Goal: Task Accomplishment & Management: Manage account settings

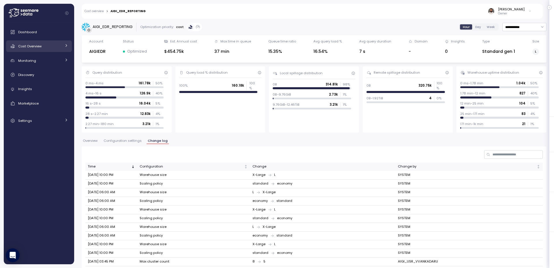
click at [56, 51] on link "Cost Overview" at bounding box center [39, 46] width 66 height 12
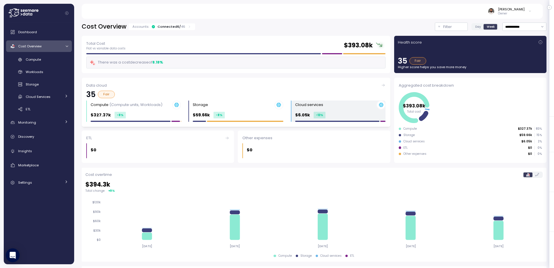
click at [303, 114] on p "$6.05k" at bounding box center [302, 115] width 15 height 7
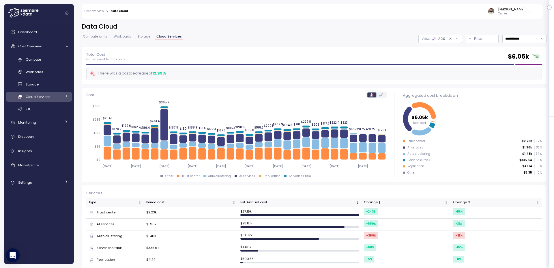
click at [120, 227] on div "AI services" at bounding box center [115, 224] width 53 height 6
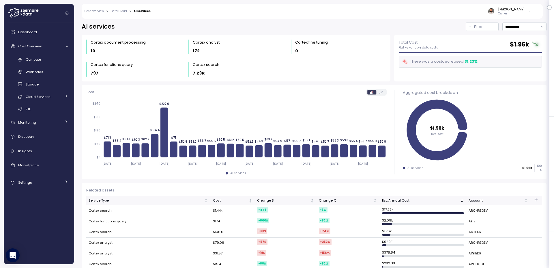
click at [125, 12] on link "Data Cloud" at bounding box center [119, 11] width 16 height 3
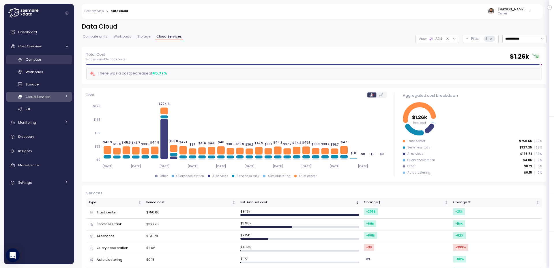
click at [37, 59] on span "Compute" at bounding box center [33, 59] width 15 height 5
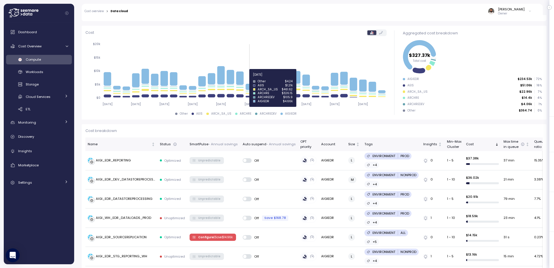
scroll to position [66, 0]
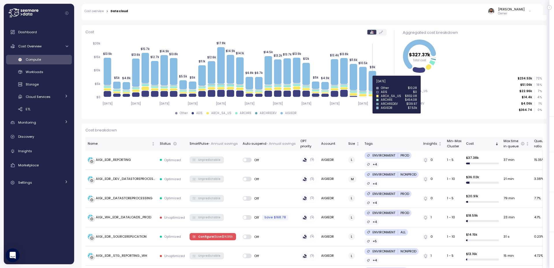
click at [373, 85] on icon at bounding box center [373, 81] width 8 height 20
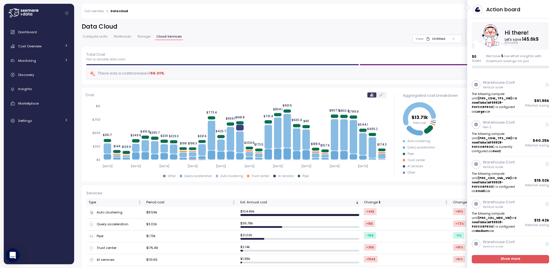
click at [468, 10] on div "Action board Let's save 145.6k $ Annually $ 0 Saved We have 5 low effort insigh…" at bounding box center [510, 134] width 87 height 268
click at [468, 8] on icon "button" at bounding box center [467, 7] width 3 height 7
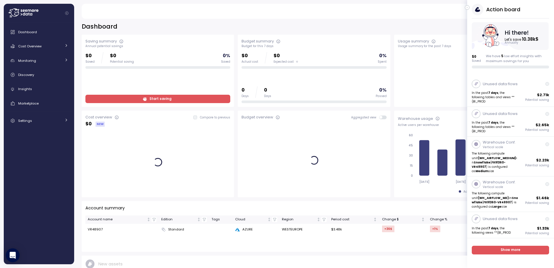
click at [469, 9] on button "button" at bounding box center [467, 7] width 5 height 5
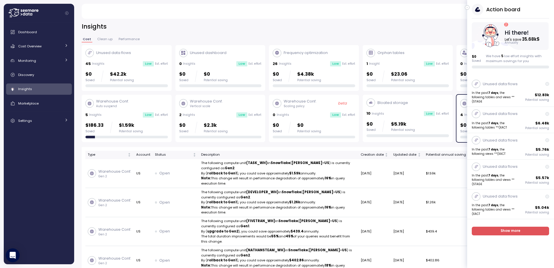
click at [467, 8] on icon "button" at bounding box center [467, 7] width 3 height 7
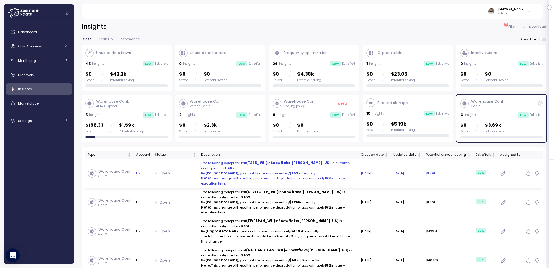
click at [272, 172] on p "By ( rollback to Gen1 ), you could save approximately $1.59k annually." at bounding box center [278, 173] width 155 height 5
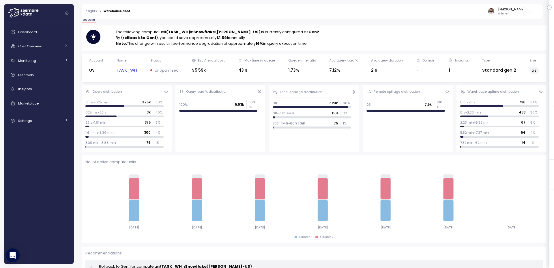
scroll to position [46, 0]
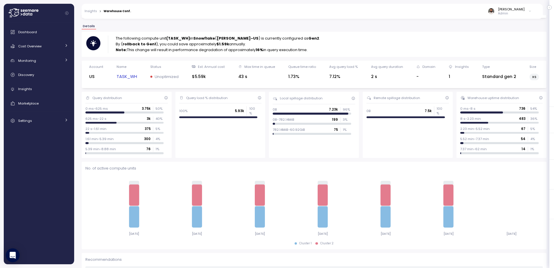
click at [131, 74] on link "TASK_WH" at bounding box center [127, 76] width 21 height 7
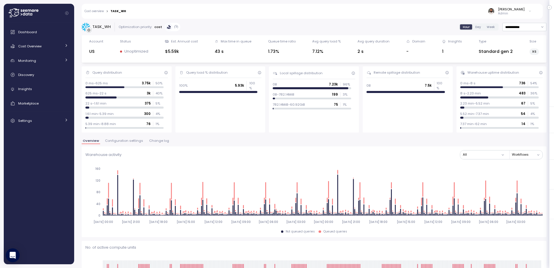
click at [160, 141] on span "Change log" at bounding box center [159, 140] width 20 height 3
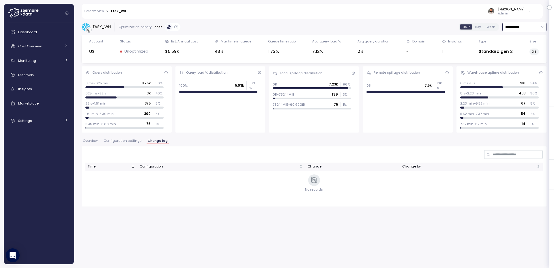
click at [529, 24] on input "**********" at bounding box center [525, 27] width 44 height 8
click at [527, 66] on div "Last 30 days" at bounding box center [524, 69] width 42 height 8
click at [526, 30] on input "**********" at bounding box center [525, 27] width 44 height 8
click at [527, 73] on div "Last 6 months" at bounding box center [524, 77] width 42 height 8
type input "**********"
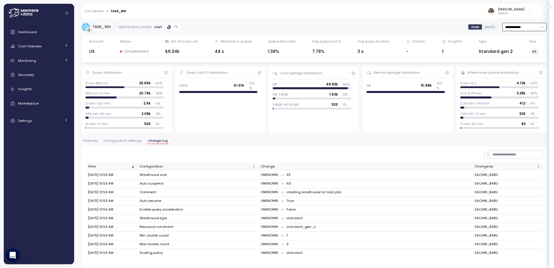
scroll to position [4, 0]
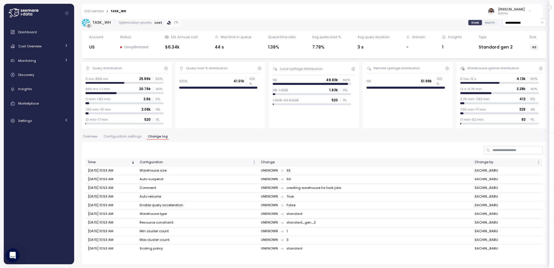
click at [479, 198] on td "SACHIN_BABU" at bounding box center [508, 197] width 70 height 9
click at [40, 113] on div "Dashboard Cost Overview Compute Workloads Storage Cloud Services Clustering col…" at bounding box center [39, 76] width 66 height 100
click at [43, 120] on div "Settings" at bounding box center [39, 121] width 43 height 6
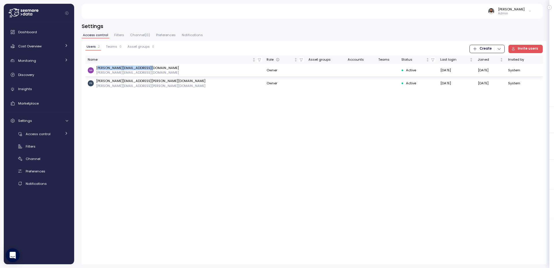
drag, startPoint x: 101, startPoint y: 68, endPoint x: 156, endPoint y: 68, distance: 54.9
click at [156, 68] on div "nathan_thompson@us.crawco.com nathan_thompson@us.crawco.com" at bounding box center [175, 71] width 174 height 10
click at [56, 50] on link "Cost Overview" at bounding box center [39, 46] width 66 height 12
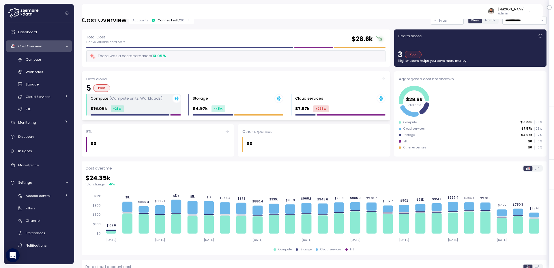
click at [133, 105] on div "$16.06k -28 %" at bounding box center [136, 108] width 90 height 7
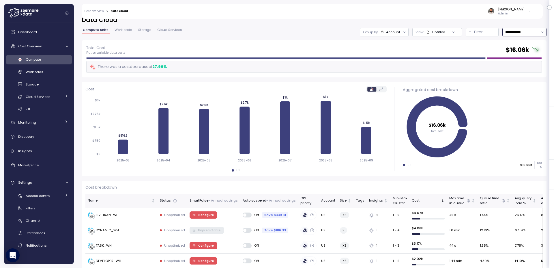
click at [507, 35] on input "**********" at bounding box center [525, 32] width 44 height 8
click at [521, 60] on div "Last 7 days" at bounding box center [521, 58] width 19 height 5
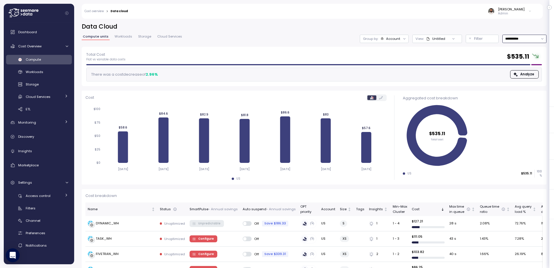
click at [527, 37] on input "**********" at bounding box center [525, 39] width 44 height 8
click at [526, 70] on div "Last 14 days" at bounding box center [524, 73] width 42 height 8
type input "**********"
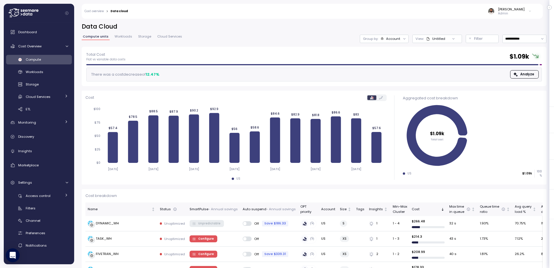
click at [401, 39] on div at bounding box center [405, 39] width 8 height 8
click at [393, 38] on div "Account" at bounding box center [393, 38] width 14 height 5
click at [395, 69] on p "Compute unit" at bounding box center [387, 70] width 23 height 5
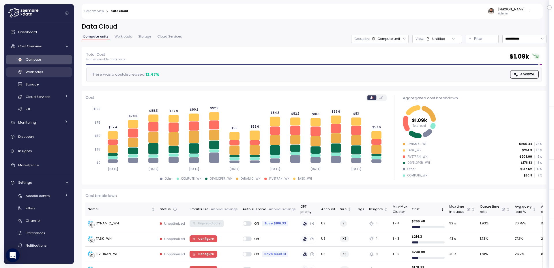
click at [46, 73] on div "Workloads" at bounding box center [47, 72] width 42 height 6
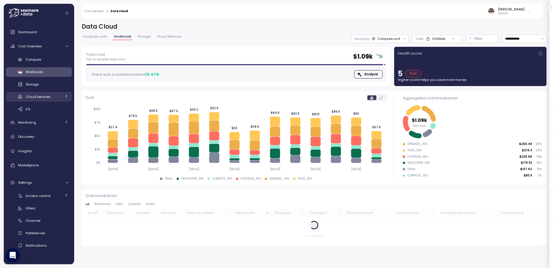
click at [48, 99] on div "Cloud Services" at bounding box center [44, 97] width 36 height 6
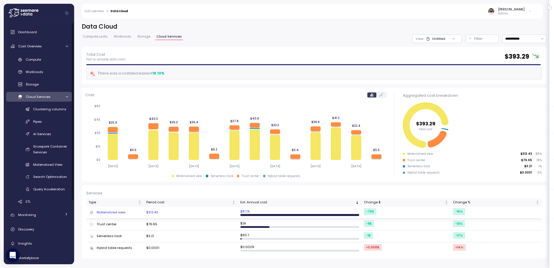
click at [125, 209] on td "Materialized view" at bounding box center [115, 213] width 58 height 12
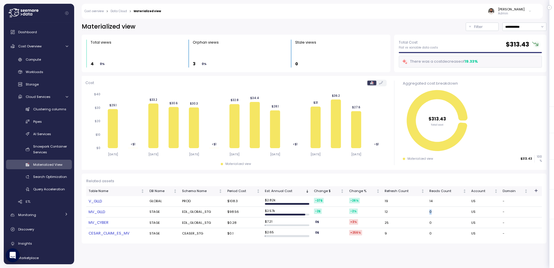
drag, startPoint x: 430, startPoint y: 214, endPoint x: 437, endPoint y: 213, distance: 7.0
click at [437, 213] on td "0" at bounding box center [448, 212] width 42 height 11
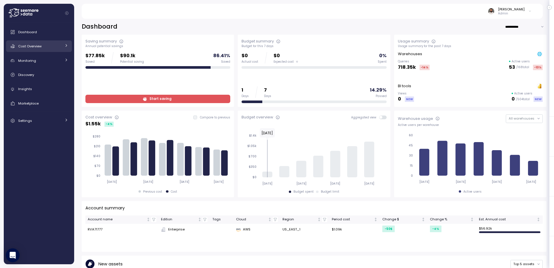
click at [51, 49] on div "Cost Overview" at bounding box center [39, 46] width 43 height 6
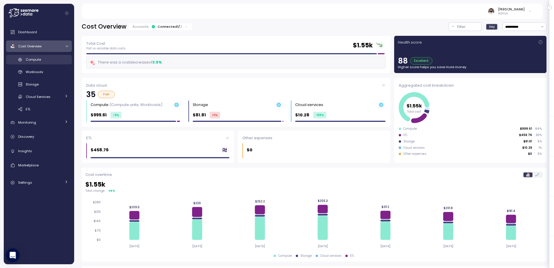
click at [52, 55] on link "Compute" at bounding box center [39, 60] width 66 height 10
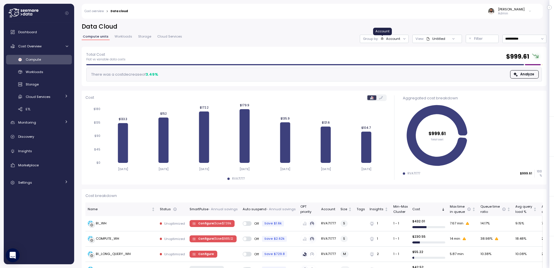
click at [382, 40] on icon at bounding box center [382, 38] width 3 height 3
click at [391, 68] on div "Compute unit" at bounding box center [385, 70] width 40 height 7
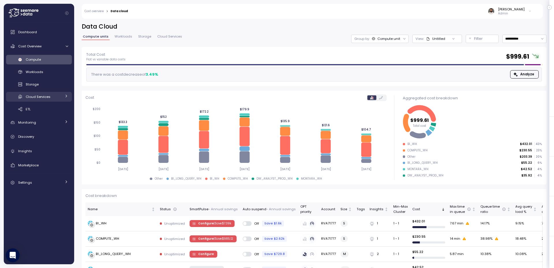
click at [38, 97] on span "Cloud Services" at bounding box center [38, 96] width 25 height 5
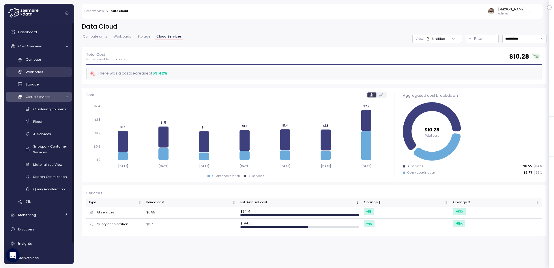
click at [50, 71] on div "Workloads" at bounding box center [47, 72] width 42 height 6
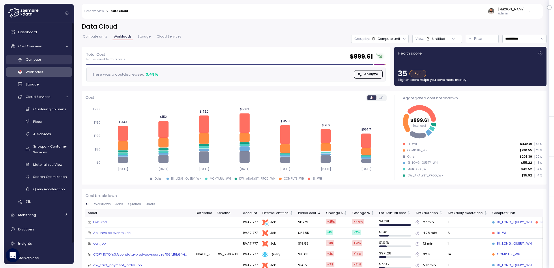
click at [50, 62] on div "Compute" at bounding box center [47, 60] width 42 height 6
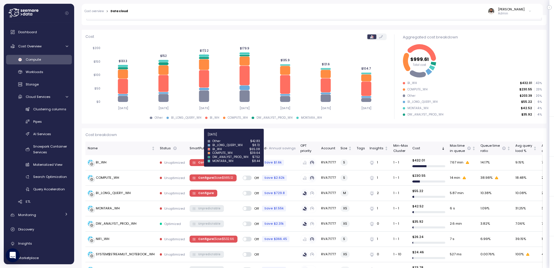
scroll to position [169, 0]
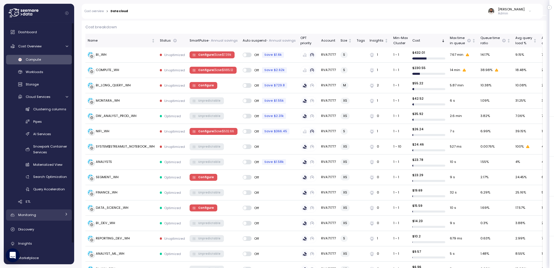
click at [62, 211] on link "Monitoring" at bounding box center [39, 215] width 66 height 12
click at [53, 226] on div "Anomalies" at bounding box center [47, 229] width 42 height 6
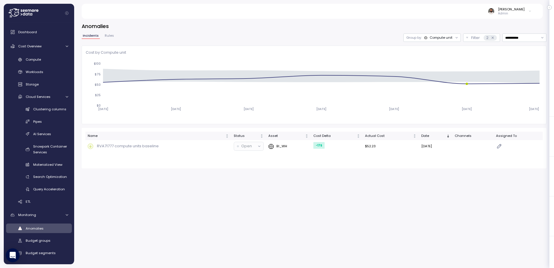
click at [430, 38] on div "Compute unit" at bounding box center [441, 37] width 23 height 5
click at [380, 34] on div "**********" at bounding box center [314, 37] width 465 height 8
click at [49, 64] on link "Compute" at bounding box center [39, 60] width 66 height 10
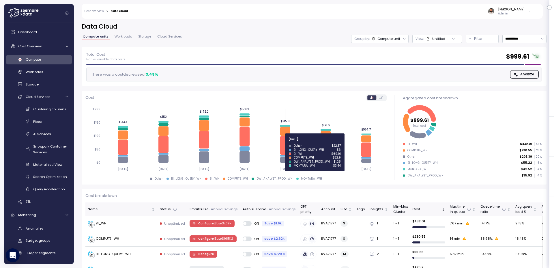
click at [286, 142] on icon at bounding box center [285, 145] width 10 height 19
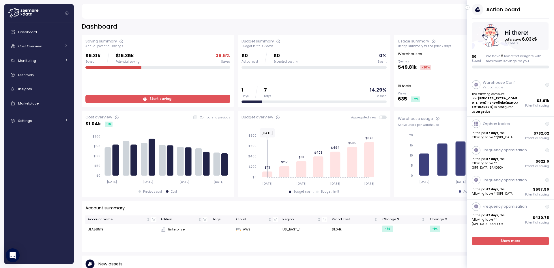
drag, startPoint x: 461, startPoint y: 16, endPoint x: 459, endPoint y: 20, distance: 4.4
click at [459, 20] on div "Action board Let's save 6.03k $ Annually $ 0 Saved We have 5 low effort insight…" at bounding box center [277, 134] width 554 height 268
click at [467, 8] on icon "button" at bounding box center [467, 7] width 3 height 7
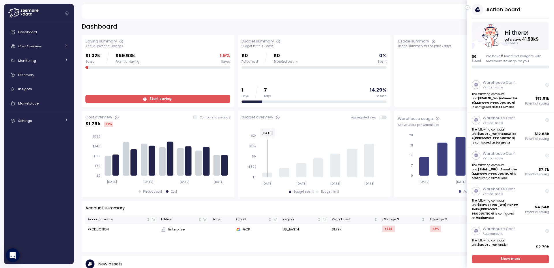
click at [469, 8] on button "button" at bounding box center [467, 7] width 5 height 5
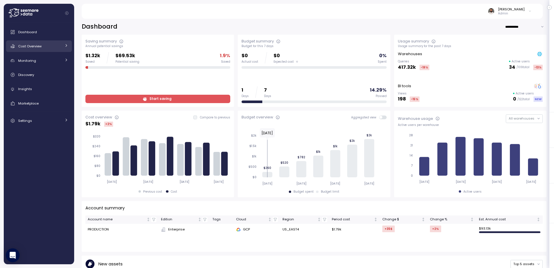
click at [57, 44] on div "Cost Overview" at bounding box center [39, 46] width 43 height 6
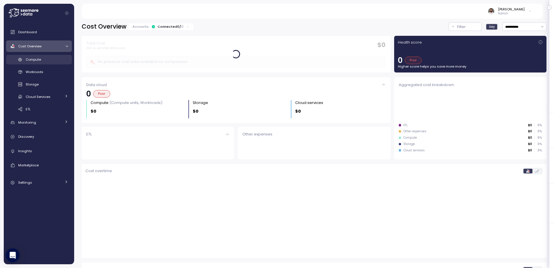
click at [60, 59] on div "Compute" at bounding box center [47, 60] width 42 height 6
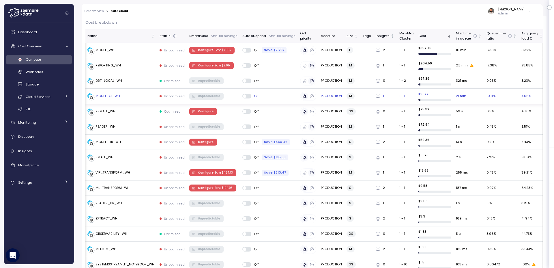
scroll to position [193, 0]
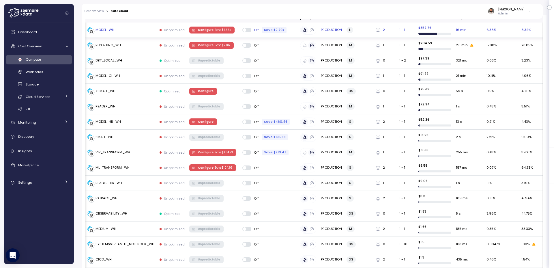
click at [133, 31] on div "MODEL_WH" at bounding box center [121, 30] width 68 height 6
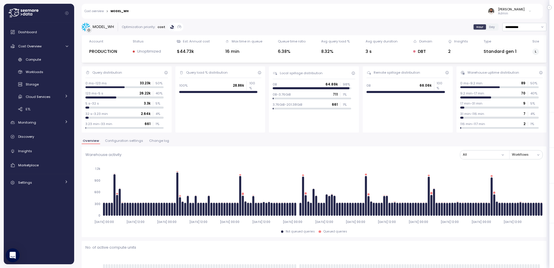
click at [137, 140] on span "Configuration settings" at bounding box center [124, 140] width 38 height 3
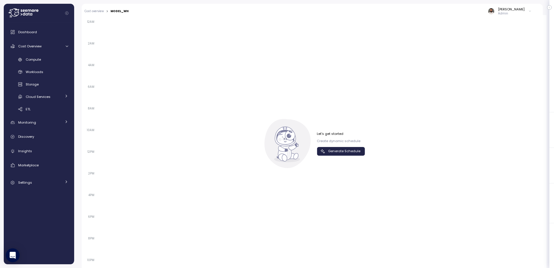
scroll to position [388, 0]
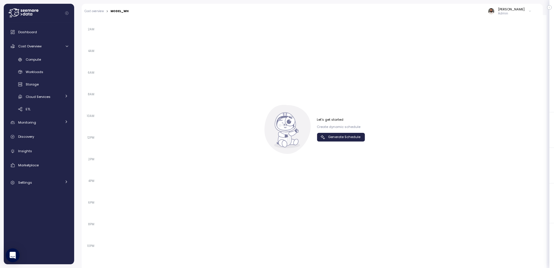
click at [351, 135] on span "Generate Schedule" at bounding box center [344, 137] width 32 height 8
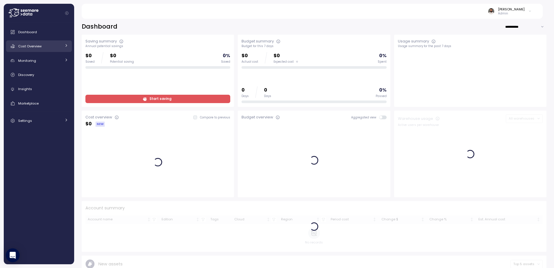
click at [52, 44] on div "Cost Overview" at bounding box center [39, 46] width 43 height 6
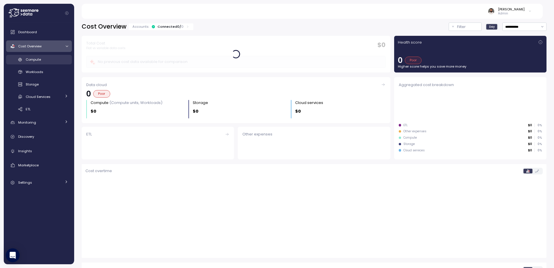
click at [50, 58] on div "Compute" at bounding box center [47, 60] width 42 height 6
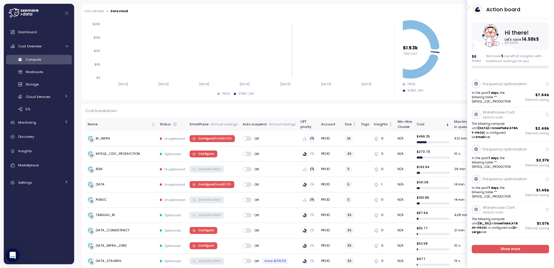
scroll to position [85, 0]
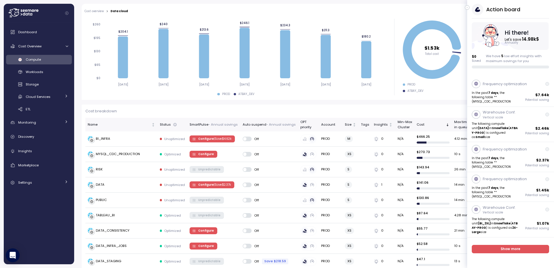
click at [466, 7] on icon "button" at bounding box center [467, 7] width 3 height 7
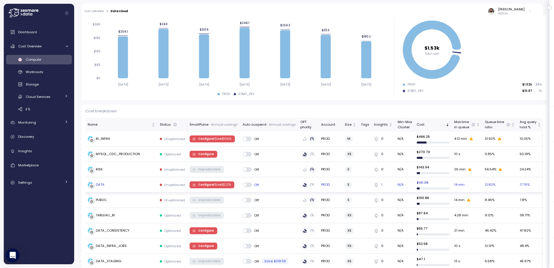
click at [283, 183] on div "Off" at bounding box center [269, 184] width 53 height 5
click at [201, 183] on span "Configure | Save $ 2.37k" at bounding box center [214, 185] width 33 height 6
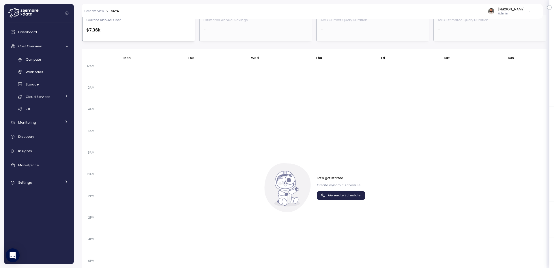
scroll to position [384, 0]
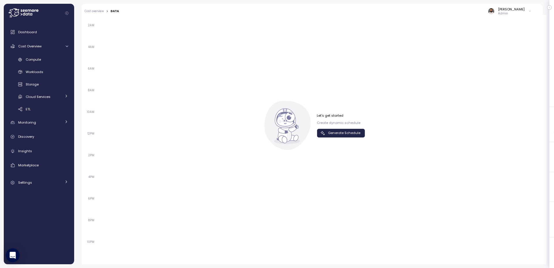
click at [352, 137] on span "Generate Schedule" at bounding box center [344, 133] width 32 height 8
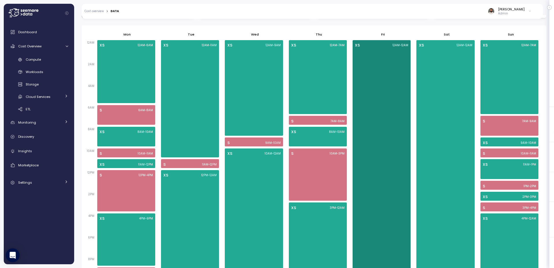
scroll to position [345, 0]
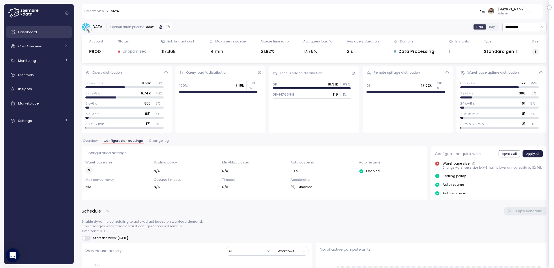
click at [43, 27] on link "Dashboard" at bounding box center [39, 32] width 66 height 12
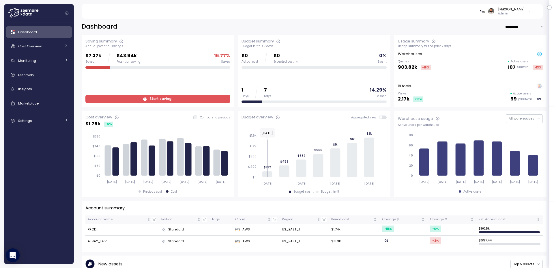
click at [550, 7] on icon "button" at bounding box center [549, 7] width 1 height 1
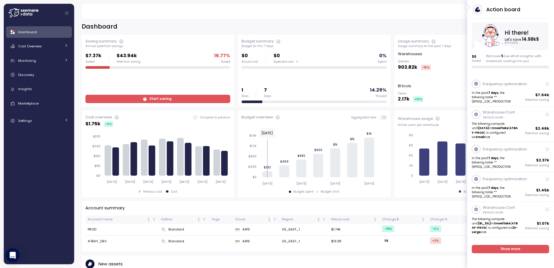
click at [468, 7] on icon "button" at bounding box center [467, 7] width 3 height 7
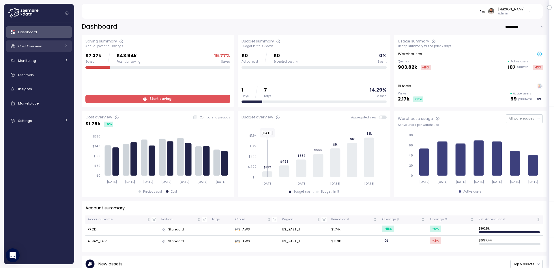
click at [48, 44] on div "Cost Overview" at bounding box center [39, 46] width 43 height 6
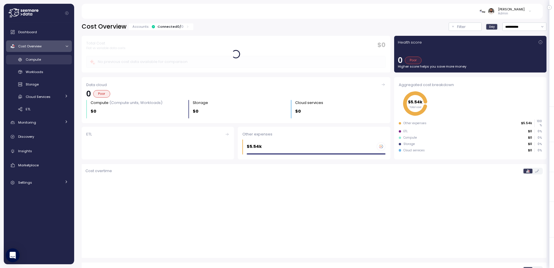
click at [55, 55] on link "Compute" at bounding box center [39, 60] width 66 height 10
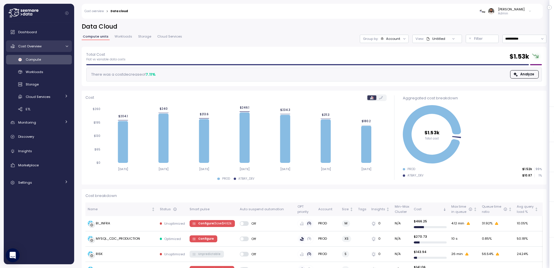
click at [55, 48] on div "Cost Overview" at bounding box center [39, 46] width 43 height 6
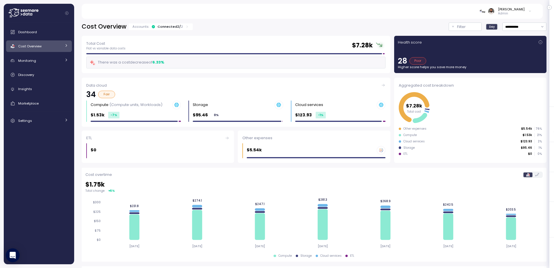
click at [177, 25] on div "Connected 2 / 2" at bounding box center [170, 26] width 25 height 5
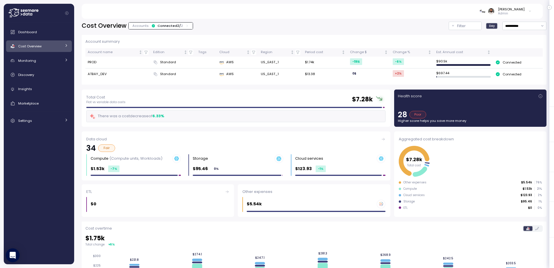
click at [177, 25] on div "Connected 2 / 2" at bounding box center [170, 25] width 25 height 5
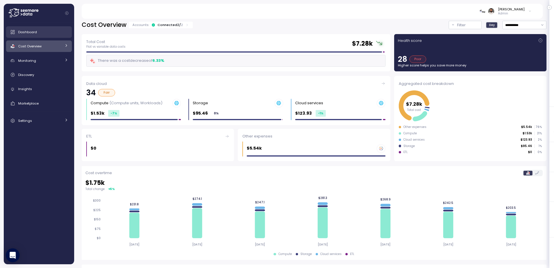
click at [43, 29] on div "Dashboard" at bounding box center [43, 32] width 50 height 6
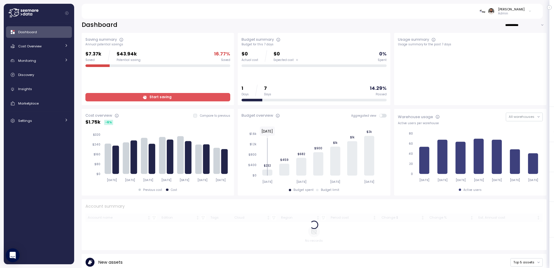
scroll to position [1, 0]
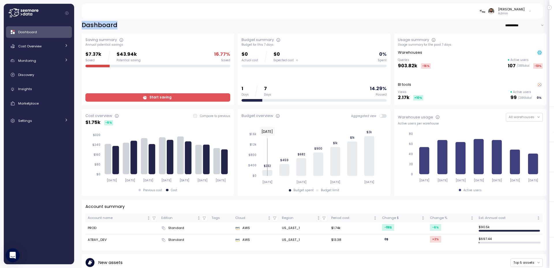
drag, startPoint x: 116, startPoint y: 24, endPoint x: 134, endPoint y: 24, distance: 18.8
click at [135, 24] on div "**********" at bounding box center [314, 141] width 480 height 253
click at [97, 23] on h2 "Dashboard" at bounding box center [100, 25] width 36 height 8
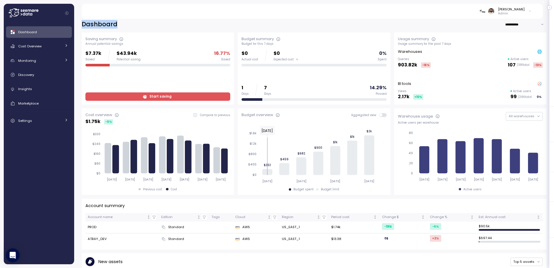
click at [97, 23] on h2 "Dashboard" at bounding box center [100, 24] width 36 height 8
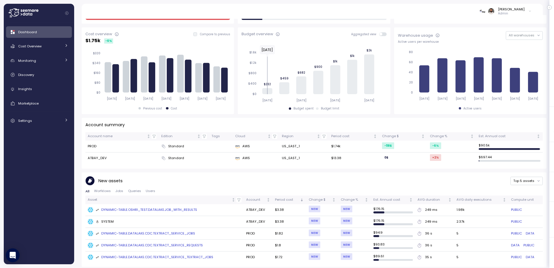
scroll to position [0, 0]
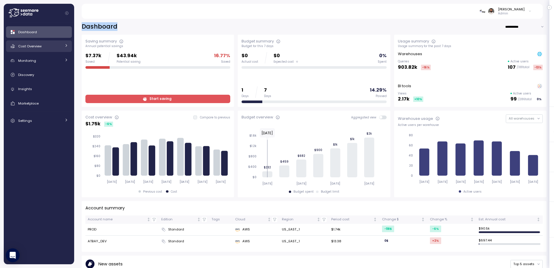
click at [44, 41] on link "Cost Overview" at bounding box center [39, 46] width 66 height 12
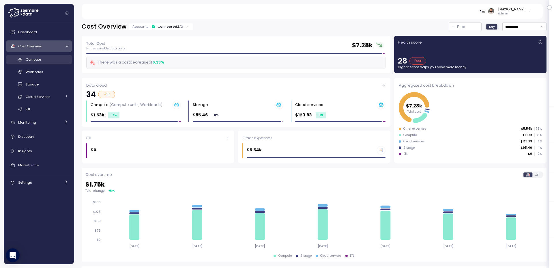
click at [62, 57] on div "Compute" at bounding box center [47, 60] width 42 height 6
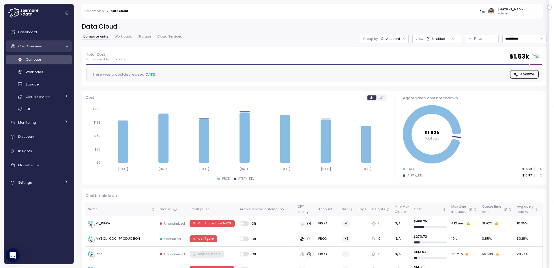
click at [45, 50] on link "Cost Overview" at bounding box center [39, 46] width 66 height 12
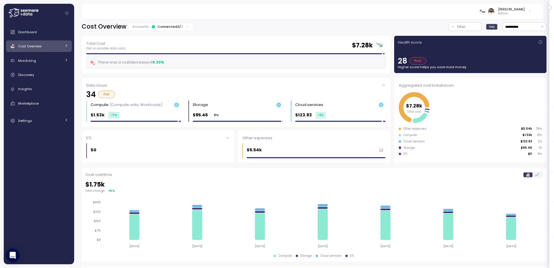
drag, startPoint x: 157, startPoint y: 32, endPoint x: 161, endPoint y: 28, distance: 5.7
click at [158, 31] on div "**********" at bounding box center [314, 192] width 465 height 338
click at [161, 28] on div "Connected 2 / 2" at bounding box center [170, 26] width 25 height 5
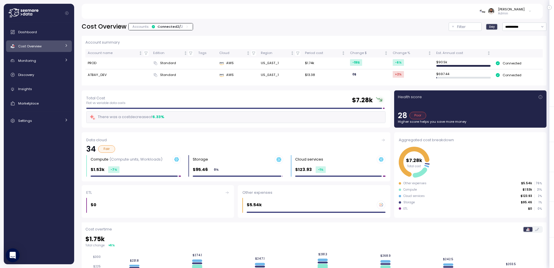
click at [164, 27] on div "Connected 2 / 2" at bounding box center [170, 26] width 25 height 5
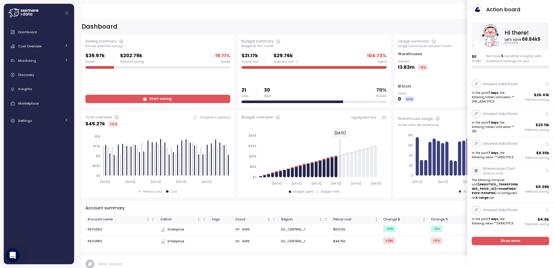
drag, startPoint x: 468, startPoint y: 7, endPoint x: 463, endPoint y: 9, distance: 5.8
click at [468, 7] on icon "button" at bounding box center [467, 7] width 3 height 7
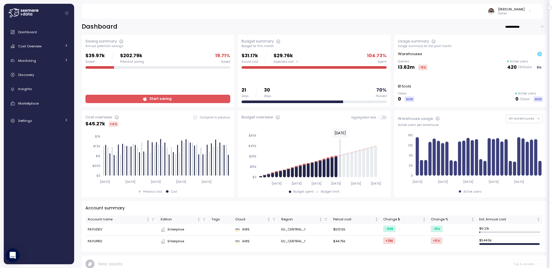
click at [180, 104] on div "Saving summary Annual potential savings $39.97k Saved $202.79k Potential saving…" at bounding box center [158, 71] width 152 height 72
click at [182, 99] on span "Start saving" at bounding box center [157, 99] width 137 height 8
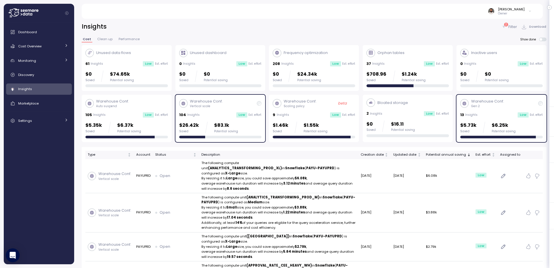
click at [467, 104] on div at bounding box center [465, 103] width 8 height 8
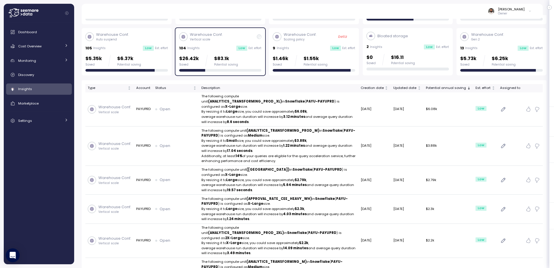
scroll to position [68, 0]
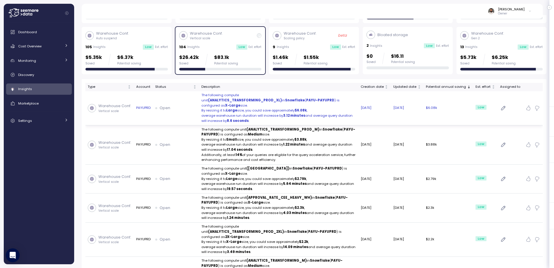
click at [315, 113] on p "average warehouse run duration will increase by 3.12 minutes and average query …" at bounding box center [279, 118] width 155 height 10
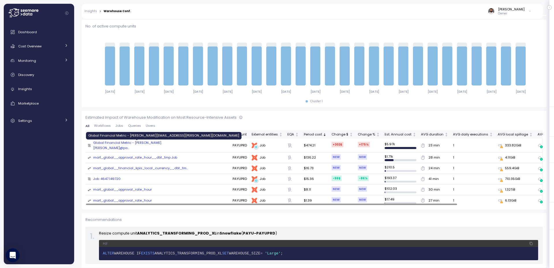
click at [161, 145] on div "Global Financial Metric - [PERSON_NAME].[PERSON_NAME]@pa ..." at bounding box center [140, 145] width 95 height 10
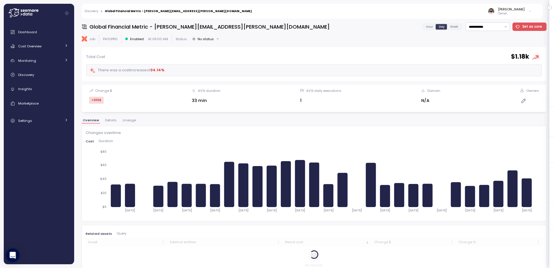
click at [435, 26] on label "Hour" at bounding box center [430, 26] width 13 height 5
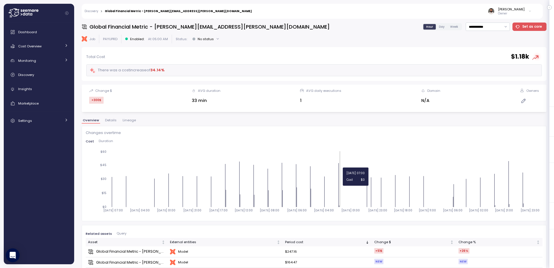
click at [340, 188] on icon "[DATE] 07:00 [DATE] 04:00 [DATE] 01:00 [DATE] 21:00 [DATE] 17:00 [DATE] 12:00 […" at bounding box center [314, 184] width 457 height 68
click at [344, 189] on icon "[DATE] 07:00 [DATE] 04:00 [DATE] 01:00 [DATE] 21:00 [DATE] 17:00 [DATE] 12:00 […" at bounding box center [314, 184] width 457 height 68
click at [133, 121] on button "Lineage" at bounding box center [130, 121] width 16 height 5
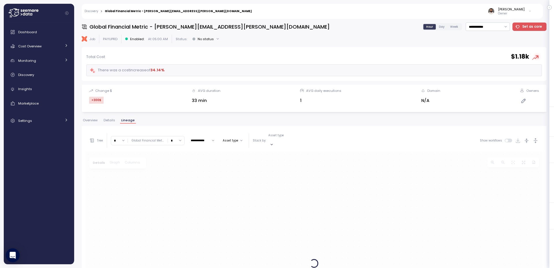
scroll to position [55, 0]
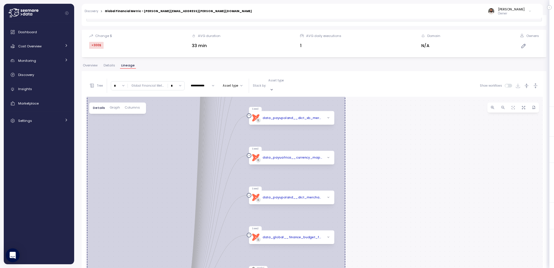
drag, startPoint x: 325, startPoint y: 198, endPoint x: 388, endPoint y: 123, distance: 97.8
click at [388, 123] on div "dbt Global Financial Metric - [EMAIL_ADDRESS][DOMAIN_NAME] Job Job dbt Global F…" at bounding box center [314, 209] width 458 height 224
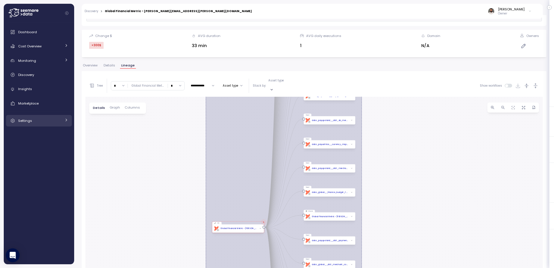
click at [55, 120] on div "Settings" at bounding box center [39, 121] width 43 height 6
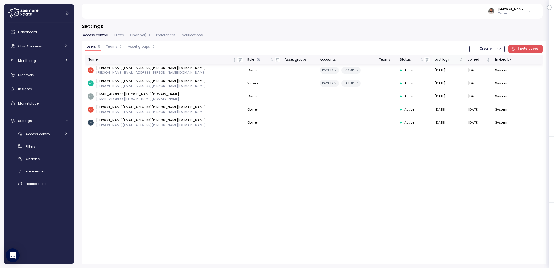
click at [435, 62] on div "Last login" at bounding box center [447, 59] width 24 height 5
click at [127, 72] on p "[PERSON_NAME][EMAIL_ADDRESS][PERSON_NAME][DOMAIN_NAME]" at bounding box center [150, 72] width 109 height 5
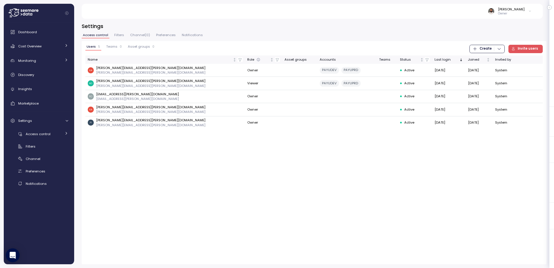
click at [139, 29] on h3 "Settings" at bounding box center [314, 26] width 465 height 7
click at [131, 33] on span "Channel ( 0 )" at bounding box center [140, 34] width 20 height 3
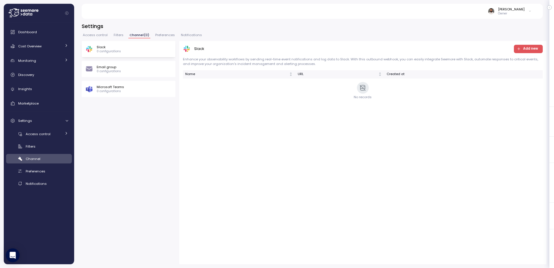
click at [116, 34] on span "Filters" at bounding box center [119, 34] width 10 height 3
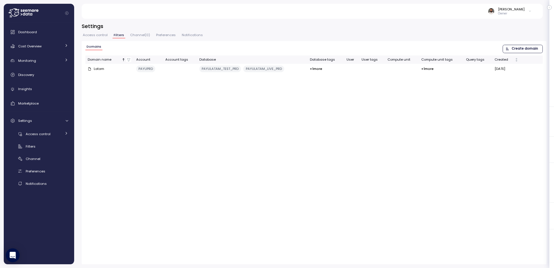
click at [98, 35] on span "Access control" at bounding box center [95, 34] width 25 height 3
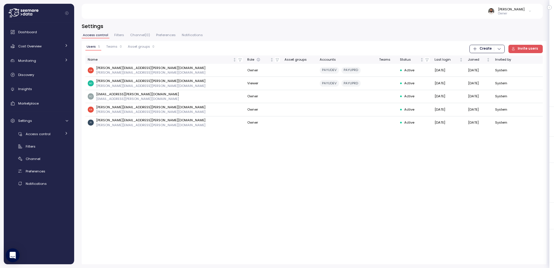
drag, startPoint x: 139, startPoint y: 165, endPoint x: 133, endPoint y: 165, distance: 6.4
click at [139, 165] on div "Users 5 Teams 0 Asset groups 0 Create Invite users Name Role Asset groups Accou…" at bounding box center [314, 152] width 465 height 223
click at [110, 49] on button "Teams 0" at bounding box center [114, 48] width 18 height 6
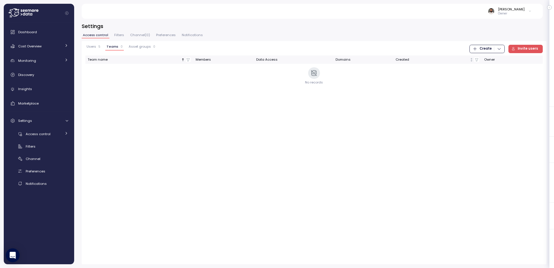
click at [118, 38] on button "Filters" at bounding box center [119, 35] width 12 height 5
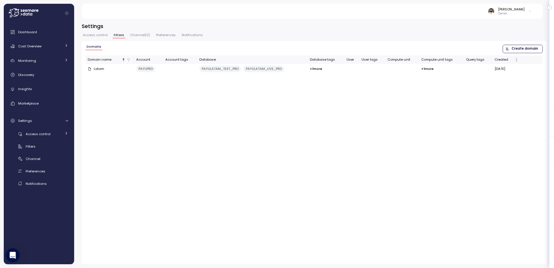
click at [140, 36] on span "Channel ( 0 )" at bounding box center [140, 34] width 20 height 3
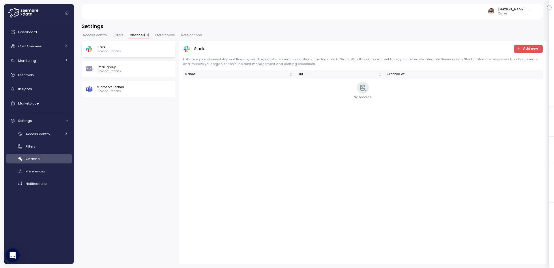
click at [125, 35] on div "Access control Filters Channel ( 0 ) Preferences Notifications" at bounding box center [314, 37] width 465 height 8
click at [118, 35] on span "Filters" at bounding box center [119, 34] width 10 height 3
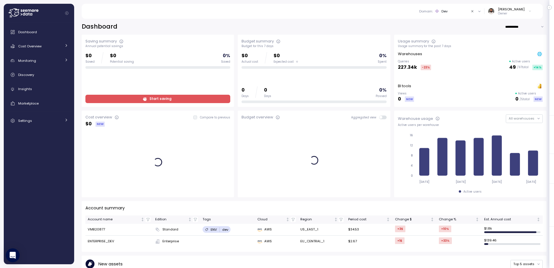
click at [449, 8] on div "Domain : Dev" at bounding box center [451, 11] width 68 height 8
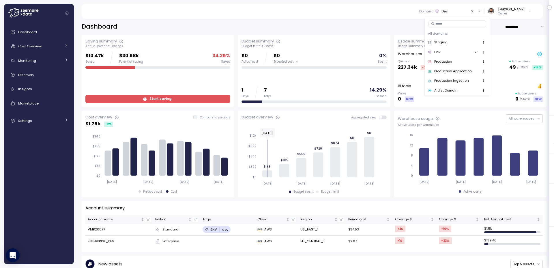
click at [313, 29] on div "**********" at bounding box center [314, 27] width 465 height 8
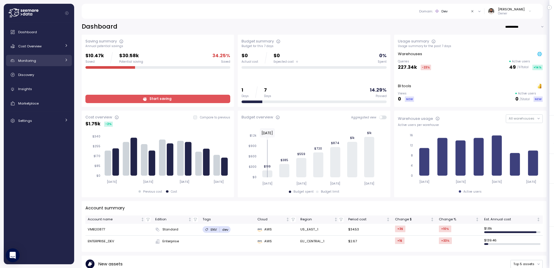
click at [50, 63] on div "Monitoring" at bounding box center [39, 61] width 43 height 6
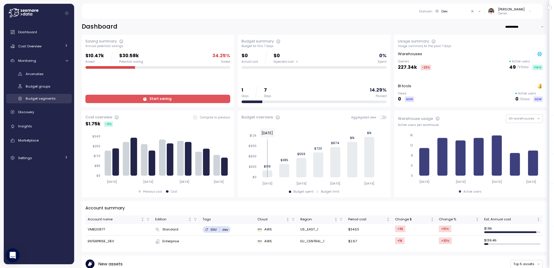
click at [48, 95] on link "Budget segments" at bounding box center [39, 99] width 66 height 10
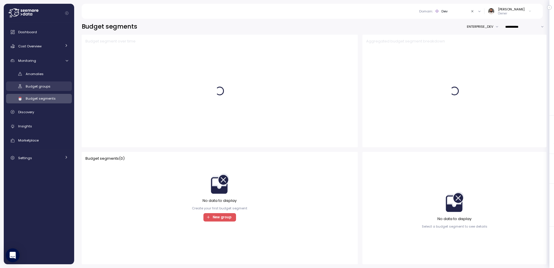
click at [39, 84] on span "Budget groups" at bounding box center [38, 86] width 25 height 5
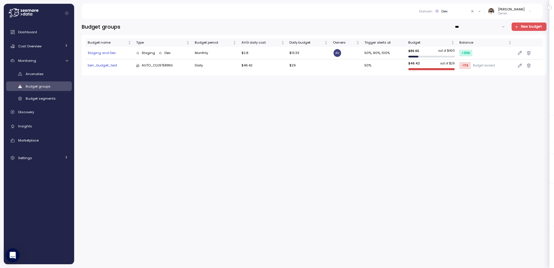
click at [518, 28] on icon "button" at bounding box center [517, 27] width 4 height 4
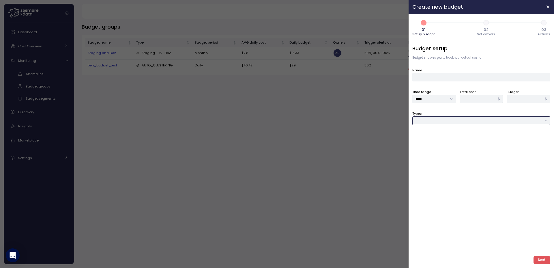
click at [463, 122] on input "Types" at bounding box center [482, 120] width 138 height 8
click at [426, 134] on div "Compute unit & Database" at bounding box center [445, 132] width 44 height 5
type input "**********"
click at [429, 141] on div at bounding box center [482, 142] width 138 height 8
click at [433, 153] on div "Compute unit" at bounding box center [435, 154] width 26 height 4
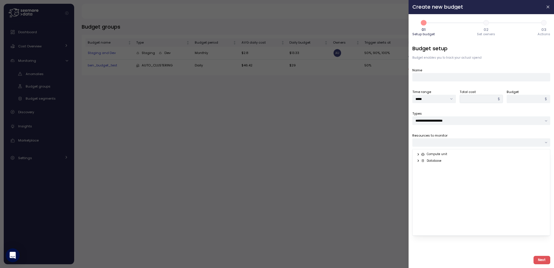
click at [419, 154] on icon at bounding box center [419, 154] width 4 height 4
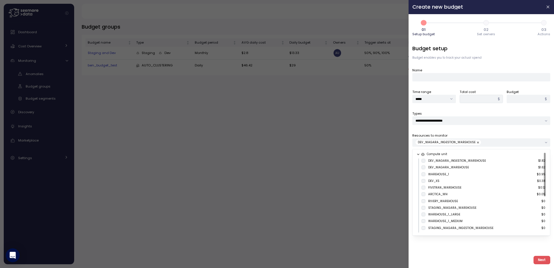
type input "****"
click at [424, 171] on span "DEV_NIAGARA_WAREHOUSE $1.62" at bounding box center [484, 168] width 124 height 7
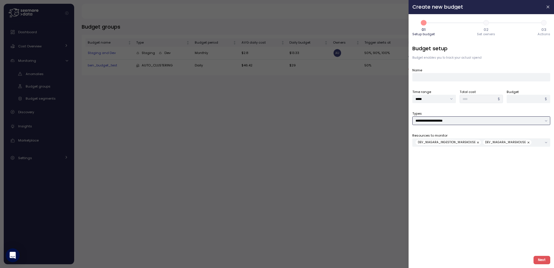
click at [432, 125] on input "**********" at bounding box center [482, 120] width 138 height 8
click at [436, 122] on input "**********" at bounding box center [482, 120] width 138 height 8
click at [550, 9] on icon "button" at bounding box center [548, 7] width 5 height 5
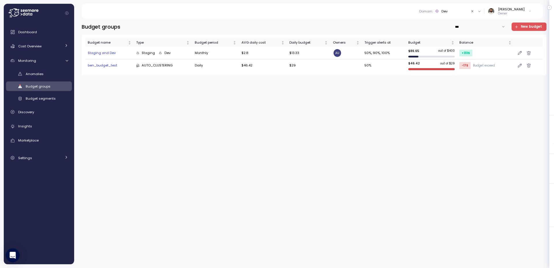
click at [442, 10] on div "Domain : Dev" at bounding box center [444, 11] width 48 height 5
click at [454, 61] on div "Production" at bounding box center [457, 61] width 59 height 7
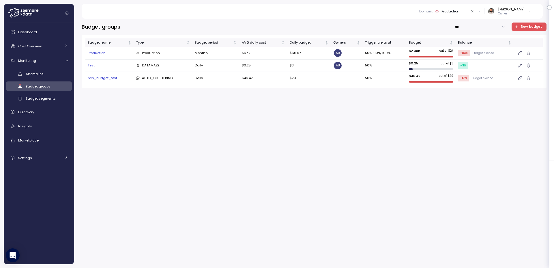
click at [455, 13] on div "Production" at bounding box center [451, 11] width 18 height 5
click at [465, 79] on div "Production Ingestion" at bounding box center [452, 80] width 35 height 5
click at [444, 14] on div "Domain : Production Ingestion" at bounding box center [451, 11] width 68 height 8
click at [439, 12] on icon at bounding box center [437, 11] width 3 height 3
click at [448, 52] on div "Dev" at bounding box center [457, 52] width 59 height 7
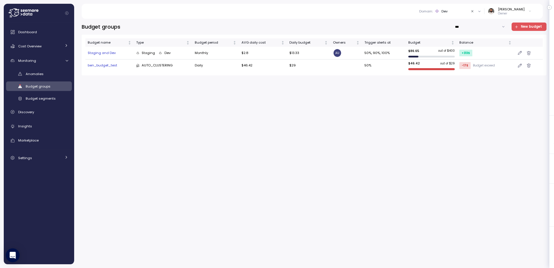
click at [455, 11] on div "Domain : Dev" at bounding box center [444, 11] width 48 height 5
click at [452, 91] on div "Artlist Domain" at bounding box center [446, 90] width 23 height 5
click at [463, 12] on div "Artlist Domain" at bounding box center [453, 11] width 23 height 5
click at [135, 19] on div "Budget groups *** New budget Budget name Type Budget period AVG daily cost Dail…" at bounding box center [314, 141] width 480 height 253
drag, startPoint x: 117, startPoint y: 26, endPoint x: 161, endPoint y: 26, distance: 44.5
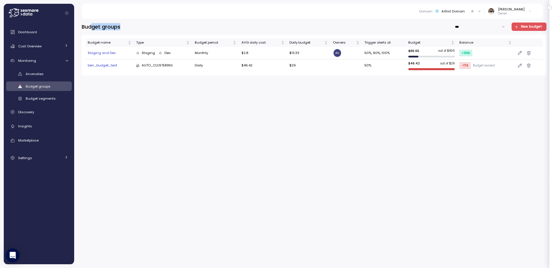
click at [161, 26] on div "Budget groups *** New budget" at bounding box center [314, 27] width 465 height 8
click at [161, 25] on div "Budget groups *** New budget" at bounding box center [314, 27] width 465 height 8
drag, startPoint x: 139, startPoint y: 27, endPoint x: 161, endPoint y: 27, distance: 21.7
click at [161, 27] on div "Budget groups *** New budget Budget name Type Budget period AVG daily cost Dail…" at bounding box center [314, 141] width 480 height 253
click at [161, 27] on div "Budget groups *** New budget" at bounding box center [314, 27] width 465 height 8
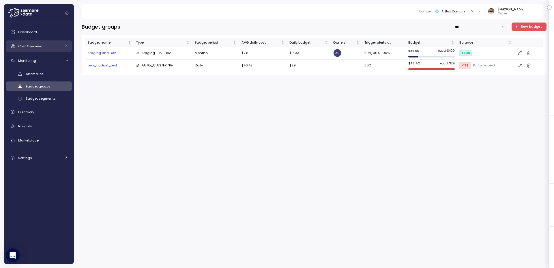
click at [46, 47] on div "Cost Overview" at bounding box center [39, 46] width 43 height 6
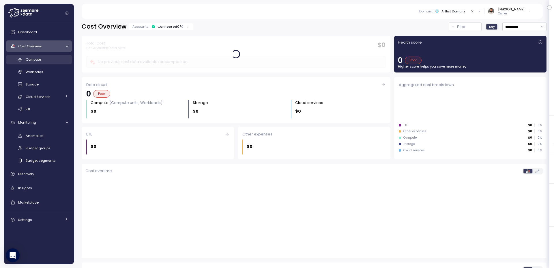
click at [52, 57] on div "Compute" at bounding box center [47, 60] width 42 height 6
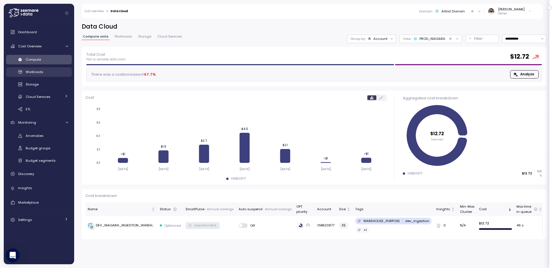
click at [51, 72] on div "Workloads" at bounding box center [47, 72] width 42 height 6
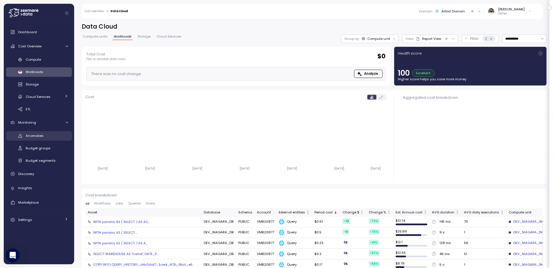
click at [46, 134] on div "Anomalies" at bounding box center [47, 136] width 42 height 6
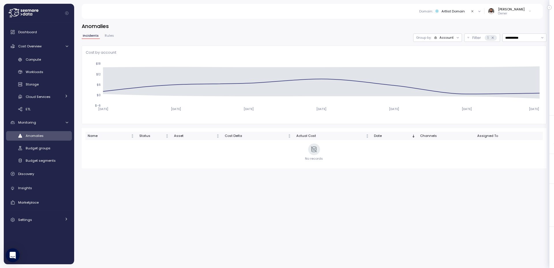
click at [440, 36] on div "Account" at bounding box center [447, 37] width 14 height 5
click at [445, 56] on div "Compute unit" at bounding box center [437, 60] width 39 height 10
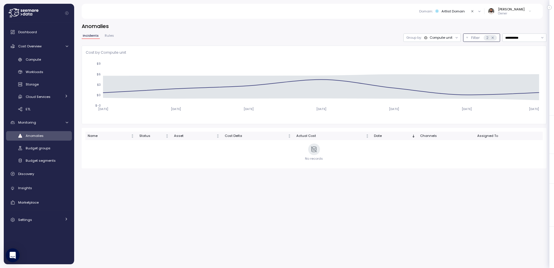
click at [493, 38] on icon at bounding box center [493, 38] width 2 height 2
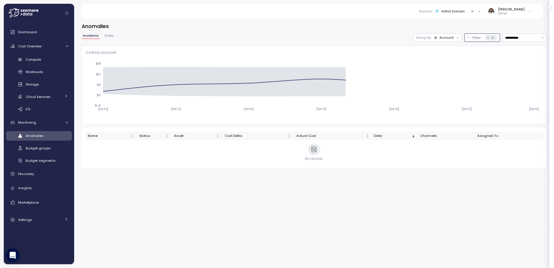
click at [493, 38] on icon at bounding box center [493, 38] width 2 height 2
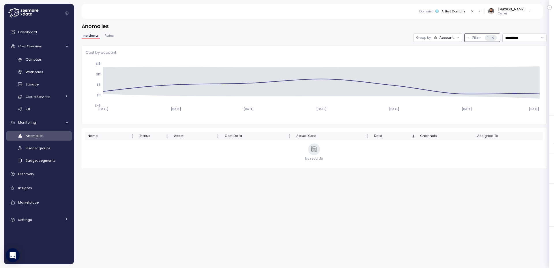
drag, startPoint x: 493, startPoint y: 38, endPoint x: 472, endPoint y: 38, distance: 20.8
click at [493, 38] on icon at bounding box center [493, 38] width 2 height 2
click at [452, 36] on div "Account" at bounding box center [447, 37] width 14 height 5
click at [447, 57] on div "Compute unit" at bounding box center [437, 60] width 35 height 7
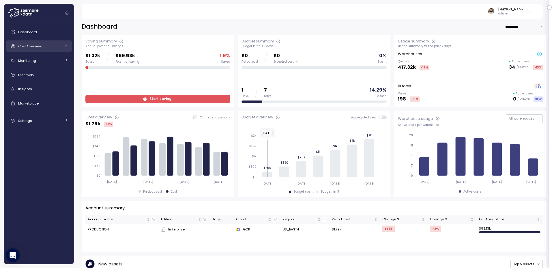
click at [51, 46] on div "Cost Overview" at bounding box center [39, 46] width 43 height 6
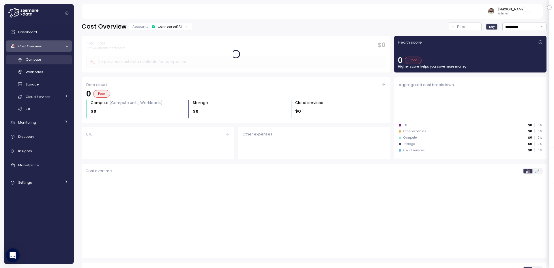
click at [49, 58] on div "Compute" at bounding box center [47, 60] width 42 height 6
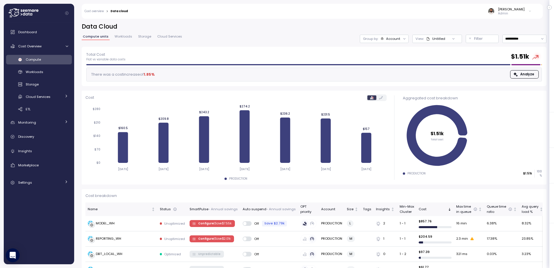
scroll to position [47, 0]
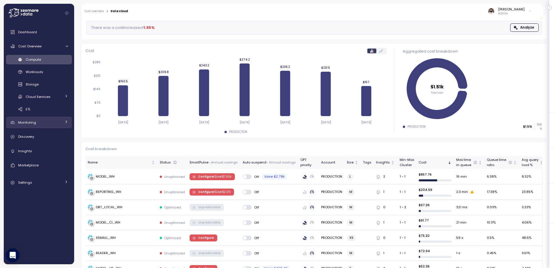
click at [50, 123] on div "Monitoring" at bounding box center [39, 123] width 43 height 6
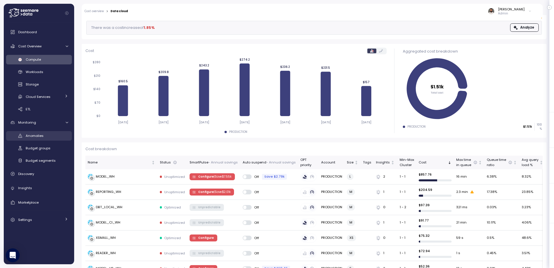
click at [50, 132] on link "Anomalies" at bounding box center [39, 136] width 66 height 10
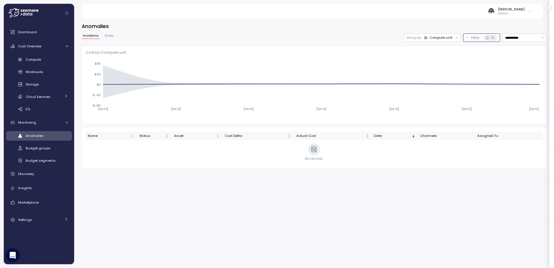
click at [492, 38] on icon at bounding box center [493, 38] width 4 height 4
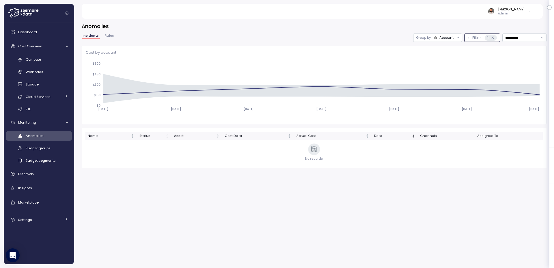
click at [493, 38] on icon at bounding box center [493, 38] width 4 height 4
click at [452, 38] on div "Account" at bounding box center [447, 37] width 14 height 5
click at [450, 60] on p "Compute unit" at bounding box center [442, 60] width 23 height 5
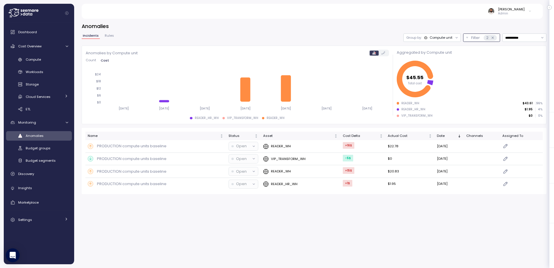
drag, startPoint x: 442, startPoint y: 36, endPoint x: 441, endPoint y: 43, distance: 7.4
click at [443, 36] on div "Compute unit" at bounding box center [441, 37] width 23 height 5
drag, startPoint x: 373, startPoint y: 31, endPoint x: 450, endPoint y: 32, distance: 76.5
click at [375, 31] on div "**********" at bounding box center [314, 109] width 465 height 172
click at [424, 38] on icon at bounding box center [425, 37] width 3 height 3
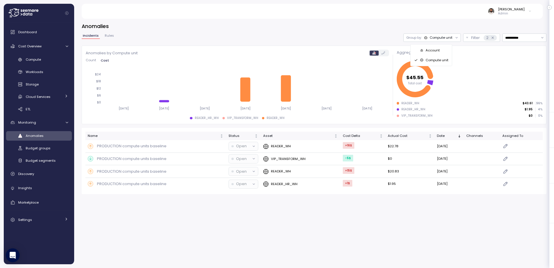
click at [437, 50] on p "Account" at bounding box center [433, 50] width 14 height 5
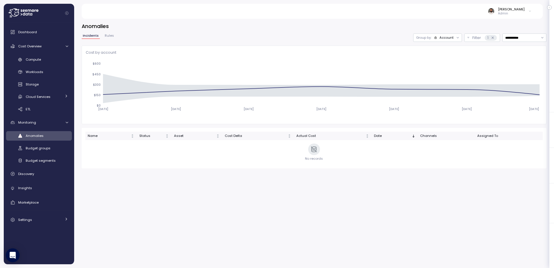
click at [446, 40] on div "Account" at bounding box center [447, 37] width 14 height 5
click at [445, 55] on div "Account" at bounding box center [437, 51] width 39 height 10
click at [446, 43] on div "**********" at bounding box center [314, 100] width 465 height 135
click at [447, 40] on div "Account" at bounding box center [447, 37] width 14 height 5
click at [440, 56] on div "Compute unit" at bounding box center [437, 60] width 39 height 10
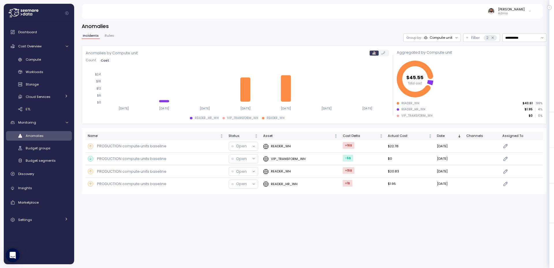
click at [89, 61] on span "Count" at bounding box center [91, 60] width 10 height 3
click at [101, 59] on span "Cost" at bounding box center [105, 60] width 8 height 3
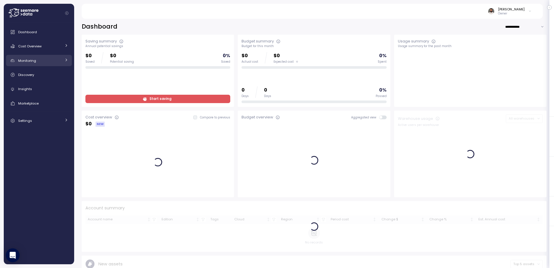
click at [33, 64] on link "Monitoring" at bounding box center [39, 61] width 66 height 12
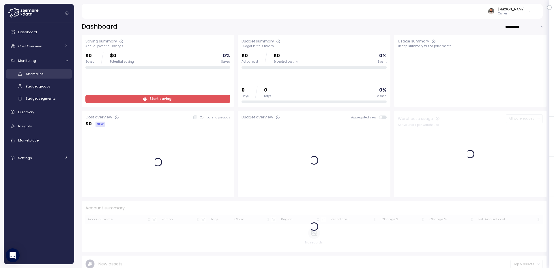
click at [34, 75] on span "Anomalies" at bounding box center [35, 74] width 18 height 5
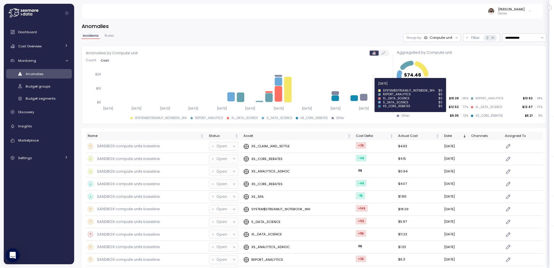
scroll to position [56, 0]
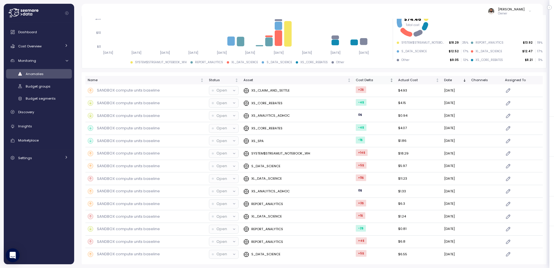
click at [372, 83] on th "Cost Delta" at bounding box center [375, 80] width 42 height 8
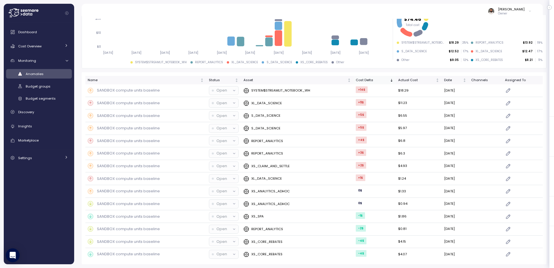
click at [372, 83] on th "Cost Delta" at bounding box center [375, 80] width 42 height 8
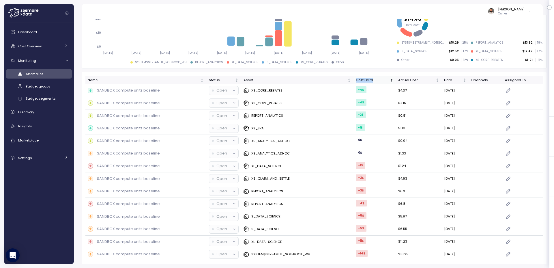
click at [372, 83] on th "Cost Delta" at bounding box center [375, 80] width 42 height 8
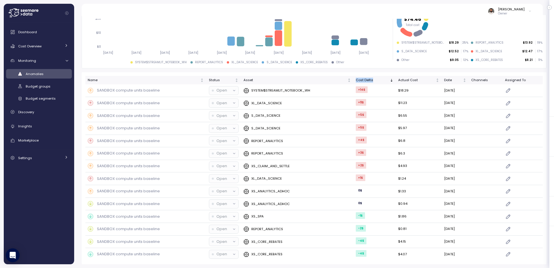
scroll to position [0, 0]
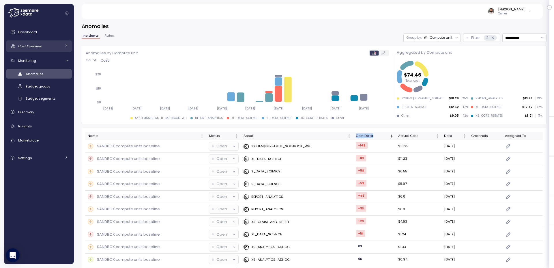
click at [48, 47] on div "Cost Overview" at bounding box center [39, 46] width 43 height 6
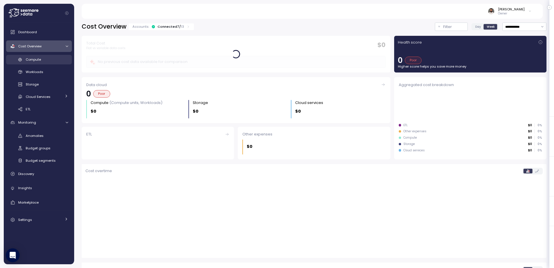
click at [48, 58] on div "Compute" at bounding box center [47, 60] width 42 height 6
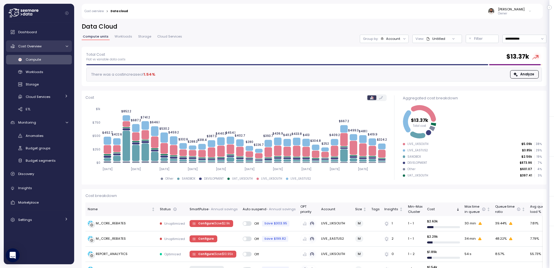
click at [55, 40] on link "Cost Overview" at bounding box center [39, 46] width 66 height 12
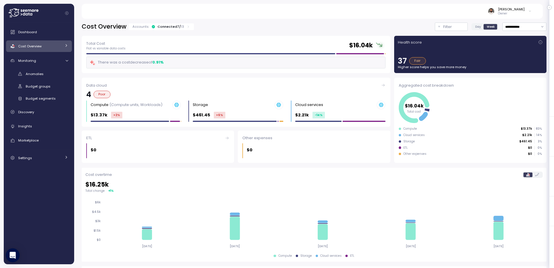
click at [174, 25] on div "Connected 7 / 13" at bounding box center [171, 26] width 27 height 5
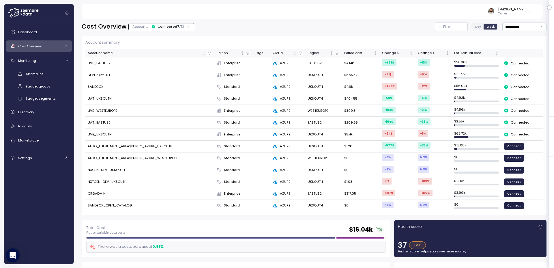
click at [485, 57] on td "$ 50.36k" at bounding box center [476, 63] width 49 height 12
click at [484, 55] on div "Est. Annual cost" at bounding box center [474, 53] width 40 height 5
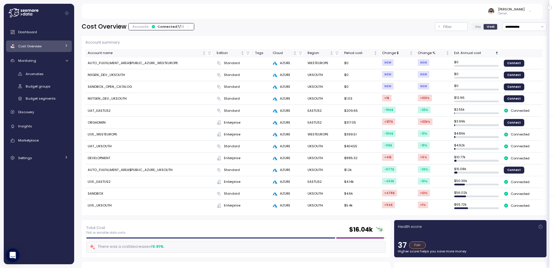
click at [485, 55] on div "Est. Annual cost" at bounding box center [474, 53] width 40 height 5
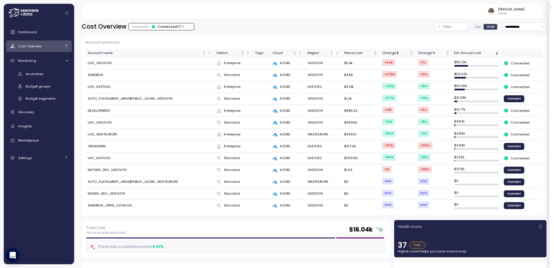
scroll to position [17, 0]
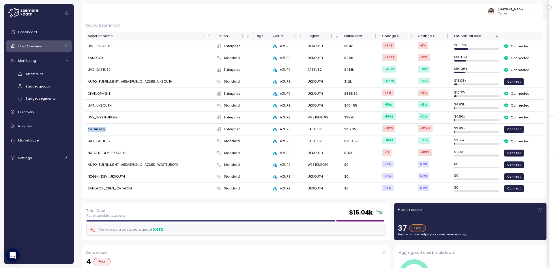
drag, startPoint x: 100, startPoint y: 131, endPoint x: 142, endPoint y: 130, distance: 42.5
click at [142, 130] on td "ORGADMIN" at bounding box center [149, 130] width 129 height 12
click at [142, 129] on td "ORGADMIN" at bounding box center [149, 130] width 129 height 12
click at [49, 46] on div "Cost Overview" at bounding box center [39, 46] width 43 height 6
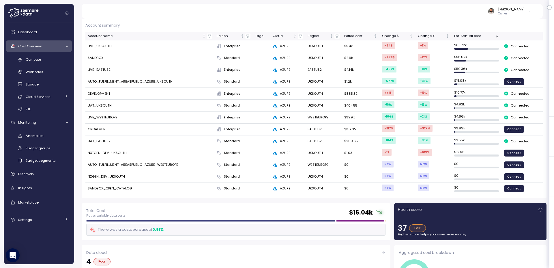
click at [45, 49] on link "Cost Overview" at bounding box center [39, 46] width 66 height 12
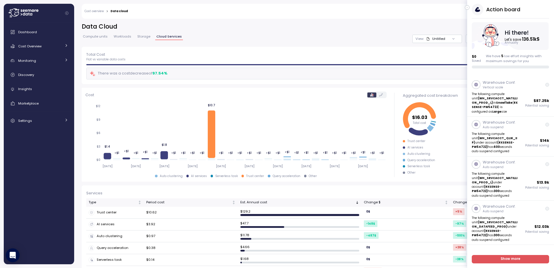
click at [466, 8] on icon "button" at bounding box center [467, 7] width 3 height 7
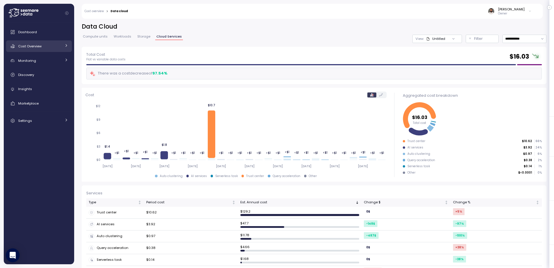
click at [45, 46] on div "Cost Overview" at bounding box center [39, 46] width 43 height 6
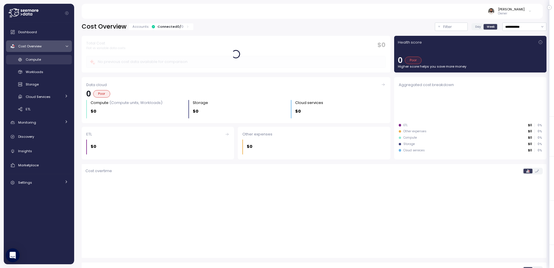
click at [46, 57] on div "Compute" at bounding box center [47, 60] width 42 height 6
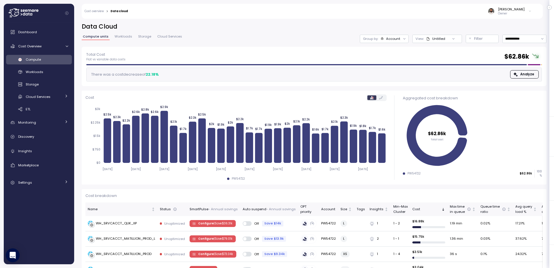
click at [395, 36] on div "Account" at bounding box center [393, 38] width 14 height 5
click at [394, 68] on p "Compute unit" at bounding box center [387, 70] width 23 height 5
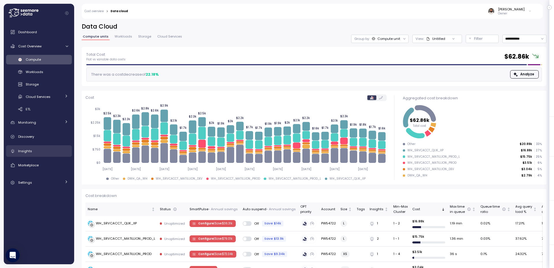
click at [53, 150] on div "Insights" at bounding box center [43, 151] width 50 height 6
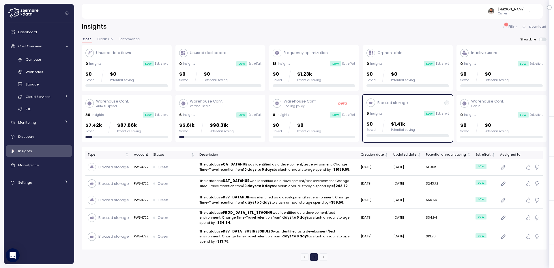
scroll to position [15, 0]
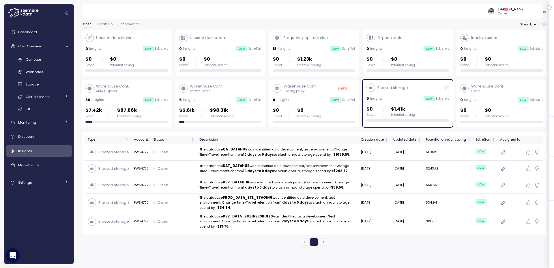
click at [432, 116] on div "$0 Saved $1.41k Potential saving" at bounding box center [408, 111] width 83 height 12
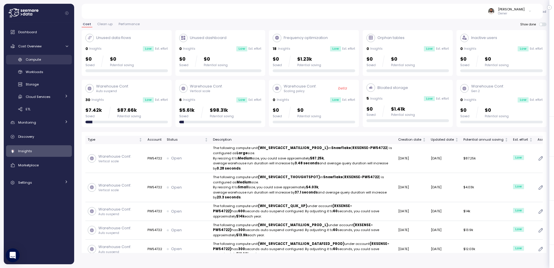
click at [34, 63] on link "Compute" at bounding box center [39, 60] width 66 height 10
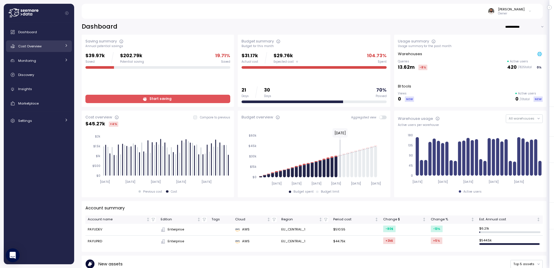
click at [59, 48] on div "Cost Overview" at bounding box center [39, 46] width 43 height 6
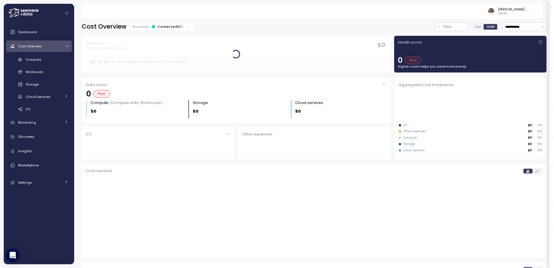
click at [59, 48] on div "Cost Overview" at bounding box center [39, 46] width 43 height 6
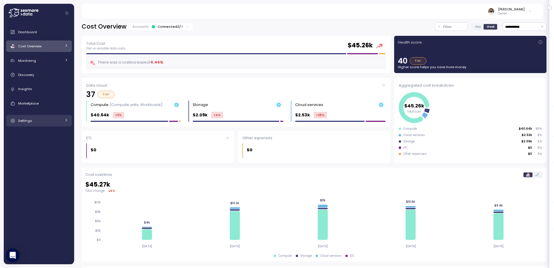
click at [66, 117] on link "Settings" at bounding box center [39, 121] width 66 height 12
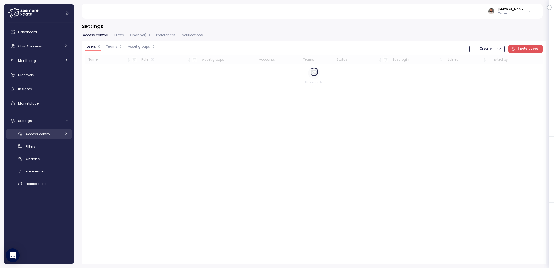
click at [55, 133] on div "Access control" at bounding box center [44, 134] width 36 height 6
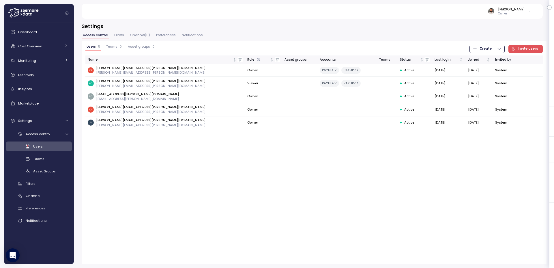
click at [531, 49] on span "Invite users" at bounding box center [528, 49] width 21 height 8
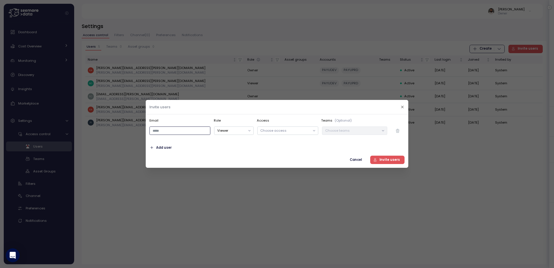
click at [180, 133] on input "email" at bounding box center [180, 131] width 61 height 8
type input "**********"
click at [236, 133] on button "Viewer" at bounding box center [233, 131] width 39 height 8
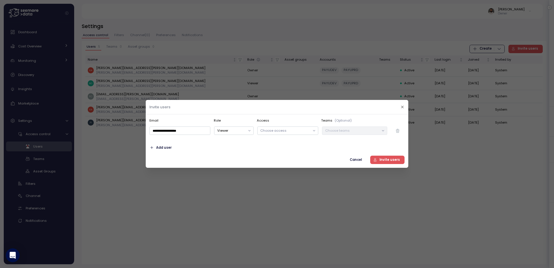
click at [41, 22] on div at bounding box center [277, 134] width 554 height 268
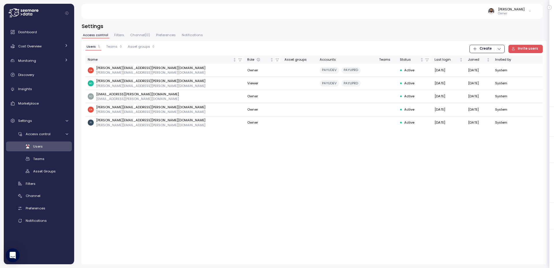
click at [34, 14] on icon at bounding box center [23, 12] width 30 height 9
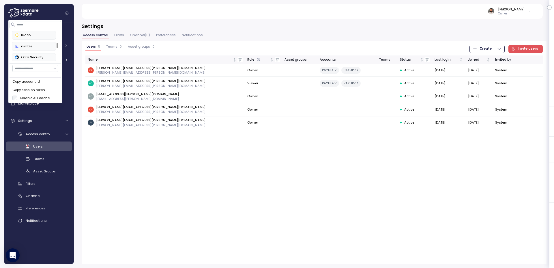
scroll to position [148, 0]
click at [46, 47] on button "ludeo" at bounding box center [34, 43] width 44 height 9
click at [164, 19] on div "Settings Access control Filters Channel ( 0 ) Preferences Notifications Users 5…" at bounding box center [314, 141] width 480 height 253
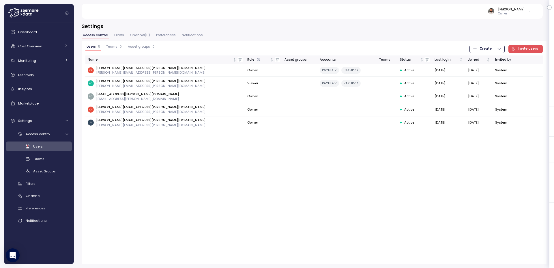
click at [116, 46] on span "Teams" at bounding box center [111, 46] width 11 height 3
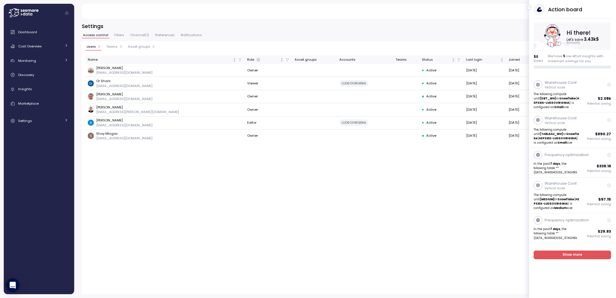
click at [529, 6] on icon "button" at bounding box center [529, 7] width 3 height 7
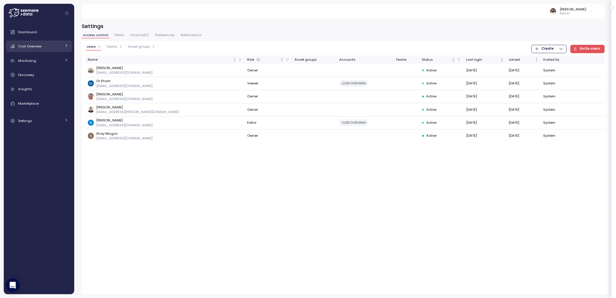
click at [45, 45] on div "Cost Overview" at bounding box center [39, 46] width 43 height 6
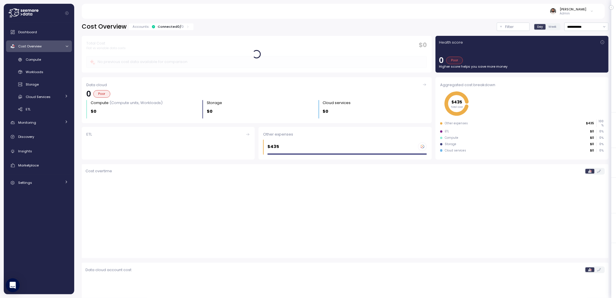
click at [49, 45] on div "Cost Overview" at bounding box center [39, 46] width 43 height 6
click at [65, 46] on icon at bounding box center [66, 46] width 4 height 4
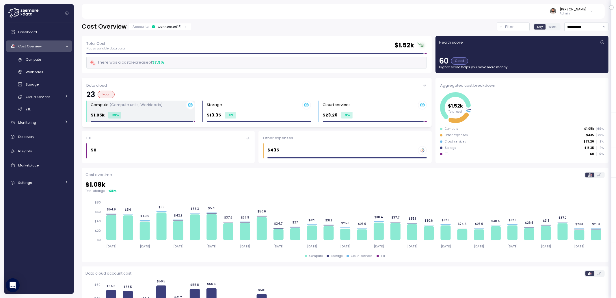
click at [127, 113] on div "$1.05k -39 %" at bounding box center [143, 115] width 104 height 7
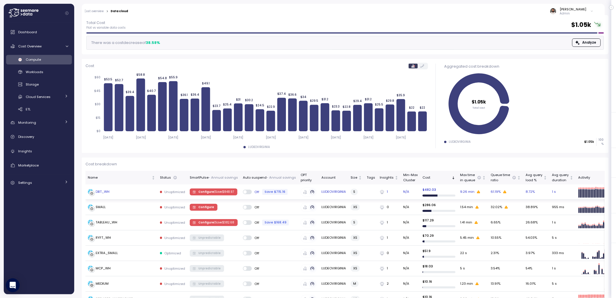
scroll to position [46, 0]
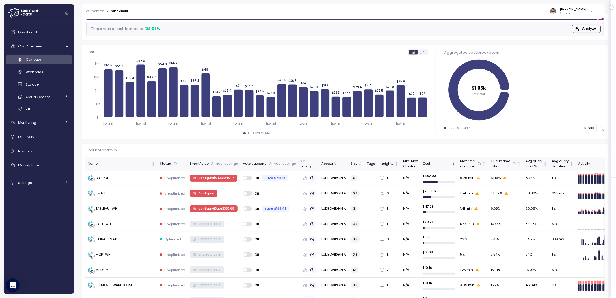
click at [34, 62] on span "Compute" at bounding box center [33, 59] width 15 height 5
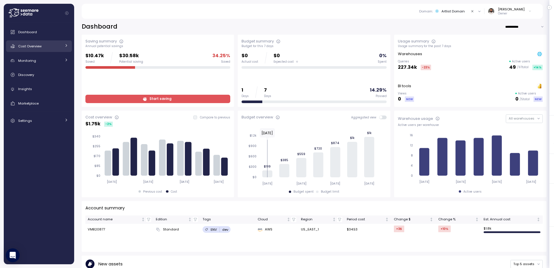
click at [40, 46] on span "Cost Overview" at bounding box center [29, 46] width 23 height 5
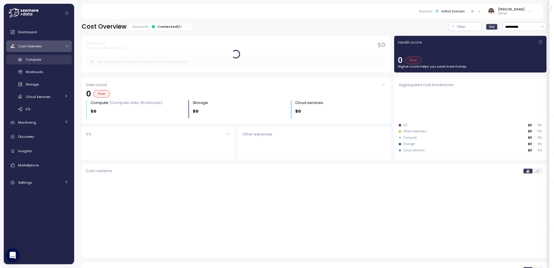
click at [44, 58] on div "Compute" at bounding box center [47, 60] width 42 height 6
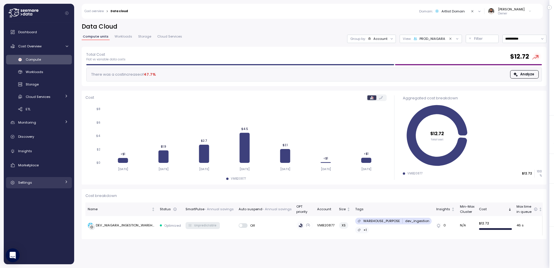
click at [50, 182] on div "Settings" at bounding box center [39, 183] width 43 height 6
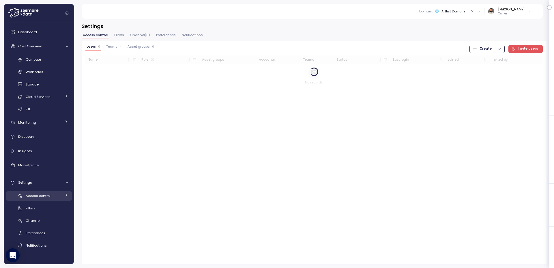
click at [63, 197] on link "Access control" at bounding box center [39, 196] width 66 height 10
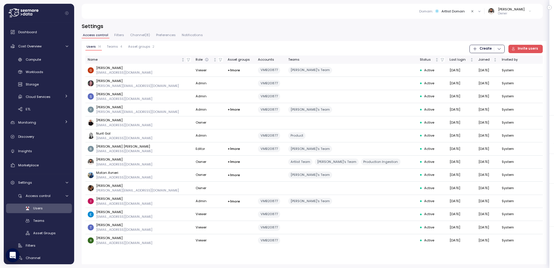
click at [135, 46] on span "Asset groups" at bounding box center [139, 46] width 22 height 3
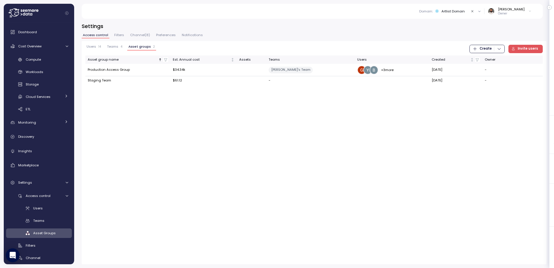
click at [111, 47] on span "Teams" at bounding box center [112, 46] width 11 height 3
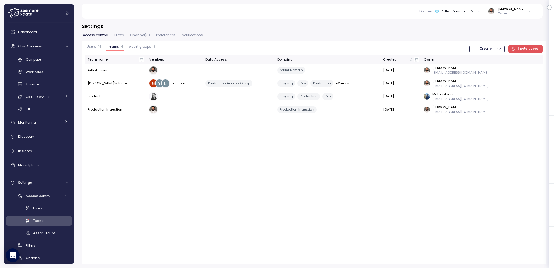
click at [96, 47] on div "Users 14" at bounding box center [94, 47] width 14 height 4
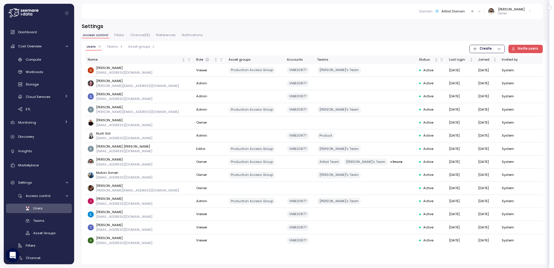
click at [138, 49] on button "Asset groups 2" at bounding box center [141, 48] width 29 height 6
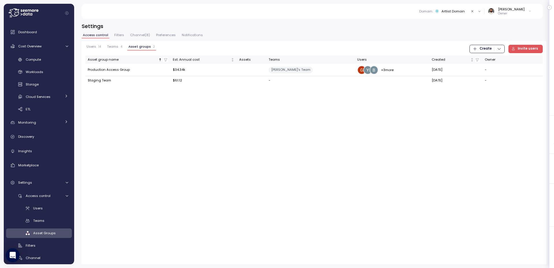
click at [93, 46] on span "Users" at bounding box center [92, 46] width 10 height 3
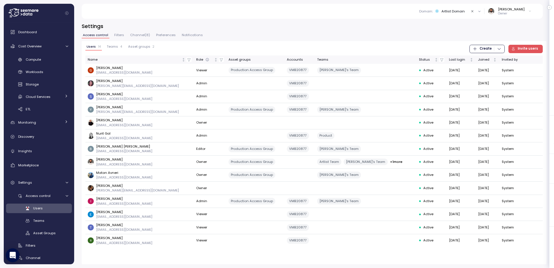
click at [137, 46] on span "Asset groups" at bounding box center [139, 46] width 22 height 3
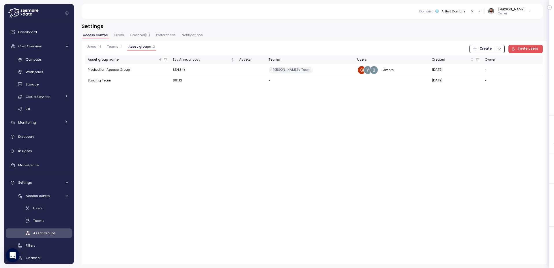
click at [498, 46] on div "button" at bounding box center [497, 48] width 7 height 5
click at [492, 68] on div "Asset Group" at bounding box center [492, 68] width 21 height 5
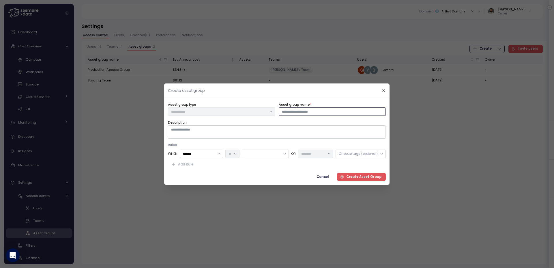
click at [315, 114] on input "Asset group name *" at bounding box center [332, 111] width 107 height 8
type input "****"
click at [214, 154] on input "*******" at bounding box center [201, 154] width 43 height 8
drag, startPoint x: 214, startPoint y: 154, endPoint x: 219, endPoint y: 155, distance: 4.7
click at [215, 154] on input "*******" at bounding box center [201, 154] width 43 height 8
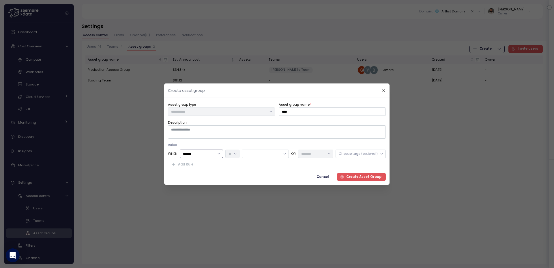
click at [255, 154] on div at bounding box center [265, 154] width 47 height 8
click at [266, 183] on p "VMB20877" at bounding box center [260, 185] width 17 height 5
click at [356, 155] on div "Choose tags (optional)" at bounding box center [358, 153] width 39 height 5
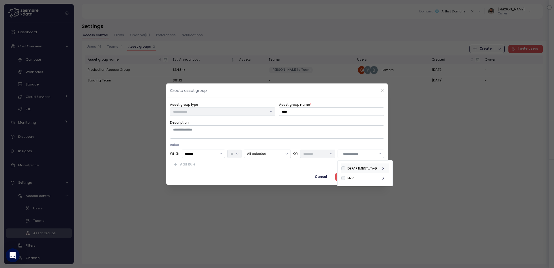
click at [372, 170] on div "DEPARTMENT_TAG" at bounding box center [362, 168] width 29 height 5
click at [372, 169] on div "DEPARTMENT_TAG" at bounding box center [362, 168] width 29 height 5
click at [372, 178] on div "ENV" at bounding box center [365, 178] width 47 height 10
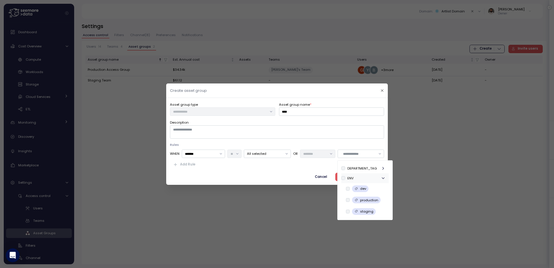
click at [372, 178] on div "ENV" at bounding box center [365, 178] width 47 height 10
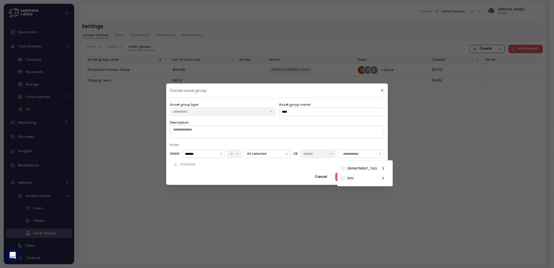
drag, startPoint x: 282, startPoint y: 172, endPoint x: 286, endPoint y: 172, distance: 4.1
click at [282, 172] on div "Cancel Create Asset Group" at bounding box center [277, 176] width 214 height 8
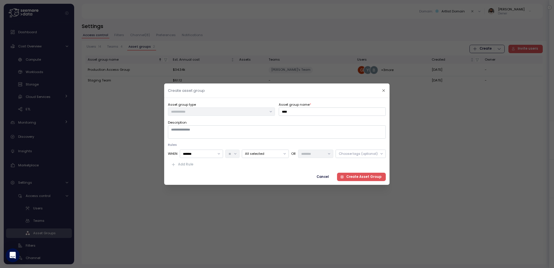
click at [370, 157] on div "Choose tags (optional)" at bounding box center [361, 154] width 50 height 8
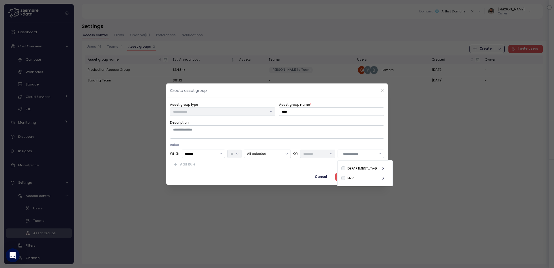
click at [382, 90] on icon "button" at bounding box center [382, 90] width 4 height 4
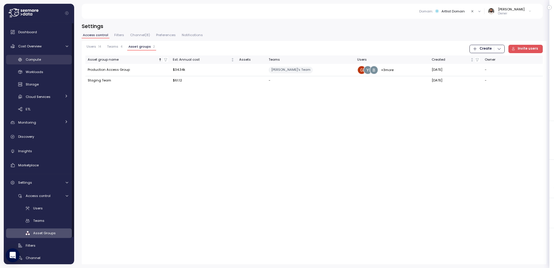
click at [55, 62] on div "Compute" at bounding box center [47, 60] width 42 height 6
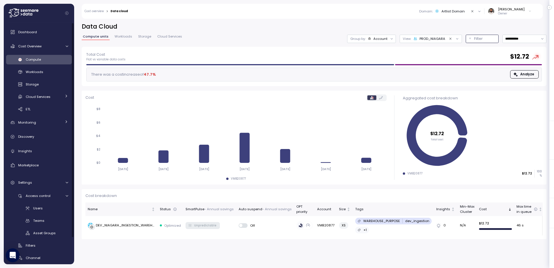
click at [470, 39] on button "Filter" at bounding box center [482, 39] width 33 height 8
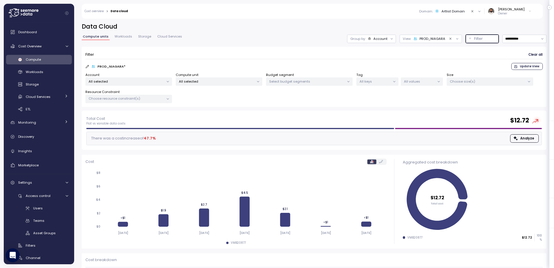
click at [420, 80] on p "All values" at bounding box center [419, 81] width 31 height 5
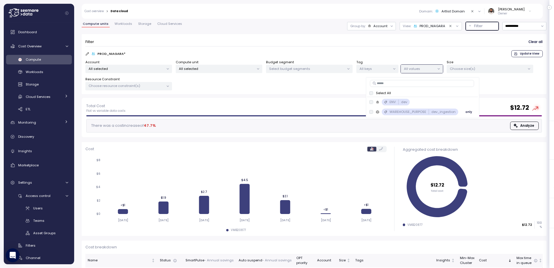
scroll to position [13, 0]
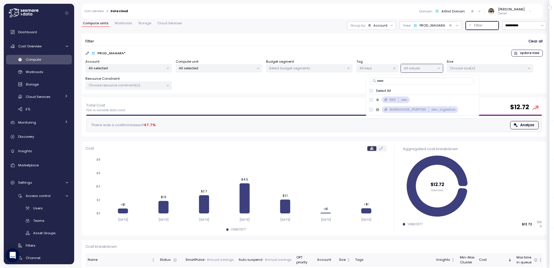
click at [439, 10] on icon at bounding box center [437, 11] width 4 height 4
click at [476, 12] on button "Clear value" at bounding box center [472, 11] width 5 height 5
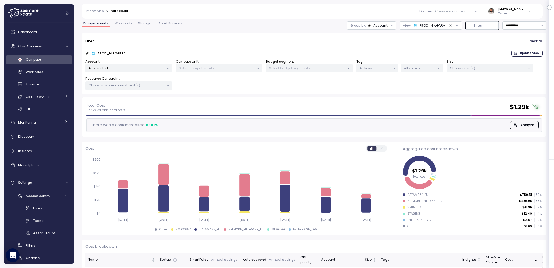
click at [433, 68] on p "All values" at bounding box center [419, 68] width 31 height 5
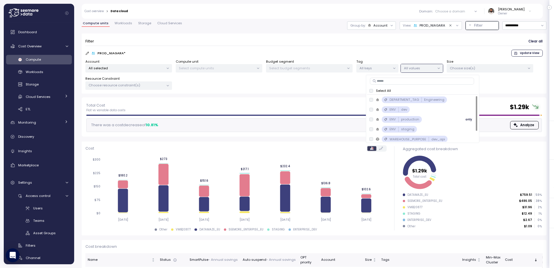
scroll to position [1, 0]
click at [392, 119] on p "ENV" at bounding box center [393, 118] width 6 height 5
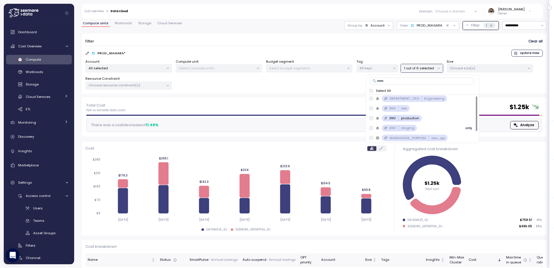
scroll to position [1, 0]
click at [146, 24] on span "Storage" at bounding box center [144, 23] width 13 height 3
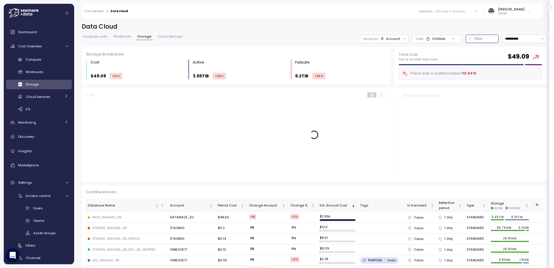
click at [481, 40] on p "Filter" at bounding box center [478, 39] width 9 height 6
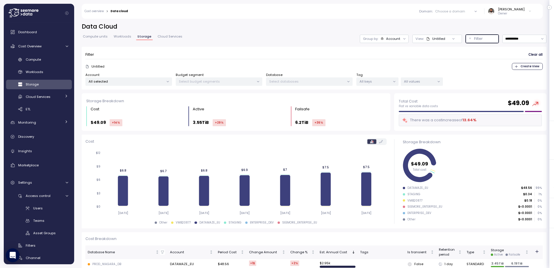
click at [385, 78] on div "All keys" at bounding box center [378, 81] width 42 height 8
click at [416, 87] on div "Filter Clear all Untitled Create View Account All selected Budget segment Selec…" at bounding box center [314, 68] width 465 height 43
click at [418, 84] on div "All values" at bounding box center [422, 81] width 42 height 8
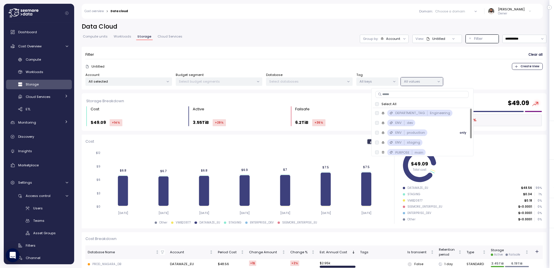
click at [413, 133] on p "production" at bounding box center [416, 132] width 18 height 5
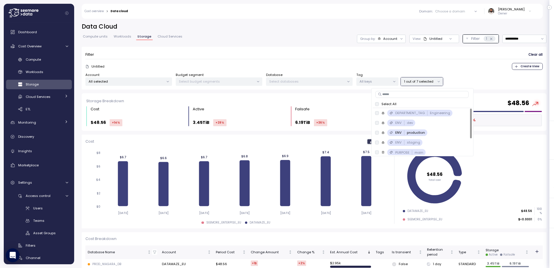
click at [385, 43] on div "**********" at bounding box center [314, 58] width 465 height 71
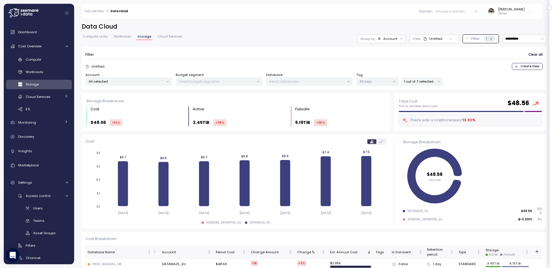
click at [386, 41] on div "Account" at bounding box center [390, 38] width 14 height 5
click at [384, 68] on div "Tags" at bounding box center [377, 70] width 20 height 7
click at [432, 94] on p "seemore utils" at bounding box center [431, 95] width 23 height 5
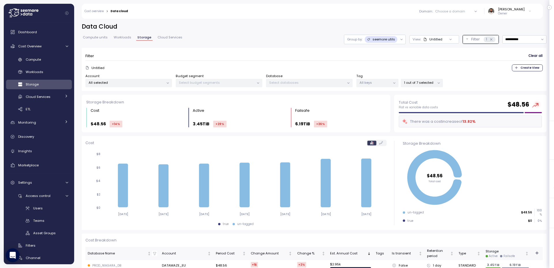
click at [394, 42] on div "seemore utils" at bounding box center [381, 39] width 33 height 7
drag, startPoint x: 383, startPoint y: 70, endPoint x: 386, endPoint y: 70, distance: 2.9
click at [384, 70] on div "Tags" at bounding box center [375, 72] width 28 height 7
click at [421, 83] on p "PURPOSE" at bounding box center [420, 85] width 14 height 5
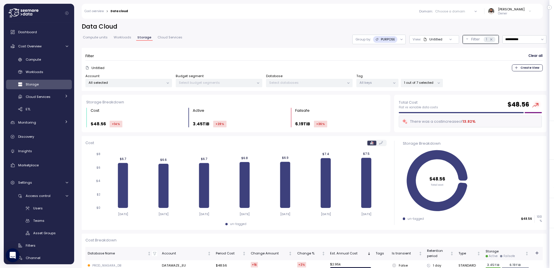
click at [359, 43] on div "Group by: PURPOSE" at bounding box center [379, 40] width 53 height 10
click at [379, 62] on p "Database" at bounding box center [384, 62] width 16 height 5
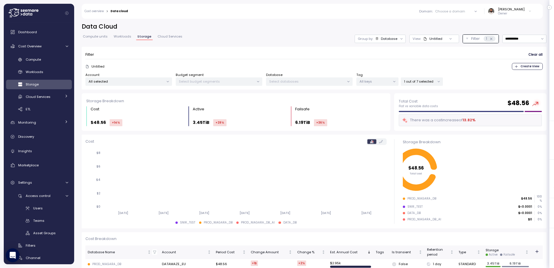
click at [433, 80] on p "1 out of 7 selected" at bounding box center [419, 81] width 31 height 5
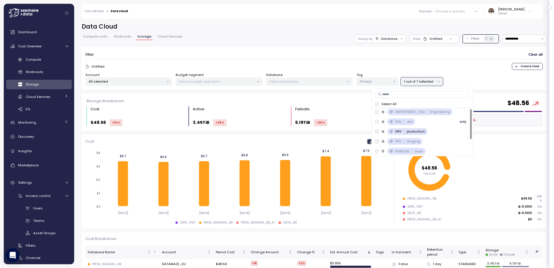
scroll to position [22, 0]
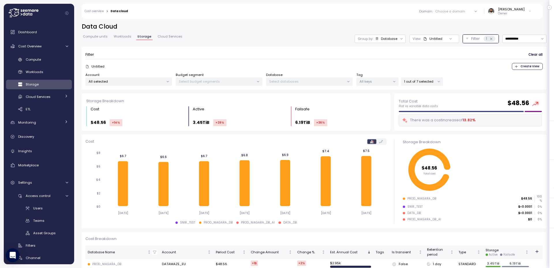
click at [290, 52] on div "Filter Clear all" at bounding box center [314, 55] width 458 height 8
click at [56, 231] on div "Asset Groups" at bounding box center [50, 233] width 35 height 6
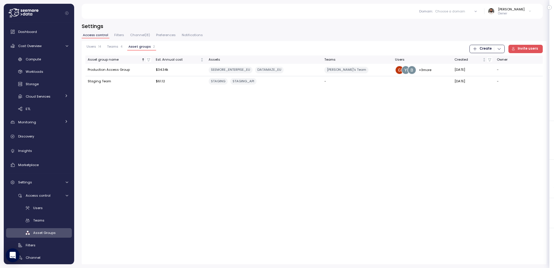
click at [500, 50] on icon "button" at bounding box center [499, 48] width 5 height 5
click at [493, 68] on div "Asset Group" at bounding box center [492, 68] width 21 height 5
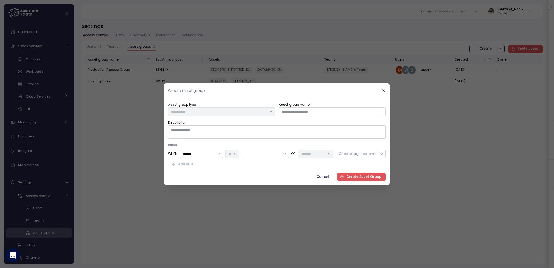
click at [381, 93] on header "Create asset group" at bounding box center [277, 90] width 226 height 14
click at [383, 92] on icon "button" at bounding box center [384, 90] width 4 height 4
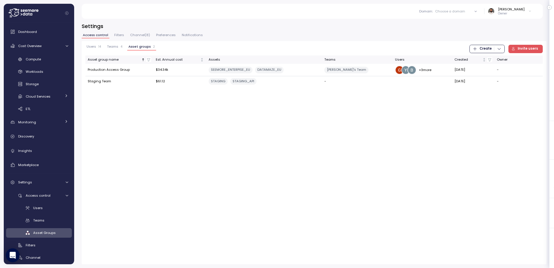
click at [115, 46] on span "Teams" at bounding box center [112, 46] width 11 height 3
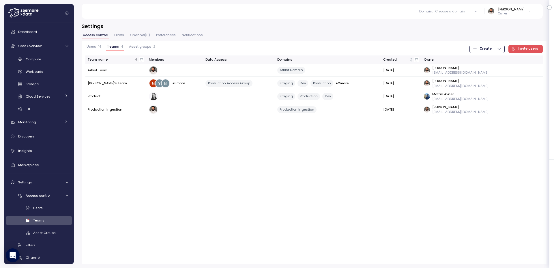
click at [499, 50] on icon "button" at bounding box center [499, 48] width 5 height 5
click at [495, 59] on div "Team" at bounding box center [492, 60] width 21 height 5
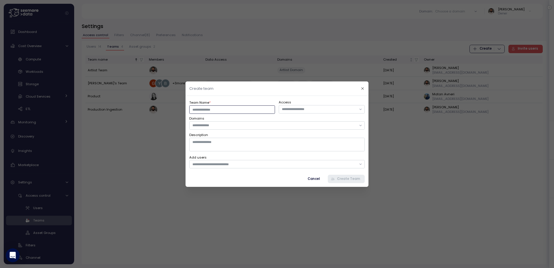
click at [240, 112] on input "Team Name *" at bounding box center [232, 109] width 86 height 8
type input "****"
click at [299, 111] on input "text" at bounding box center [319, 109] width 74 height 5
click at [311, 123] on div "Production Access Group" at bounding box center [310, 120] width 42 height 5
drag, startPoint x: 330, startPoint y: 102, endPoint x: 320, endPoint y: 106, distance: 11.2
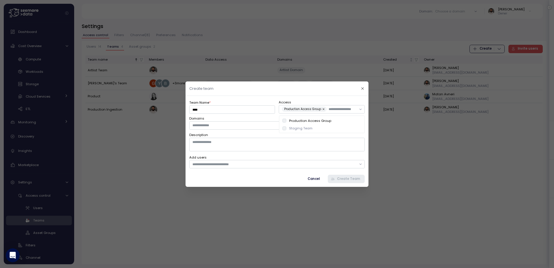
click at [330, 102] on label "Access" at bounding box center [322, 102] width 86 height 5
click at [283, 127] on input "text" at bounding box center [275, 125] width 164 height 5
click at [362, 90] on icon "button" at bounding box center [363, 88] width 4 height 4
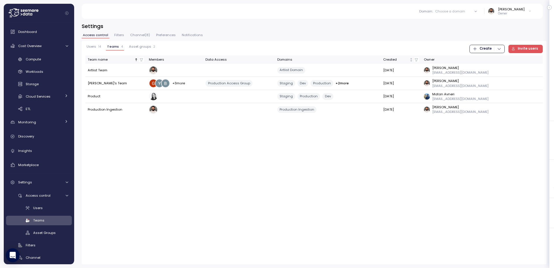
click at [120, 36] on span "Filters" at bounding box center [119, 34] width 10 height 3
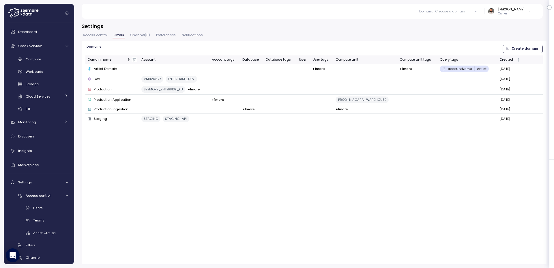
click at [520, 48] on span "Create domain" at bounding box center [525, 49] width 27 height 8
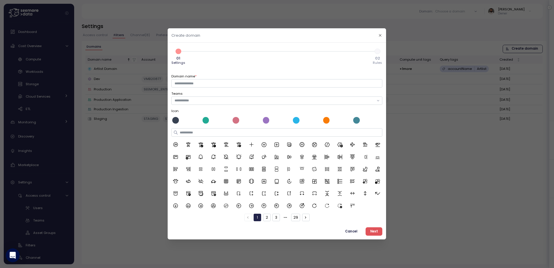
click at [206, 123] on div at bounding box center [206, 120] width 7 height 7
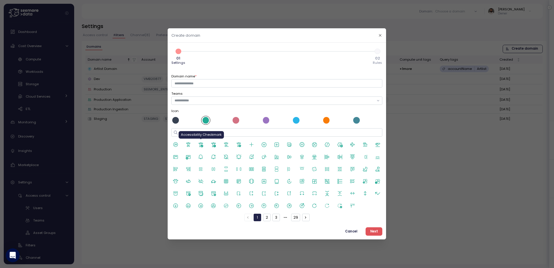
click at [200, 146] on icon at bounding box center [201, 145] width 6 height 6
click at [192, 83] on input "Domain name *" at bounding box center [277, 83] width 211 height 8
type input "*"
type input "**********"
click at [202, 99] on input "text" at bounding box center [275, 100] width 200 height 5
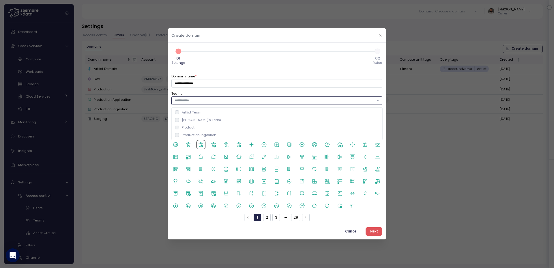
click at [208, 118] on div "Guy's Team" at bounding box center [277, 120] width 204 height 5
click at [244, 94] on label "Teams" at bounding box center [277, 94] width 211 height 5
click at [373, 230] on span "Next" at bounding box center [374, 232] width 8 height 8
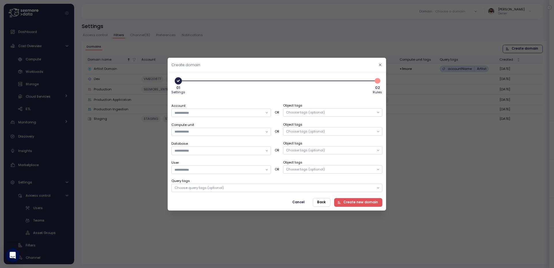
click at [303, 113] on div "Choose tags (optional)" at bounding box center [305, 112] width 39 height 5
click at [260, 113] on input "Account" at bounding box center [219, 112] width 88 height 5
click at [258, 104] on div "Account" at bounding box center [222, 110] width 100 height 14
click at [232, 126] on div "Compute unit" at bounding box center [222, 129] width 100 height 14
click at [232, 129] on input "Compute unit" at bounding box center [219, 131] width 88 height 5
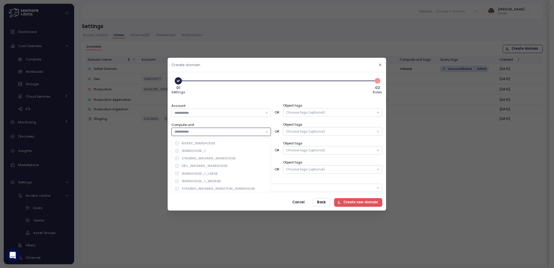
click at [219, 152] on div "WAREHOUSE_1" at bounding box center [221, 151] width 97 height 8
drag, startPoint x: 217, startPoint y: 159, endPoint x: 216, endPoint y: 165, distance: 5.8
click at [217, 159] on div "STAGING_NIAGARA_WAREHOUSE" at bounding box center [209, 158] width 54 height 5
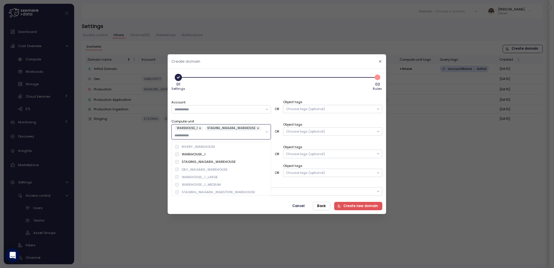
drag, startPoint x: 216, startPoint y: 168, endPoint x: 214, endPoint y: 176, distance: 7.4
click at [215, 169] on div "DEV_NIAGARA_WAREHOUSE" at bounding box center [205, 169] width 46 height 5
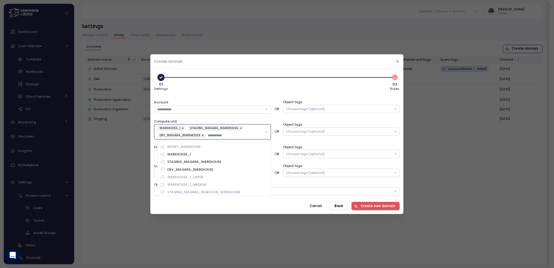
click at [214, 178] on div "WAREHOUSE_1_LARGE" at bounding box center [214, 177] width 111 height 8
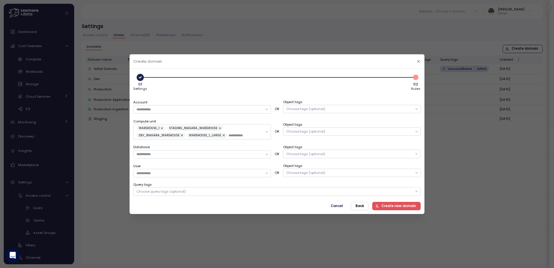
click at [312, 135] on div "Compute unit WAREHOUSE_1 STAGING_NIAGARA_WAREHOUSE DEV_NIAGARA_WAREHOUSE WAREHO…" at bounding box center [277, 128] width 288 height 21
click at [314, 132] on div "Choose tags (optional)" at bounding box center [305, 131] width 39 height 5
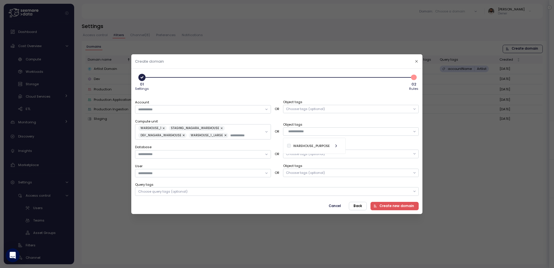
click at [227, 135] on button "button" at bounding box center [226, 135] width 6 height 5
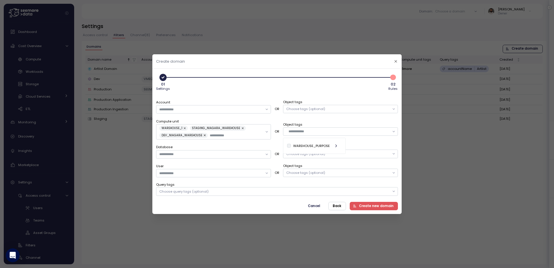
click at [204, 135] on button "button" at bounding box center [205, 135] width 6 height 5
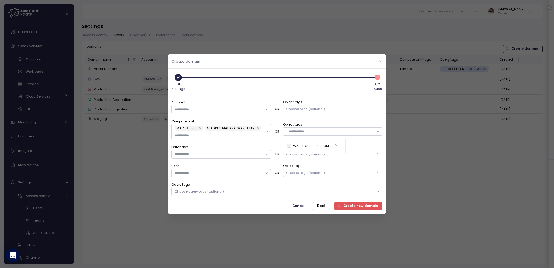
click at [200, 129] on button "button" at bounding box center [201, 128] width 6 height 5
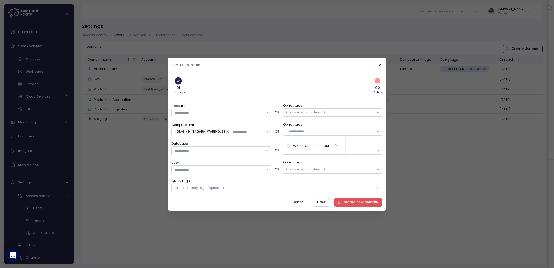
click at [225, 130] on button "button" at bounding box center [228, 131] width 6 height 5
click at [336, 145] on icon "button" at bounding box center [336, 146] width 5 height 5
click at [316, 124] on label "Object tags" at bounding box center [333, 124] width 100 height 5
click at [333, 129] on div "Choose tags (optional)" at bounding box center [333, 131] width 100 height 8
click at [330, 121] on div "Account OR Object tags Choose tags (optional) Compute unit OR Object tags Choos…" at bounding box center [277, 147] width 211 height 89
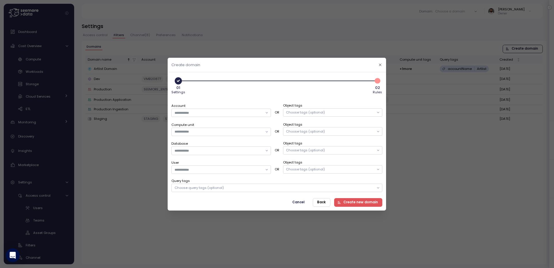
click at [323, 201] on span "Back" at bounding box center [322, 202] width 9 height 8
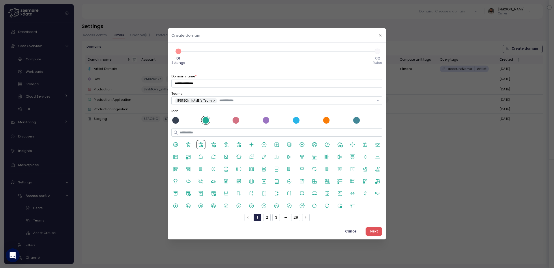
click at [370, 233] on button "Next" at bounding box center [374, 231] width 17 height 8
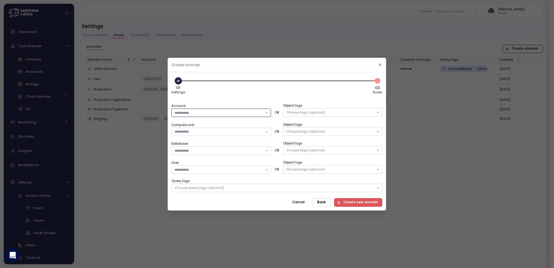
click at [263, 114] on input "Account" at bounding box center [219, 112] width 88 height 5
click at [252, 126] on div "SEEMORE_ENTERPISE_EU" at bounding box center [221, 124] width 97 height 8
click at [249, 92] on div "01 Settings 2 02 Rules" at bounding box center [277, 85] width 211 height 19
click at [311, 113] on div "Choose tags (optional)" at bounding box center [305, 112] width 39 height 5
click at [319, 137] on div "ENV" at bounding box center [310, 137] width 47 height 10
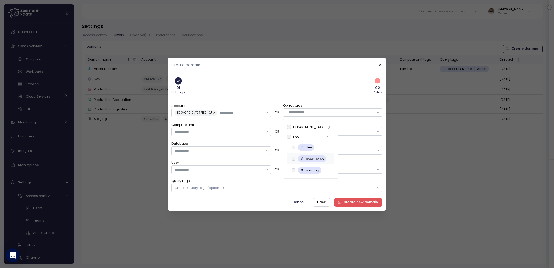
click at [321, 158] on p "production" at bounding box center [315, 158] width 18 height 5
click at [308, 96] on div "Account SEEMORE_ENTERPISE_EU OR Object tags ENV production Compute unit OR Obje…" at bounding box center [277, 144] width 211 height 98
click at [254, 129] on input "Compute unit" at bounding box center [219, 131] width 88 height 5
click at [270, 124] on div "Compute unit" at bounding box center [222, 129] width 100 height 14
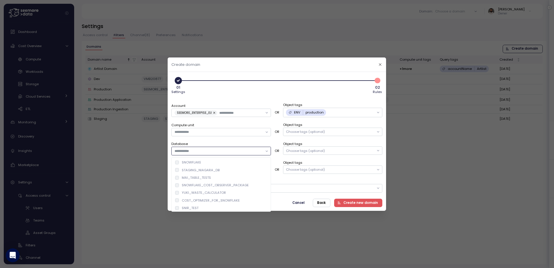
click at [236, 152] on input "Database" at bounding box center [219, 150] width 88 height 5
drag, startPoint x: 259, startPoint y: 141, endPoint x: 255, endPoint y: 147, distance: 7.2
click at [259, 141] on div "Database" at bounding box center [222, 148] width 100 height 14
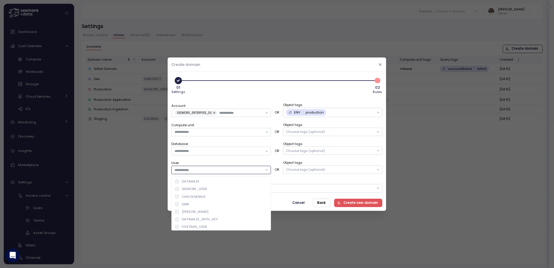
click at [233, 171] on input "User" at bounding box center [219, 169] width 88 height 5
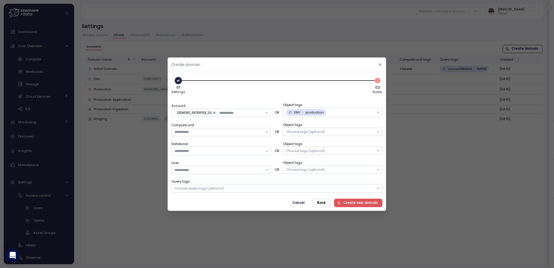
click at [303, 180] on label "Query tags" at bounding box center [277, 181] width 211 height 5
click at [301, 188] on div "Choose query tags (optional)" at bounding box center [277, 188] width 211 height 8
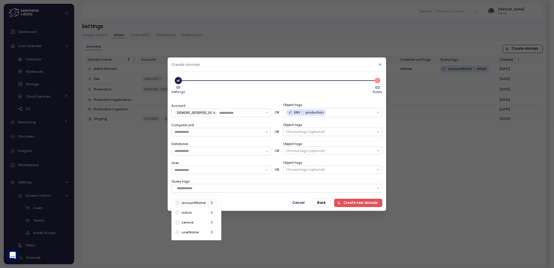
click at [211, 202] on icon "button" at bounding box center [212, 202] width 5 height 5
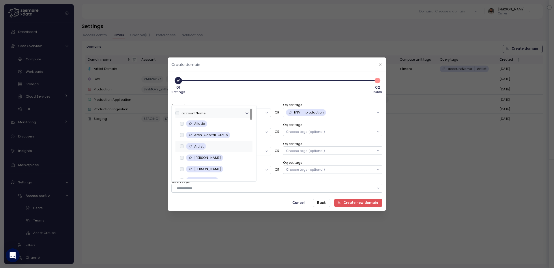
click at [214, 148] on div "Artlist" at bounding box center [214, 146] width 77 height 11
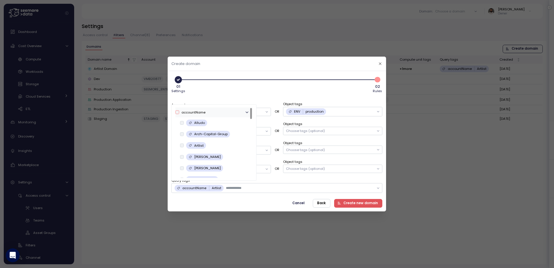
click at [247, 104] on div "Account SEEMORE_ENTERPISE_EU" at bounding box center [222, 109] width 100 height 14
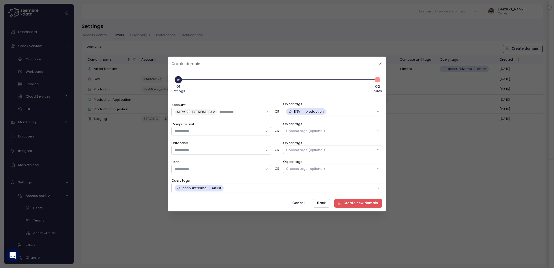
click at [326, 205] on span "Back" at bounding box center [322, 204] width 9 height 8
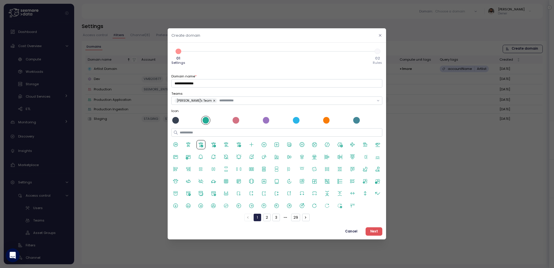
click at [379, 38] on button "button" at bounding box center [380, 35] width 7 height 7
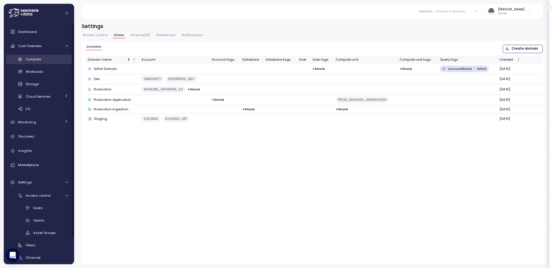
click at [43, 55] on link "Compute" at bounding box center [39, 60] width 66 height 10
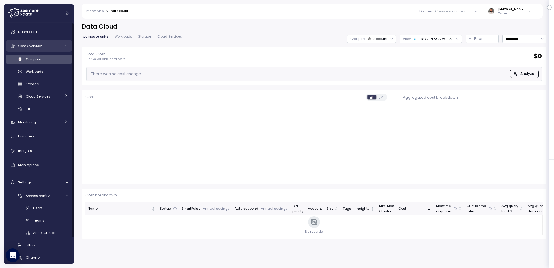
click at [49, 48] on div "Cost Overview" at bounding box center [39, 46] width 43 height 6
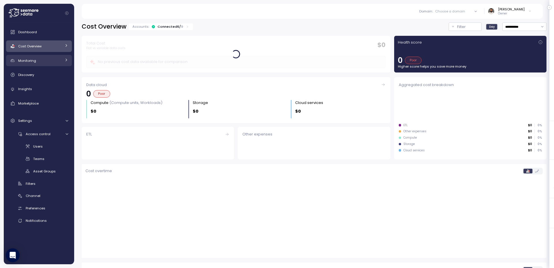
click at [46, 57] on link "Monitoring" at bounding box center [39, 61] width 66 height 12
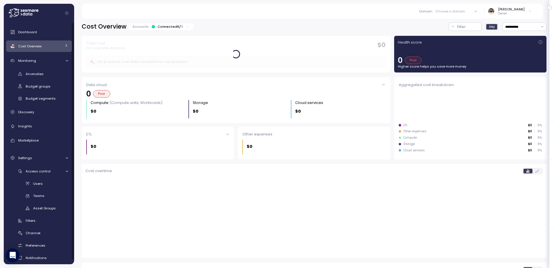
click at [439, 14] on div "Domain : Choose a domain" at bounding box center [451, 11] width 68 height 8
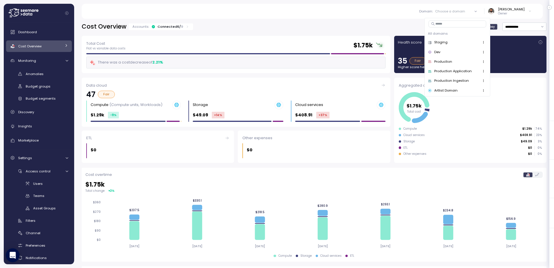
click at [453, 61] on div "Production" at bounding box center [457, 61] width 59 height 7
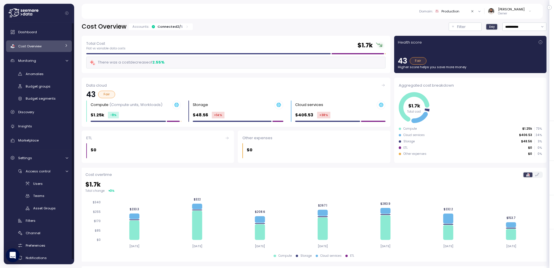
click at [55, 48] on div "Cost Overview" at bounding box center [39, 46] width 43 height 6
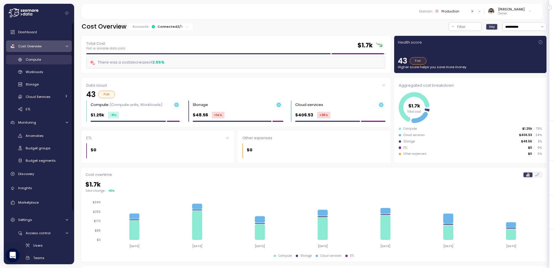
click at [52, 57] on div "Compute" at bounding box center [47, 60] width 42 height 6
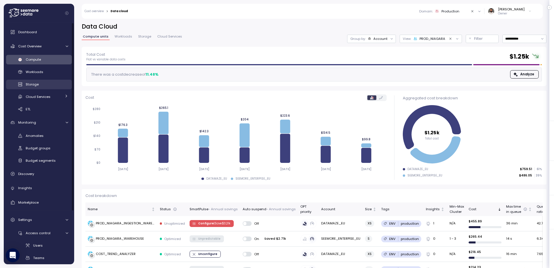
click at [38, 87] on link "Storage" at bounding box center [39, 85] width 66 height 10
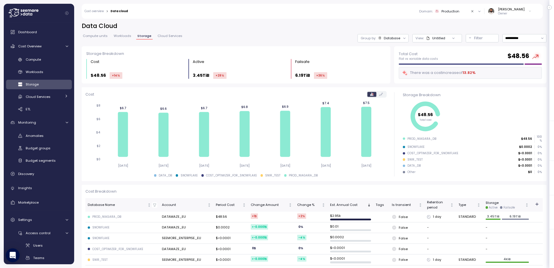
scroll to position [1, 0]
click at [399, 39] on div "Database" at bounding box center [392, 37] width 16 height 5
click at [456, 14] on div "Domain : Production" at bounding box center [451, 11] width 68 height 8
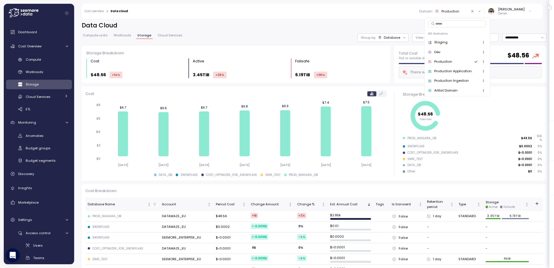
drag, startPoint x: 419, startPoint y: 22, endPoint x: 415, endPoint y: 24, distance: 4.4
click at [419, 22] on h2 "Data Cloud" at bounding box center [314, 25] width 465 height 8
click at [476, 37] on p "Filter" at bounding box center [478, 38] width 9 height 6
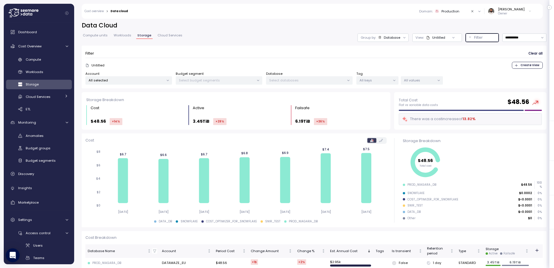
scroll to position [3, 0]
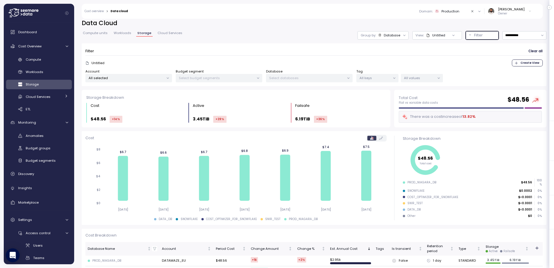
click at [151, 80] on div "All selected" at bounding box center [128, 78] width 87 height 8
click at [205, 78] on p "Select budget segments" at bounding box center [216, 78] width 75 height 5
click at [300, 74] on div "Select databases" at bounding box center [309, 78] width 87 height 8
click at [301, 77] on p "Select databases" at bounding box center [306, 78] width 75 height 5
click at [114, 79] on p "All selected" at bounding box center [126, 78] width 75 height 5
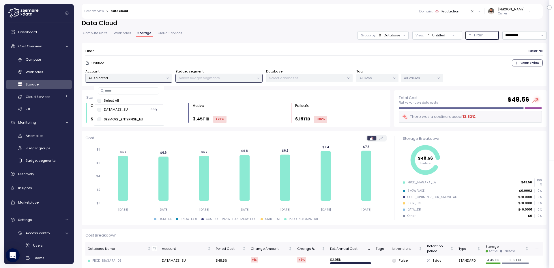
click at [152, 109] on span "only" at bounding box center [154, 109] width 7 height 6
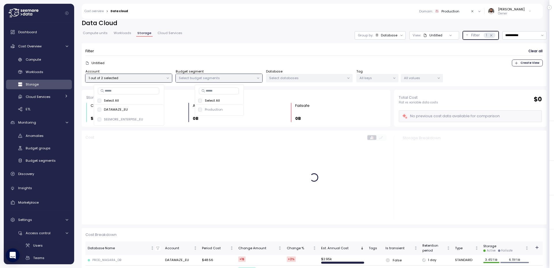
click at [294, 79] on p "Select databases" at bounding box center [306, 78] width 75 height 5
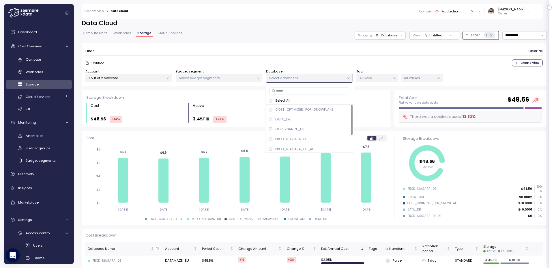
click at [308, 57] on form "Filter Clear all Untitled Create View Account 1 out of 2 selected Budget segmen…" at bounding box center [314, 65] width 458 height 36
click at [141, 80] on div "1 out of 2 selected" at bounding box center [128, 78] width 87 height 8
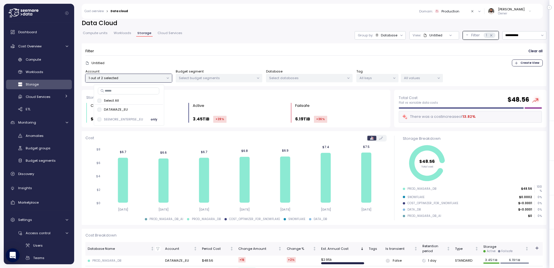
click at [135, 119] on p "SEEMORE_ENTERPISE_EU" at bounding box center [123, 119] width 39 height 5
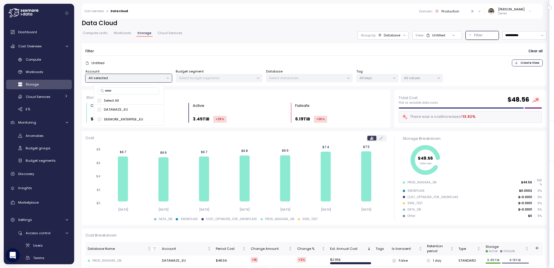
click at [454, 13] on div "Production" at bounding box center [451, 11] width 18 height 5
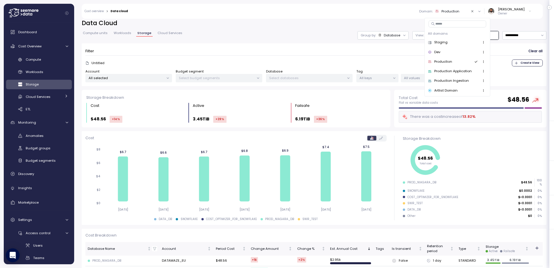
click at [460, 43] on div "Staging" at bounding box center [457, 42] width 59 height 7
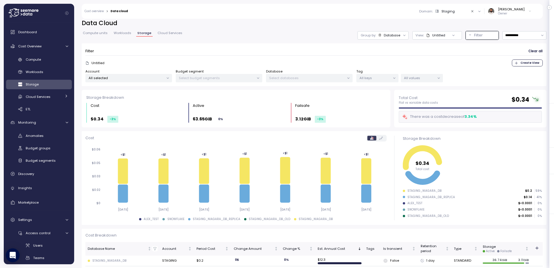
click at [475, 11] on icon "Clear value" at bounding box center [473, 12] width 4 height 4
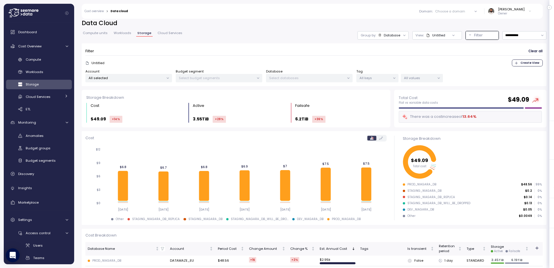
click at [397, 35] on div "Database" at bounding box center [392, 35] width 16 height 5
click at [440, 36] on div "Untitled" at bounding box center [439, 35] width 13 height 5
click at [470, 36] on button "Filter" at bounding box center [482, 35] width 33 height 8
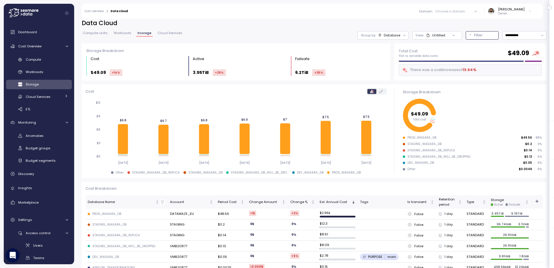
click at [489, 36] on div "Filter" at bounding box center [484, 35] width 21 height 6
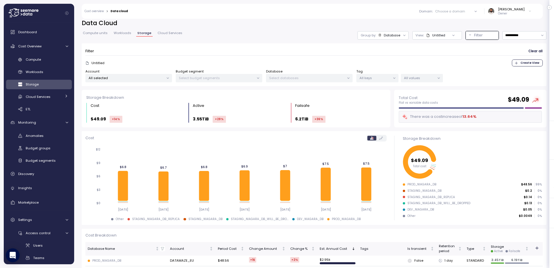
click at [469, 15] on div "Domain : Choose a domain All domains Staging Dev Production Production Applicat…" at bounding box center [334, 11] width 404 height 15
click at [465, 13] on div "Choose a domain" at bounding box center [450, 11] width 30 height 5
click at [467, 64] on div "Production" at bounding box center [457, 61] width 59 height 7
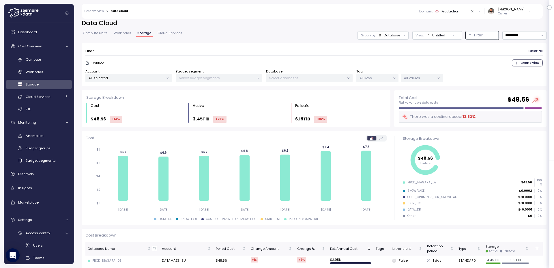
click at [108, 80] on div "All selected" at bounding box center [128, 78] width 87 height 8
click at [147, 109] on button "only" at bounding box center [154, 109] width 14 height 7
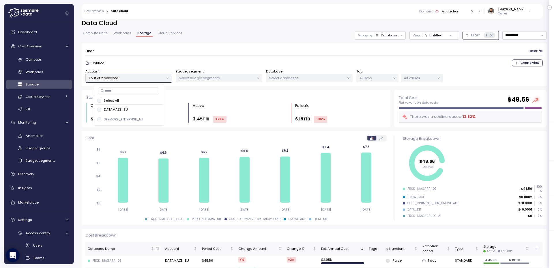
click at [321, 82] on div "Select databases" at bounding box center [309, 78] width 87 height 8
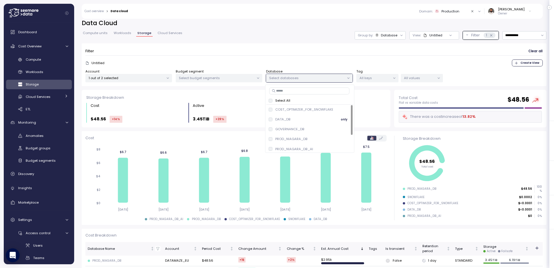
click at [276, 120] on p "DATA_DB" at bounding box center [282, 119] width 15 height 5
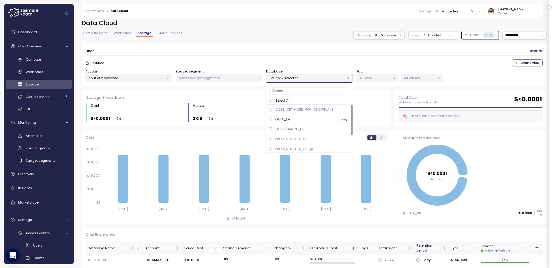
click at [276, 120] on p "DATA_DB" at bounding box center [282, 119] width 15 height 5
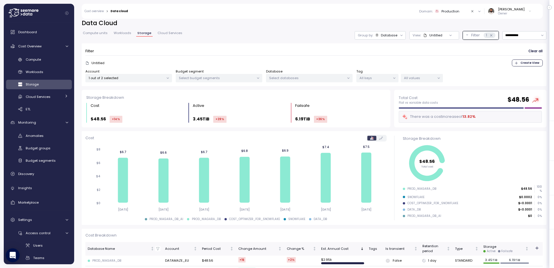
click at [142, 79] on p "1 out of 2 selected" at bounding box center [126, 78] width 75 height 5
click at [452, 10] on div "Production" at bounding box center [451, 11] width 18 height 5
click at [461, 44] on div "Staging" at bounding box center [457, 42] width 59 height 7
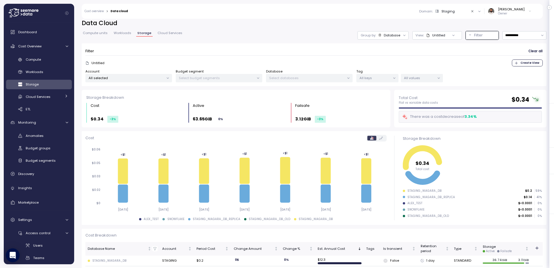
click at [159, 78] on p "All selected" at bounding box center [126, 78] width 75 height 5
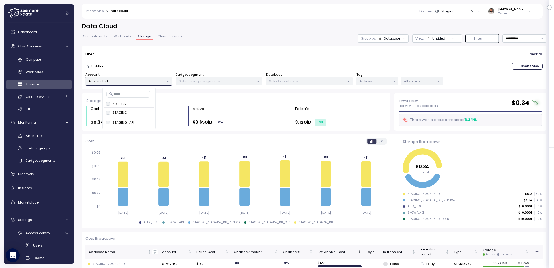
click at [290, 79] on p "Select databases" at bounding box center [306, 81] width 75 height 5
click at [475, 11] on icon "Clear value" at bounding box center [473, 12] width 4 height 4
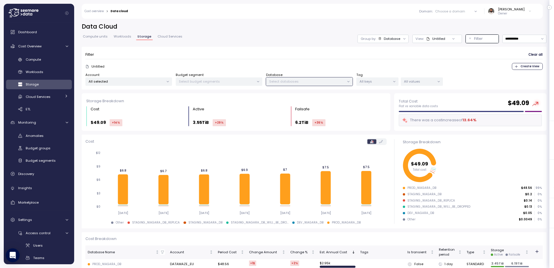
click at [145, 78] on div "All selected" at bounding box center [128, 81] width 87 height 8
click at [467, 7] on div "Domain : Choose a domain" at bounding box center [451, 11] width 68 height 8
drag, startPoint x: 456, startPoint y: 43, endPoint x: 450, endPoint y: 45, distance: 6.6
click at [456, 43] on div "Staging" at bounding box center [457, 42] width 59 height 7
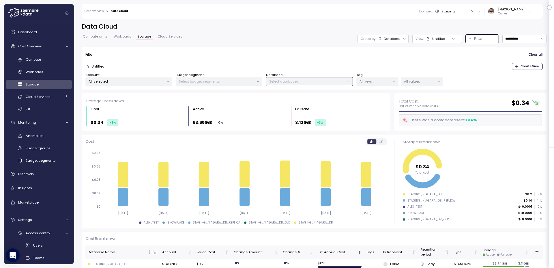
click at [129, 82] on p "All selected" at bounding box center [126, 81] width 75 height 5
click at [127, 39] on link "Workloads" at bounding box center [123, 37] width 20 height 5
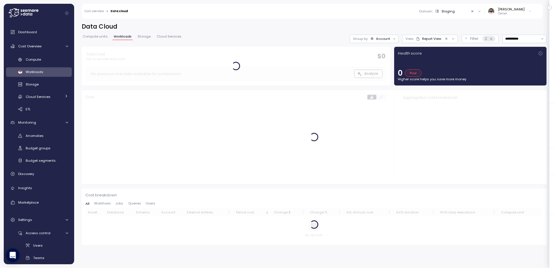
click at [138, 38] on span "Storage" at bounding box center [144, 36] width 13 height 3
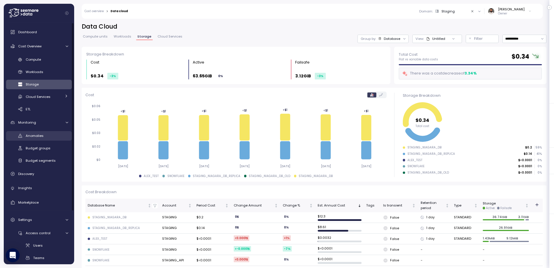
click at [48, 135] on div "Anomalies" at bounding box center [47, 136] width 42 height 6
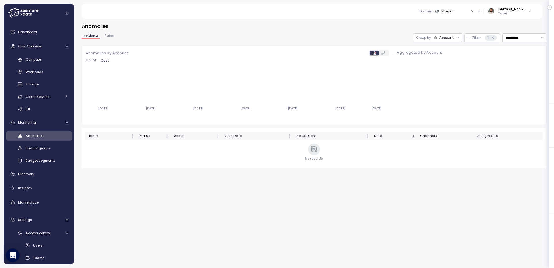
click at [439, 12] on icon at bounding box center [437, 11] width 4 height 4
click at [453, 60] on div "Production" at bounding box center [457, 61] width 59 height 7
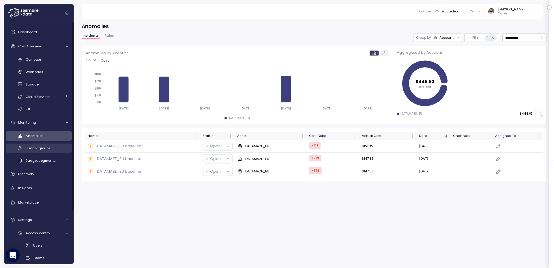
click at [33, 150] on span "Budget groups" at bounding box center [38, 148] width 25 height 5
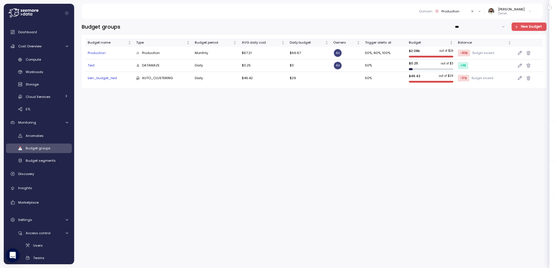
click at [459, 12] on div "Production" at bounding box center [451, 11] width 18 height 5
click at [455, 42] on div "Staging" at bounding box center [457, 42] width 59 height 7
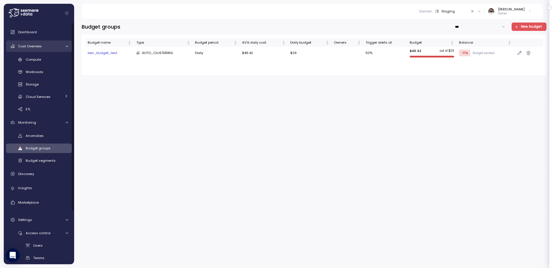
click at [51, 48] on div "Cost Overview" at bounding box center [39, 46] width 43 height 6
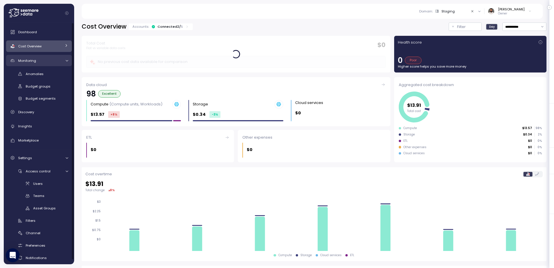
click at [49, 61] on div "Monitoring" at bounding box center [39, 61] width 43 height 6
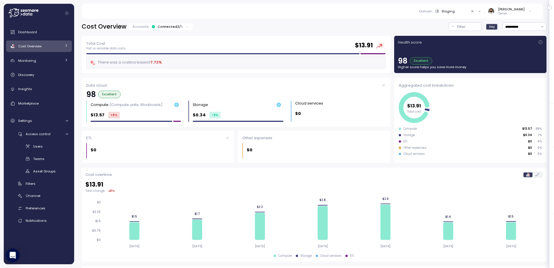
click at [448, 11] on div "Staging" at bounding box center [444, 11] width 19 height 5
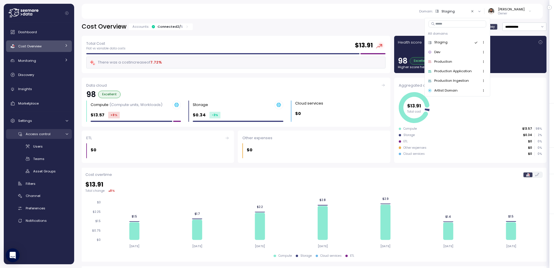
click at [51, 131] on div "Access control" at bounding box center [44, 134] width 36 height 6
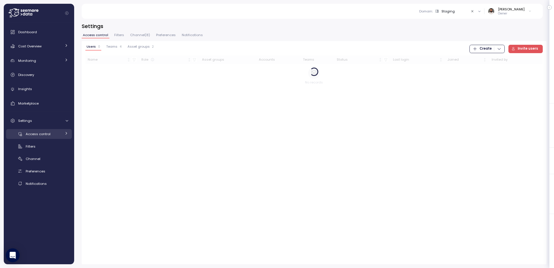
click at [52, 132] on div "Access control" at bounding box center [44, 134] width 36 height 6
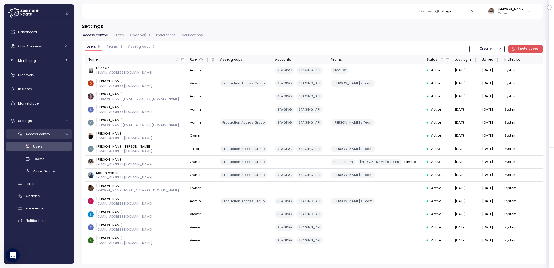
click at [45, 135] on span "Access control" at bounding box center [38, 134] width 25 height 5
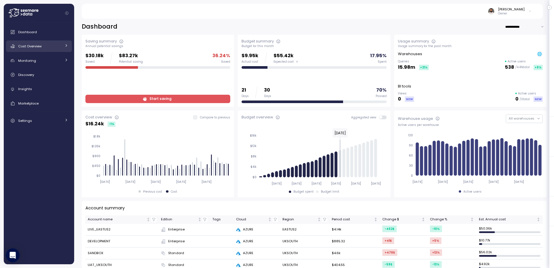
click at [55, 51] on link "Cost Overview" at bounding box center [39, 46] width 66 height 12
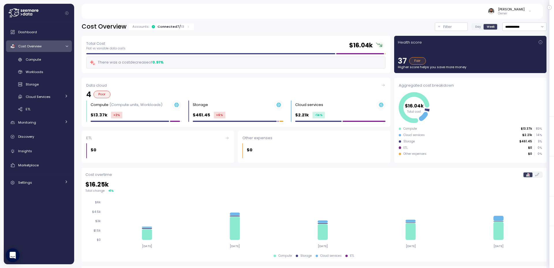
click at [183, 25] on div "Accounts: Connected 7 / 13" at bounding box center [162, 26] width 58 height 5
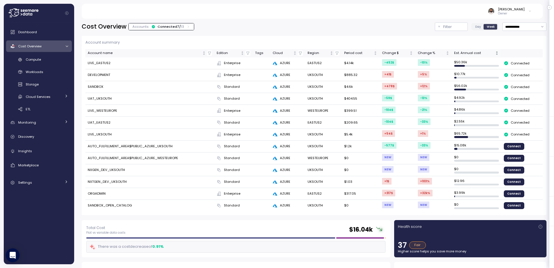
click at [474, 51] on div "Est. Annual cost" at bounding box center [474, 53] width 40 height 5
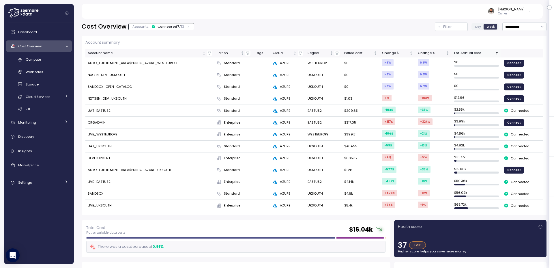
click at [476, 52] on div "Est. Annual cost" at bounding box center [474, 53] width 40 height 5
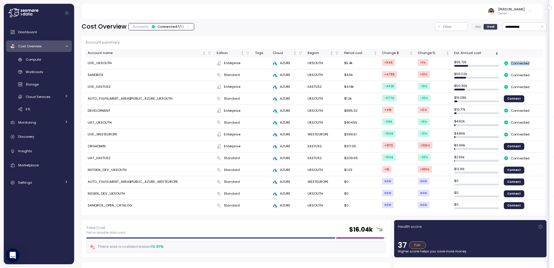
drag, startPoint x: 538, startPoint y: 64, endPoint x: 505, endPoint y: 65, distance: 32.9
click at [504, 65] on div "Connected" at bounding box center [522, 63] width 37 height 7
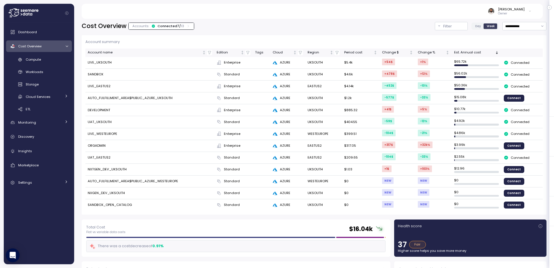
drag, startPoint x: 510, startPoint y: 72, endPoint x: 506, endPoint y: 73, distance: 4.1
click at [502, 73] on td "Connected" at bounding box center [523, 75] width 42 height 12
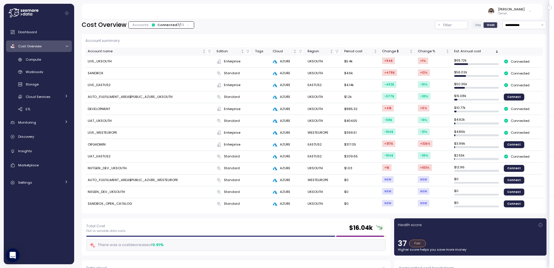
drag, startPoint x: 524, startPoint y: 81, endPoint x: 503, endPoint y: 82, distance: 20.2
click at [502, 82] on td "Connected" at bounding box center [523, 85] width 42 height 12
drag, startPoint x: 519, startPoint y: 109, endPoint x: 498, endPoint y: 109, distance: 20.2
click at [498, 109] on tr "DEVELOPMENT Enterprise AZURE UKSOUTH $885.32 +41 $ +5 % $ 10.77k Connected" at bounding box center [314, 109] width 458 height 12
drag, startPoint x: 522, startPoint y: 122, endPoint x: 505, endPoint y: 123, distance: 16.5
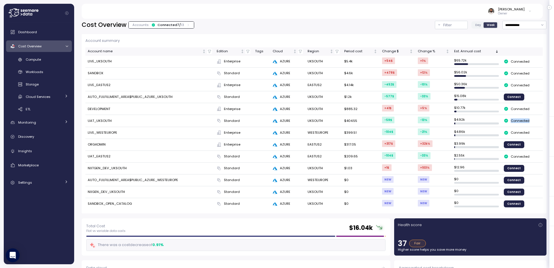
click at [505, 123] on div "Connected" at bounding box center [522, 120] width 37 height 7
drag, startPoint x: 517, startPoint y: 132, endPoint x: 493, endPoint y: 133, distance: 24.6
click at [493, 133] on tr "LIVE_WESTEUROPE Enterprise AZURE WESTEUROPE $399.51 -104 $ -21 % $ 4.86k Connec…" at bounding box center [314, 133] width 458 height 12
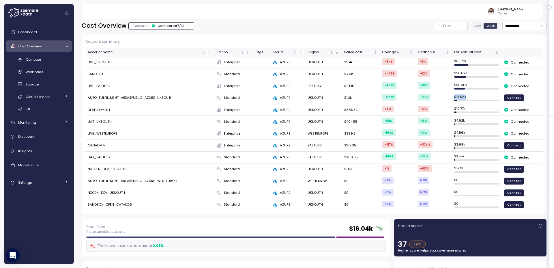
drag, startPoint x: 454, startPoint y: 98, endPoint x: 486, endPoint y: 98, distance: 31.2
click at [471, 97] on td "$ 15.08k" at bounding box center [476, 98] width 49 height 12
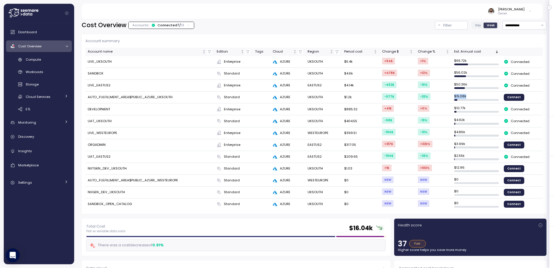
scroll to position [1, 0]
click at [44, 185] on div "Settings" at bounding box center [39, 183] width 43 height 6
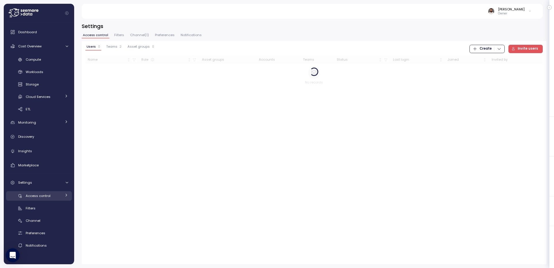
click at [45, 194] on span "Access control" at bounding box center [38, 195] width 25 height 5
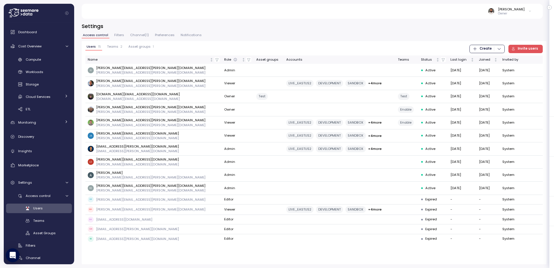
click at [140, 51] on div "Users 15 Teams 2 Asset groups 1" at bounding box center [120, 49] width 70 height 8
click at [142, 48] on span "Asset groups" at bounding box center [139, 46] width 22 height 3
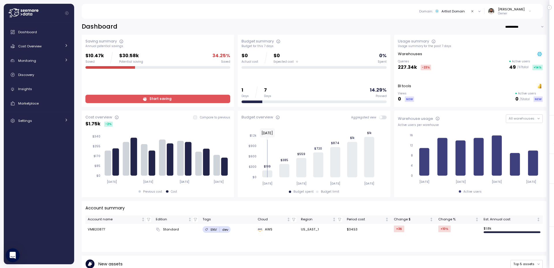
click at [462, 13] on div "Artlist Domain" at bounding box center [453, 11] width 23 height 5
click at [42, 118] on div "Settings" at bounding box center [39, 121] width 43 height 6
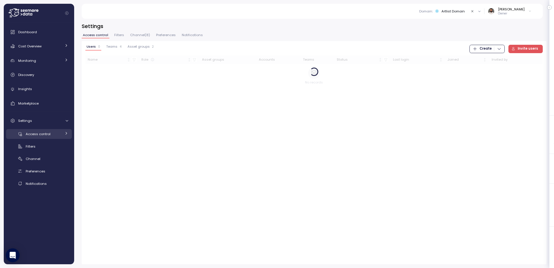
click at [52, 131] on div "Access control" at bounding box center [44, 134] width 36 height 6
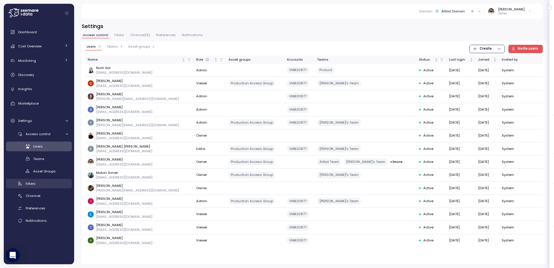
click at [40, 185] on div "Filters" at bounding box center [47, 184] width 42 height 6
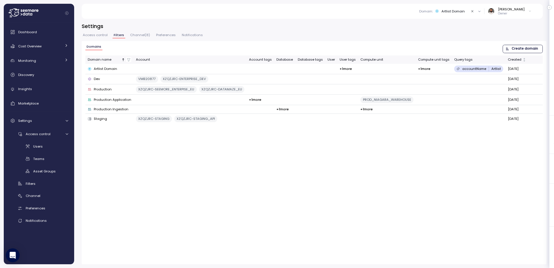
drag, startPoint x: 548, startPoint y: 65, endPoint x: 547, endPoint y: 68, distance: 3.2
click at [547, 68] on div "Settings Access control Filters Channel ( 8 ) Preferences Notifications Domains…" at bounding box center [314, 141] width 480 height 253
click at [48, 147] on div "Users" at bounding box center [50, 147] width 35 height 6
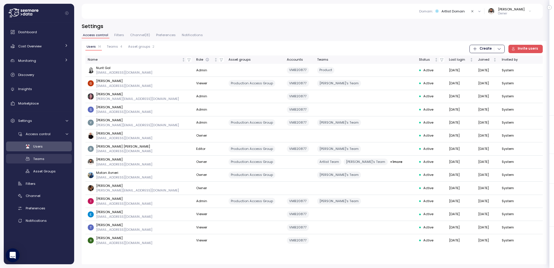
click at [46, 157] on div "Teams" at bounding box center [50, 159] width 35 height 6
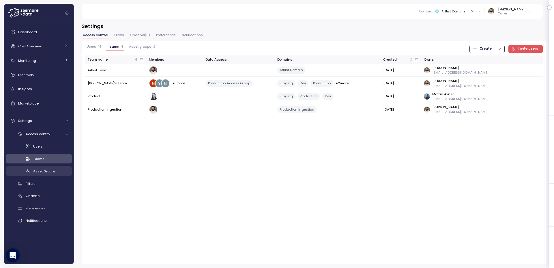
click at [52, 169] on span "Asset Groups" at bounding box center [44, 171] width 23 height 5
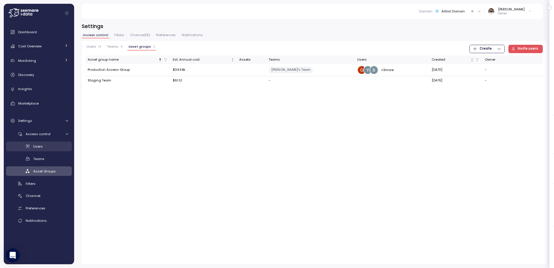
click at [51, 141] on link "Users" at bounding box center [39, 146] width 66 height 10
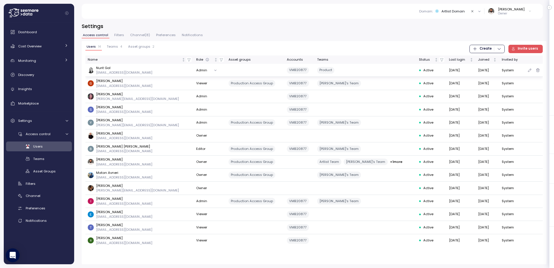
click at [196, 71] on button "Admin" at bounding box center [207, 70] width 23 height 8
click at [196, 72] on button "Admin" at bounding box center [207, 70] width 23 height 8
click at [196, 69] on button "Admin" at bounding box center [207, 70] width 23 height 8
click at [196, 72] on button "Admin" at bounding box center [207, 70] width 23 height 8
click at [196, 83] on button "Viewer" at bounding box center [207, 83] width 23 height 8
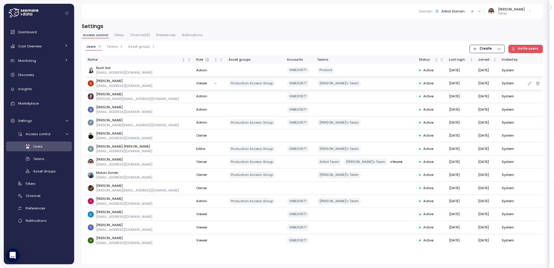
click at [196, 84] on button "Viewer" at bounding box center [207, 83] width 23 height 8
click at [501, 50] on icon "button" at bounding box center [499, 48] width 5 height 5
click at [196, 84] on button "Viewer" at bounding box center [207, 83] width 23 height 8
click at [65, 62] on div at bounding box center [66, 61] width 4 height 6
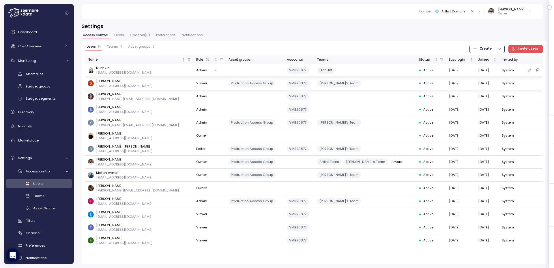
click at [196, 70] on button "Admin" at bounding box center [207, 70] width 23 height 8
click at [52, 195] on div "Teams" at bounding box center [50, 196] width 35 height 6
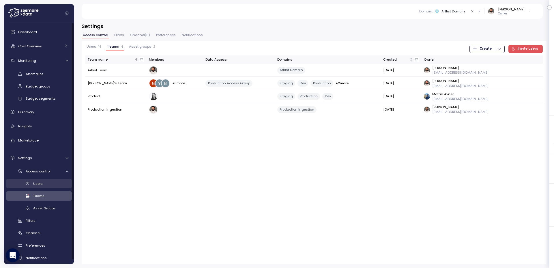
click at [56, 185] on div "Users" at bounding box center [50, 184] width 35 height 6
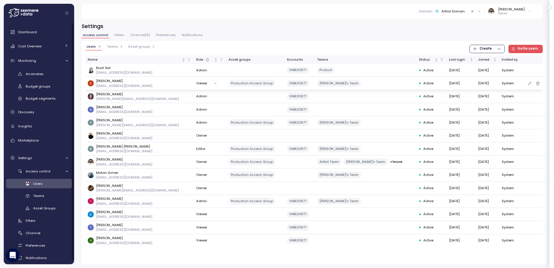
click at [196, 81] on button "Viewer" at bounding box center [207, 83] width 23 height 8
click at [196, 72] on button "Admin" at bounding box center [207, 70] width 23 height 8
click at [196, 84] on button "Viewer" at bounding box center [207, 83] width 23 height 8
click at [245, 26] on h3 "Settings" at bounding box center [314, 26] width 465 height 7
click at [194, 162] on td "Owner" at bounding box center [210, 162] width 32 height 13
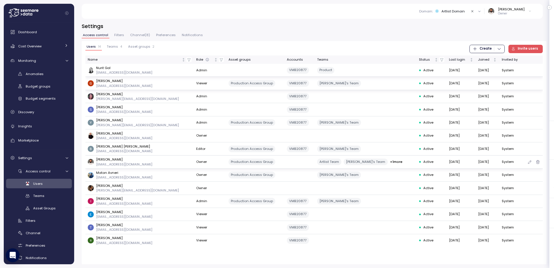
drag, startPoint x: 172, startPoint y: 162, endPoint x: 167, endPoint y: 162, distance: 5.2
click at [194, 162] on td "Owner" at bounding box center [210, 162] width 32 height 13
click at [149, 163] on div "[PERSON_NAME] [EMAIL_ADDRESS][DOMAIN_NAME]" at bounding box center [140, 162] width 104 height 10
click at [529, 163] on icon "button" at bounding box center [530, 162] width 5 height 7
drag, startPoint x: 158, startPoint y: 162, endPoint x: 177, endPoint y: 162, distance: 19.3
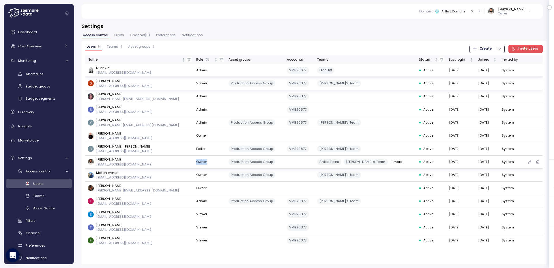
click at [194, 162] on td "Owner" at bounding box center [210, 162] width 32 height 13
click at [196, 85] on button "Viewer" at bounding box center [207, 83] width 23 height 8
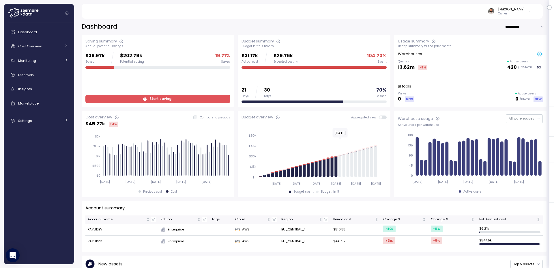
click at [530, 13] on icon at bounding box center [530, 11] width 3 height 7
drag, startPoint x: 469, startPoint y: 12, endPoint x: 478, endPoint y: 14, distance: 9.6
click at [469, 12] on div "Guy Biecher Owner" at bounding box center [312, 11] width 448 height 15
drag, startPoint x: 523, startPoint y: 24, endPoint x: 523, endPoint y: 31, distance: 7.2
click at [523, 24] on input "**********" at bounding box center [526, 27] width 42 height 8
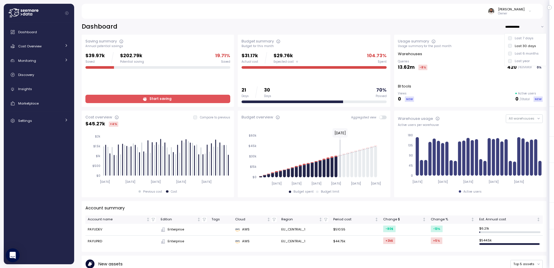
click at [522, 37] on div "Last 7 days" at bounding box center [524, 38] width 19 height 5
type input "**********"
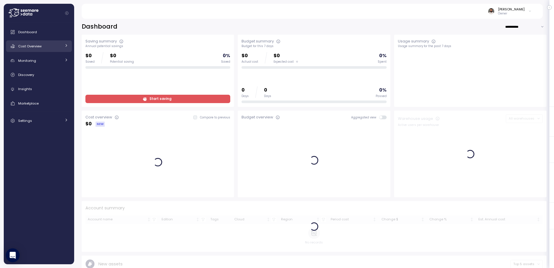
click at [47, 47] on div "Cost Overview" at bounding box center [39, 46] width 43 height 6
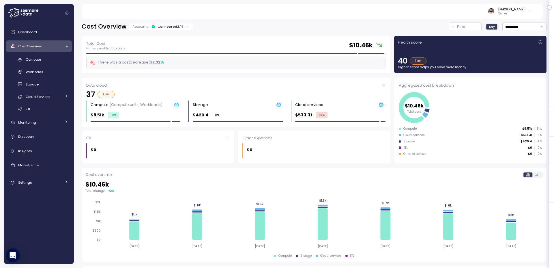
click at [167, 25] on div "Connected 2 / 4" at bounding box center [170, 26] width 25 height 5
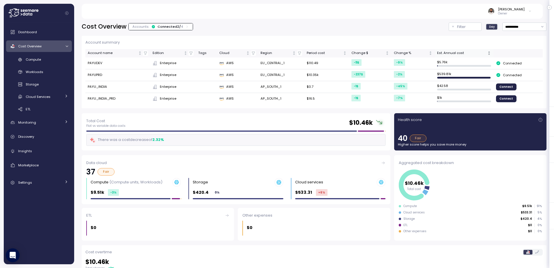
click at [448, 55] on div "Est. Annual cost" at bounding box center [461, 53] width 49 height 5
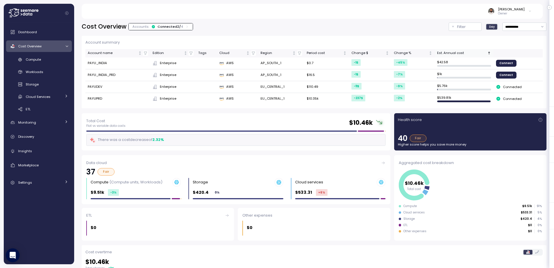
click at [448, 55] on div "Est. Annual cost" at bounding box center [461, 53] width 49 height 5
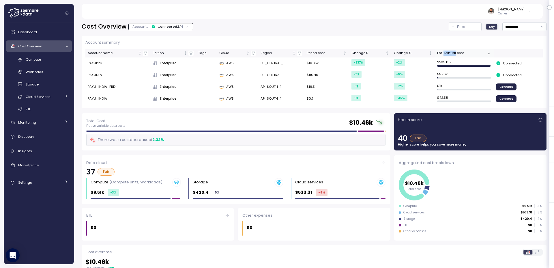
click at [448, 55] on div "Est. Annual cost" at bounding box center [461, 53] width 49 height 5
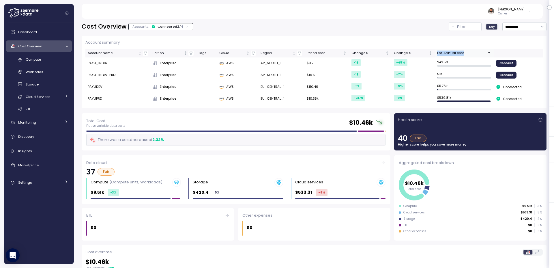
click at [448, 55] on div "Est. Annual cost" at bounding box center [461, 53] width 49 height 5
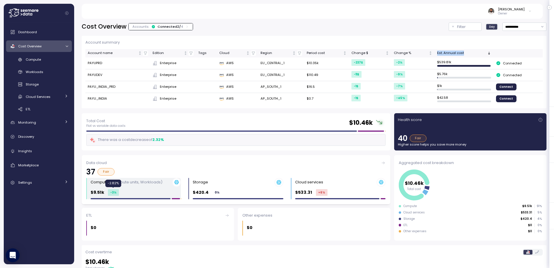
click at [116, 194] on div "-3 %" at bounding box center [113, 192] width 11 height 7
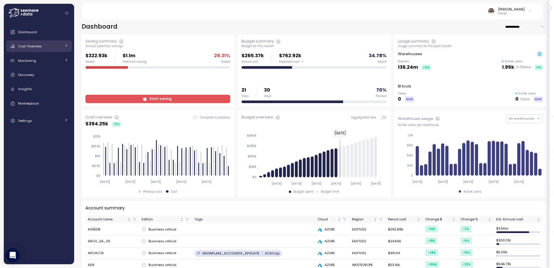
click at [58, 48] on div "Cost Overview" at bounding box center [39, 46] width 43 height 6
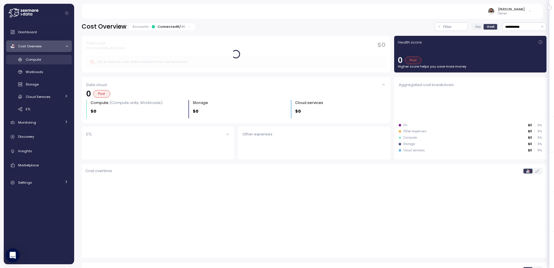
click at [56, 55] on link "Compute" at bounding box center [39, 60] width 66 height 10
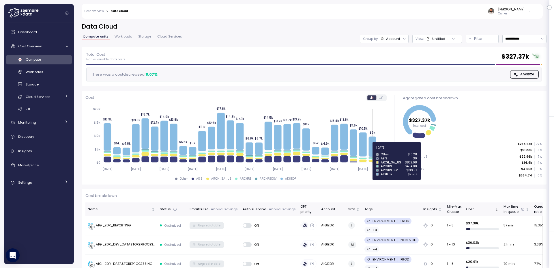
click at [373, 151] on icon at bounding box center [373, 147] width 8 height 20
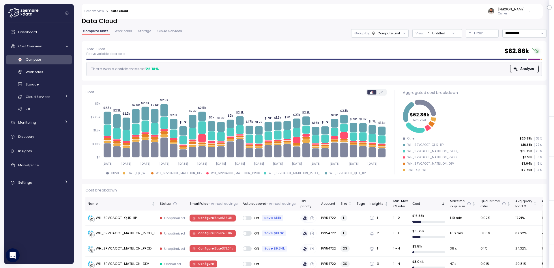
click at [52, 61] on div "Compute" at bounding box center [47, 60] width 42 height 6
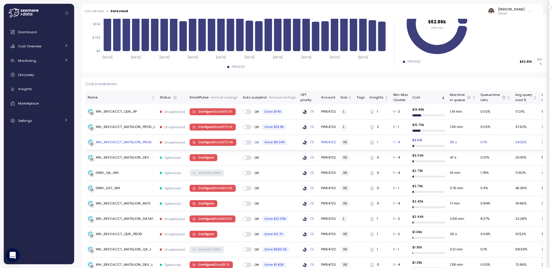
scroll to position [131, 0]
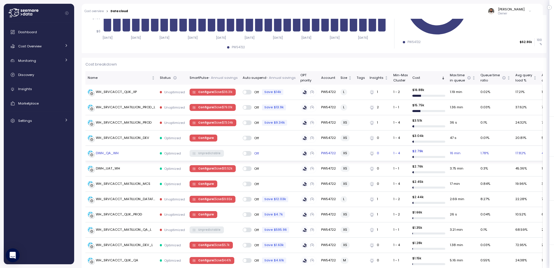
click at [144, 156] on td "DWH_QA_WH" at bounding box center [121, 153] width 72 height 15
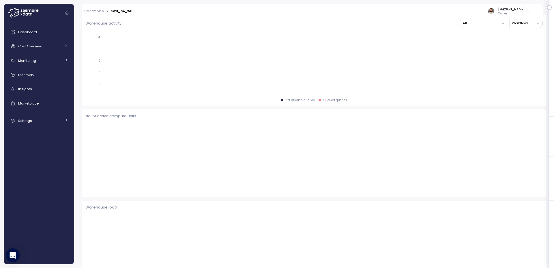
scroll to position [132, 0]
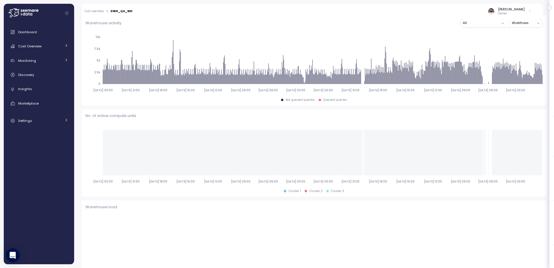
click at [132, 13] on div "Cost overview > DWH_QA_WH [PERSON_NAME] Owner" at bounding box center [309, 11] width 454 height 15
drag, startPoint x: 132, startPoint y: 13, endPoint x: 129, endPoint y: 12, distance: 3.2
click at [132, 13] on div "Cost overview > DWH_QA_WH [PERSON_NAME] Owner" at bounding box center [309, 11] width 454 height 15
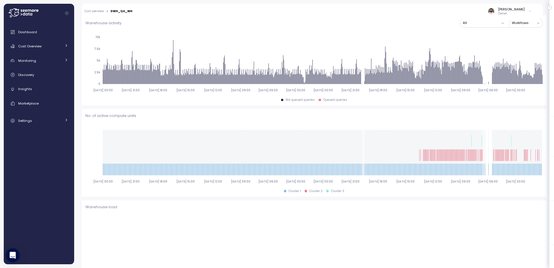
click at [129, 12] on div "DWH_QA_WH" at bounding box center [122, 11] width 22 height 3
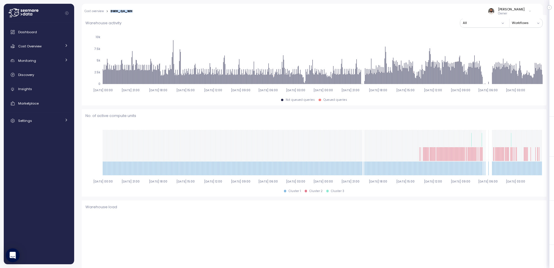
copy div "DWH_QA_WH"
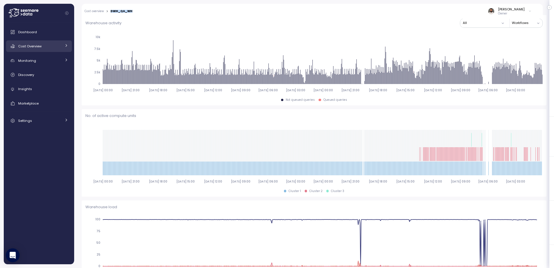
click at [61, 41] on link "Cost Overview" at bounding box center [39, 46] width 66 height 12
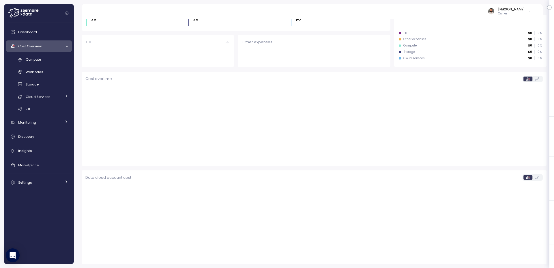
click at [61, 44] on div "Cost Overview" at bounding box center [39, 46] width 43 height 6
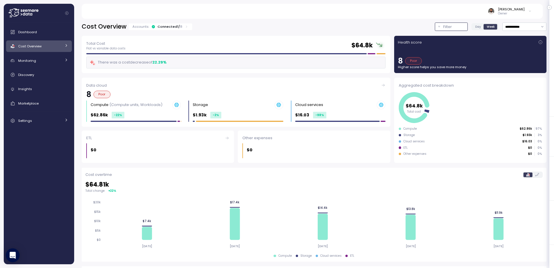
click at [463, 25] on div "Filter" at bounding box center [454, 27] width 21 height 6
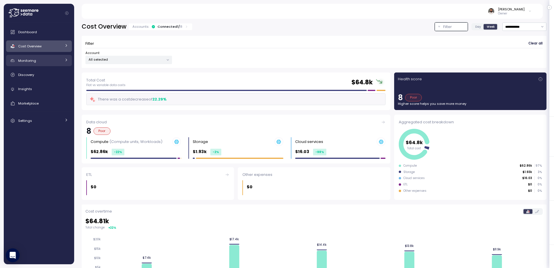
click at [34, 60] on span "Monitoring" at bounding box center [27, 60] width 18 height 5
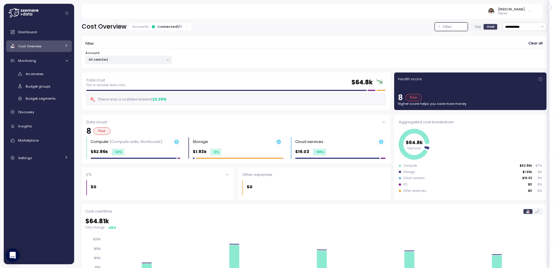
click at [42, 51] on link "Cost Overview" at bounding box center [39, 46] width 66 height 12
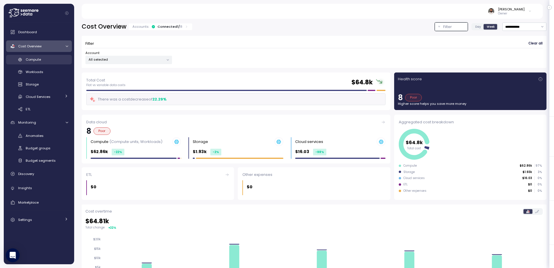
click at [43, 61] on div "Compute" at bounding box center [47, 60] width 42 height 6
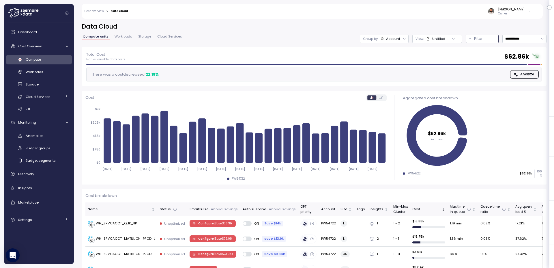
click at [477, 36] on p "Filter" at bounding box center [478, 39] width 9 height 6
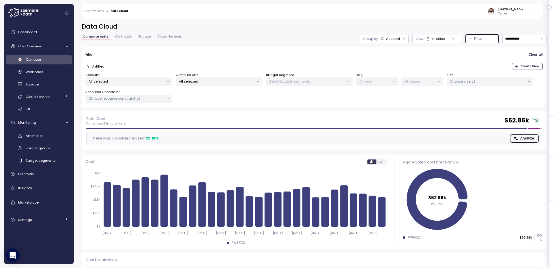
click at [469, 37] on button "Filter" at bounding box center [482, 39] width 33 height 8
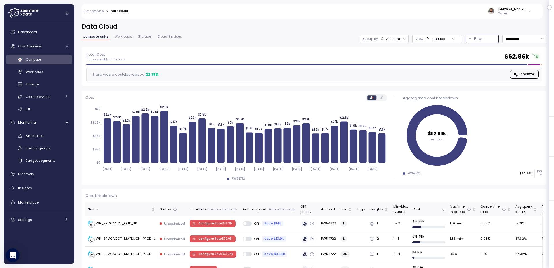
click at [470, 37] on button "Filter" at bounding box center [482, 39] width 33 height 8
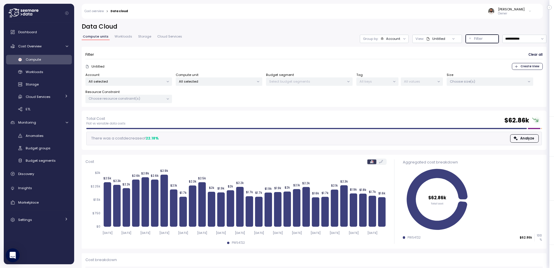
click at [211, 78] on div "All selected" at bounding box center [219, 81] width 87 height 8
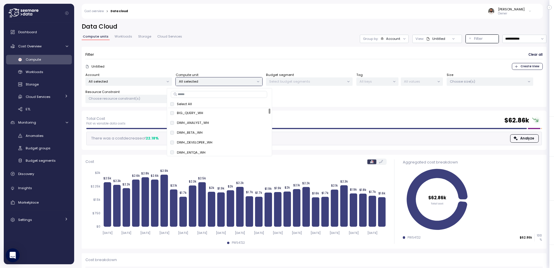
click at [237, 95] on input at bounding box center [219, 94] width 96 height 7
paste input "*********"
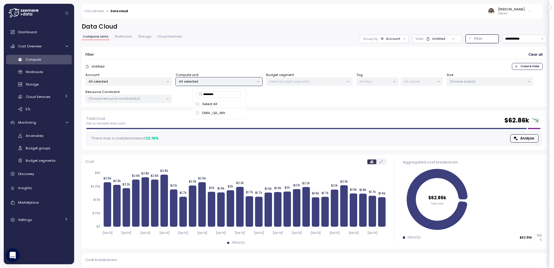
type input "*********"
drag, startPoint x: 245, startPoint y: 113, endPoint x: 239, endPoint y: 113, distance: 6.4
click at [245, 113] on div "********* Select All DWH_QA_WH only" at bounding box center [219, 103] width 54 height 31
click at [239, 113] on button "only" at bounding box center [236, 112] width 14 height 7
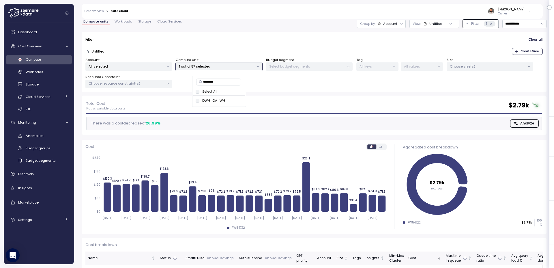
scroll to position [39, 0]
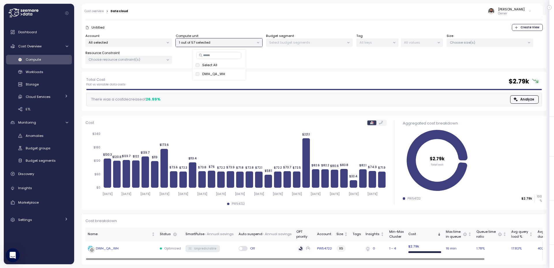
click at [138, 247] on div "DWH_QA_WH" at bounding box center [122, 249] width 68 height 6
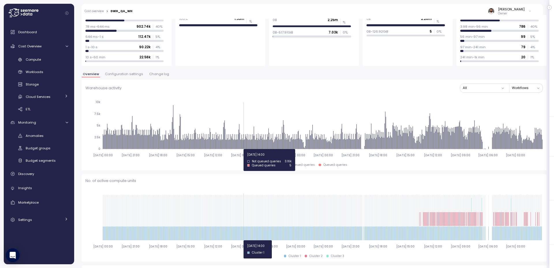
scroll to position [68, 0]
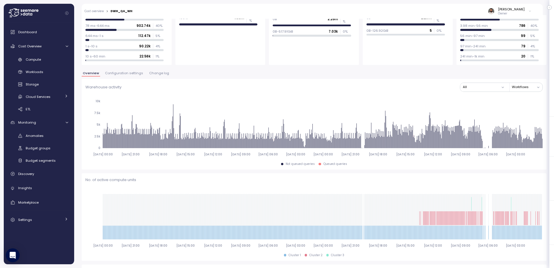
click at [157, 74] on span "Change log" at bounding box center [159, 73] width 20 height 3
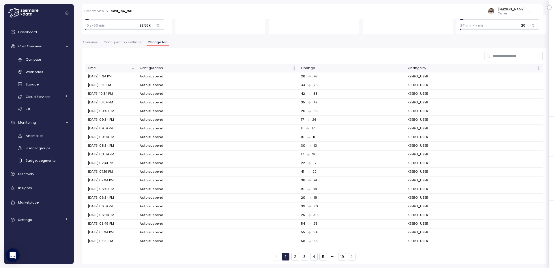
scroll to position [97, 0]
click at [321, 257] on button "5" at bounding box center [324, 259] width 8 height 8
drag, startPoint x: 338, startPoint y: 258, endPoint x: 341, endPoint y: 258, distance: 3.8
click at [340, 258] on div "1 4 5 6 19" at bounding box center [314, 259] width 83 height 8
click at [342, 258] on button "19" at bounding box center [342, 259] width 8 height 8
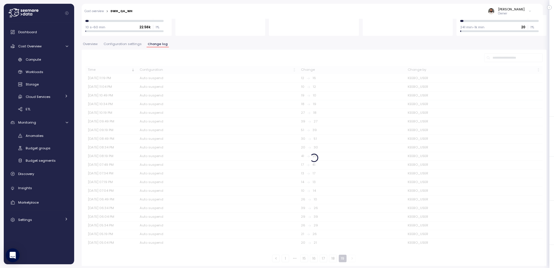
scroll to position [0, 0]
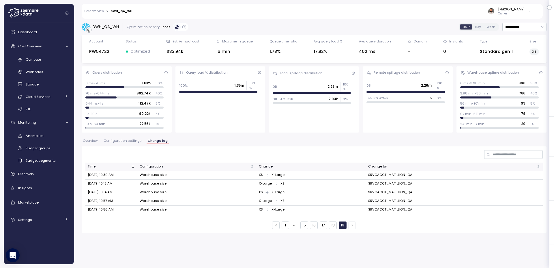
click at [334, 227] on button "18" at bounding box center [333, 225] width 8 height 8
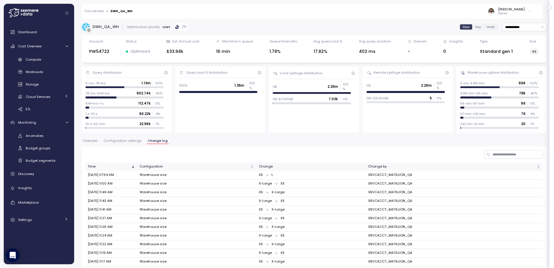
scroll to position [98, 0]
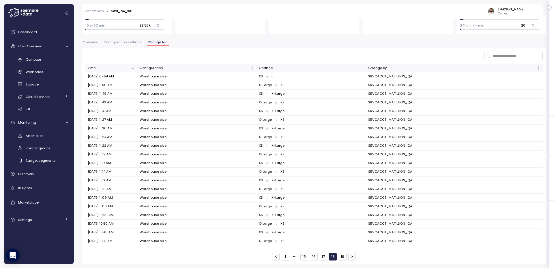
click at [324, 258] on button "17" at bounding box center [324, 257] width 8 height 8
click at [491, 53] on input at bounding box center [514, 56] width 59 height 8
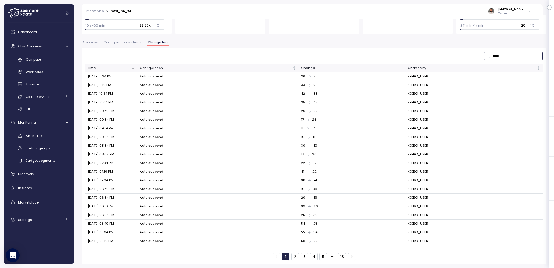
type input "*****"
click at [343, 254] on button "13" at bounding box center [342, 257] width 8 height 8
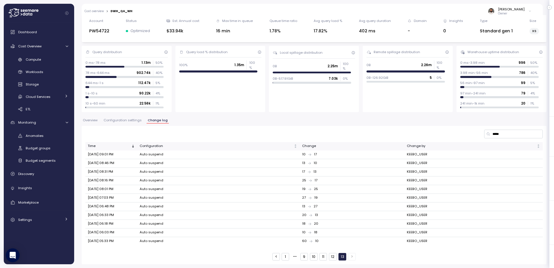
scroll to position [1, 0]
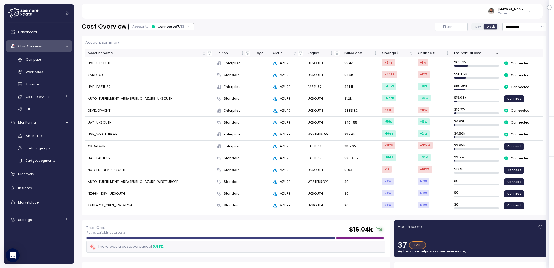
click at [501, 236] on div "Health score 37 Fair Higher score helps you save more money" at bounding box center [470, 239] width 145 height 30
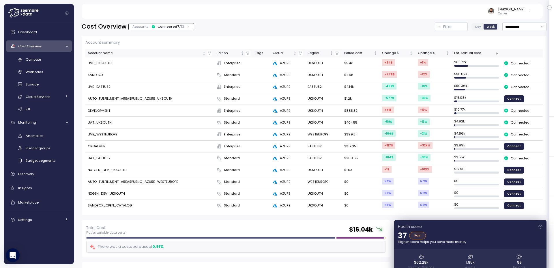
click at [501, 236] on div "37 Fair" at bounding box center [470, 236] width 145 height 8
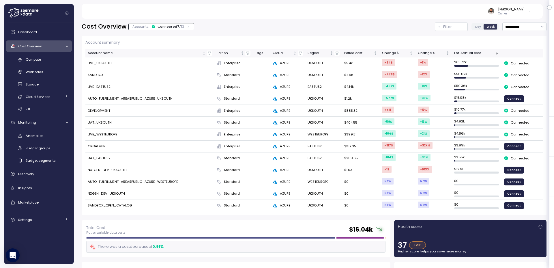
click at [486, 235] on div "Health score 37 Fair Higher score helps you save more money" at bounding box center [470, 239] width 145 height 30
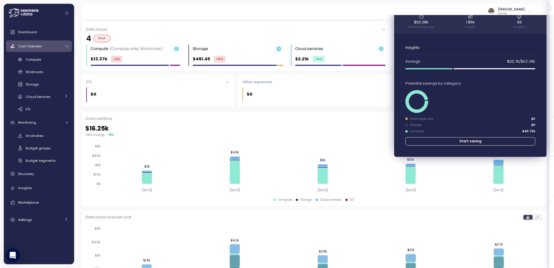
scroll to position [238, 0]
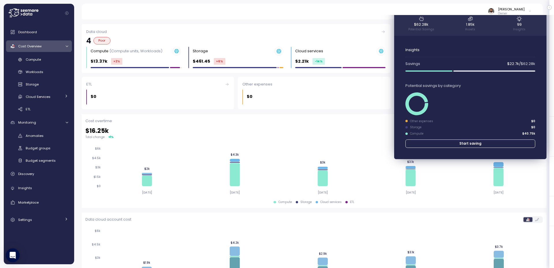
click at [469, 142] on span "Start saving" at bounding box center [471, 144] width 22 height 8
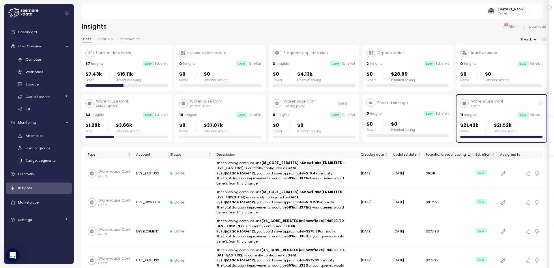
click at [204, 118] on div "Warehouse Conf. Vertical scale 10 Insights Low Est. effort $0 Saved $37.07k Pot…" at bounding box center [220, 118] width 83 height 40
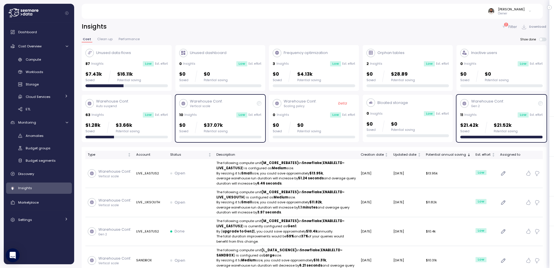
click at [139, 81] on div "$7.43k Saved $16.11k Potential saving" at bounding box center [126, 76] width 83 height 12
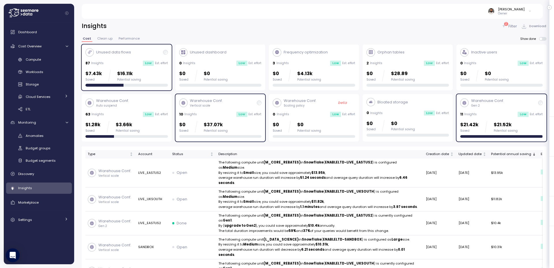
click at [215, 109] on div "Warehouse Conf. Vertical scale 10 Insights Low Est. effort $0 Saved $37.07k Pot…" at bounding box center [220, 118] width 83 height 40
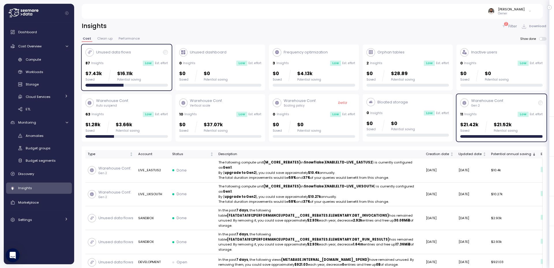
click at [481, 103] on div "Warehouse Conf. Gen 2" at bounding box center [488, 103] width 33 height 10
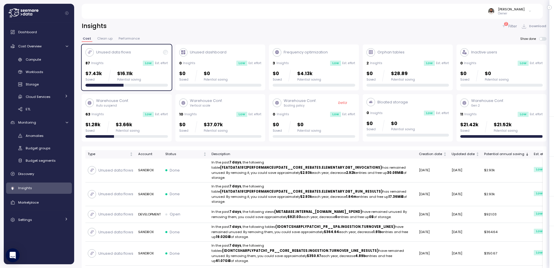
click at [543, 39] on span at bounding box center [545, 39] width 5 height 4
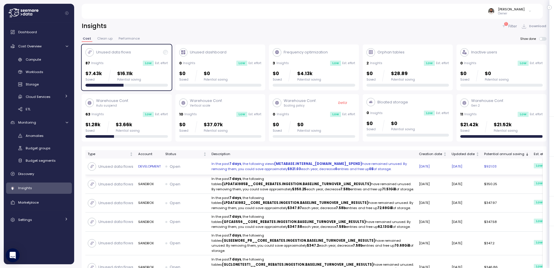
click at [291, 166] on p "In the past 7 days , the following views (METABASE.INTERNAL_[DOMAIN_NAME]_SPEND…" at bounding box center [313, 166] width 203 height 10
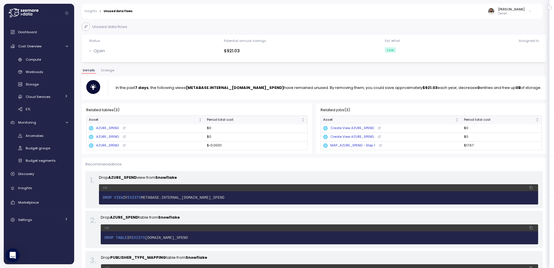
click at [108, 73] on div "Details Lineage" at bounding box center [314, 73] width 465 height 8
click at [108, 72] on span "Lineage" at bounding box center [107, 70] width 13 height 3
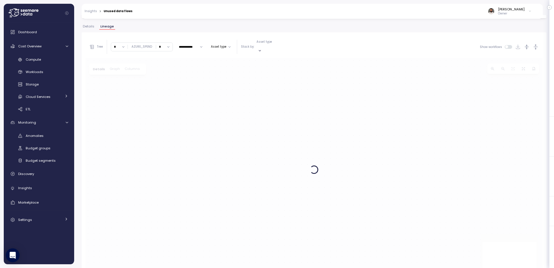
scroll to position [58, 0]
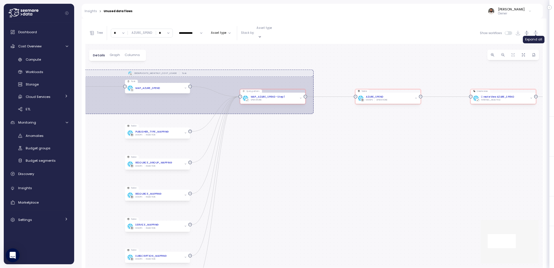
click at [538, 30] on icon "button" at bounding box center [536, 33] width 6 height 6
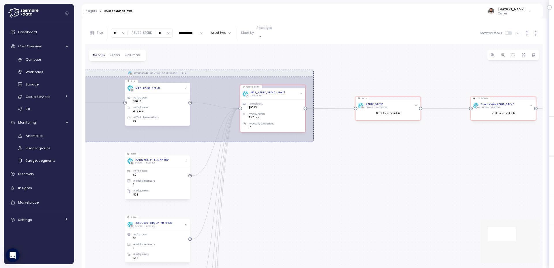
click at [382, 168] on div "DEDUPLICATE_MONTHLY_COST_USAGE Task Create view Create View AZURE_SPEND INTERNA…" at bounding box center [314, 156] width 458 height 224
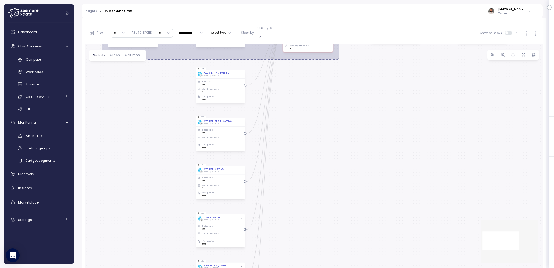
drag, startPoint x: 380, startPoint y: 171, endPoint x: 384, endPoint y: 124, distance: 46.7
click at [389, 83] on div "DEDUPLICATE_MONTHLY_COST_USAGE Task Create view Create View AZURE_SPEND INTERNA…" at bounding box center [314, 156] width 458 height 224
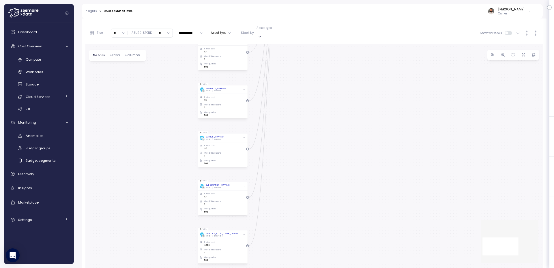
drag, startPoint x: 299, startPoint y: 107, endPoint x: 301, endPoint y: 89, distance: 17.7
click at [299, 57] on div "DEDUPLICATE_MONTHLY_COST_USAGE Task Create view Create View AZURE_SPEND INTERNA…" at bounding box center [314, 156] width 458 height 224
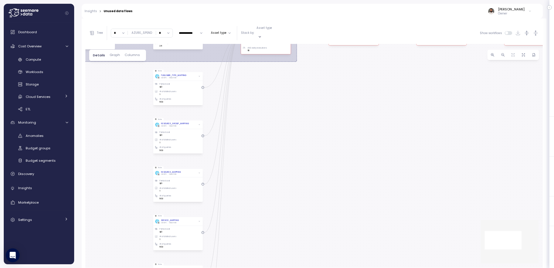
drag, startPoint x: 316, startPoint y: 75, endPoint x: 269, endPoint y: 160, distance: 96.4
click at [266, 172] on div "DEDUPLICATE_MONTHLY_COST_USAGE Task Create view Create View AZURE_SPEND INTERNA…" at bounding box center [314, 156] width 458 height 224
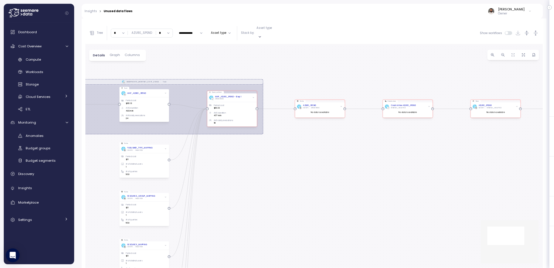
drag, startPoint x: 270, startPoint y: 163, endPoint x: 269, endPoint y: 170, distance: 7.1
click at [268, 170] on div "DEDUPLICATE_MONTHLY_COST_USAGE Task Create view Create View AZURE_SPEND INTERNA…" at bounding box center [314, 156] width 458 height 224
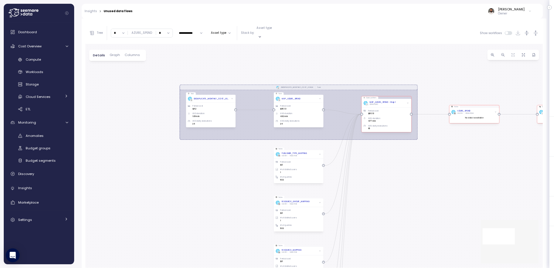
drag, startPoint x: 285, startPoint y: 171, endPoint x: 419, endPoint y: 174, distance: 134.3
click at [431, 176] on div "DEDUPLICATE_MONTHLY_COST_USAGE Task Create view Create View AZURE_SPEND INTERNA…" at bounding box center [314, 156] width 458 height 224
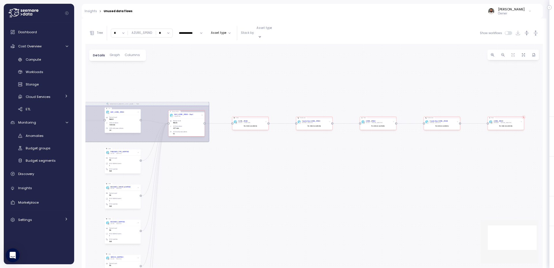
drag, startPoint x: 456, startPoint y: 160, endPoint x: 201, endPoint y: 156, distance: 254.7
click at [199, 156] on div "DEDUPLICATE_MONTHLY_COST_USAGE Task Create view Create View AZURE_SPEND INTERNA…" at bounding box center [314, 156] width 458 height 224
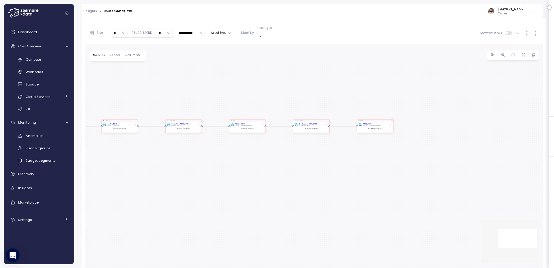
drag, startPoint x: 327, startPoint y: 154, endPoint x: 304, endPoint y: 152, distance: 22.9
click at [301, 152] on div "DEDUPLICATE_MONTHLY_COST_USAGE Task Create view Create View AZURE_SPEND INTERNA…" at bounding box center [314, 156] width 458 height 224
drag, startPoint x: 312, startPoint y: 147, endPoint x: 409, endPoint y: 149, distance: 96.8
click at [499, 146] on div "DEDUPLICATE_MONTHLY_COST_USAGE Task Create view Create View AZURE_SPEND INTERNA…" at bounding box center [314, 156] width 458 height 224
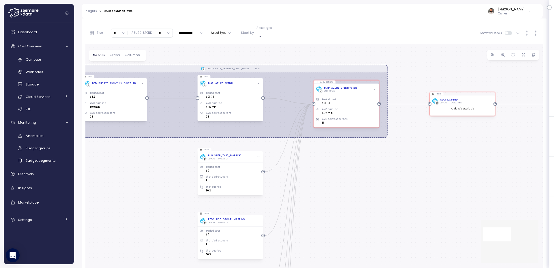
drag, startPoint x: 236, startPoint y: 155, endPoint x: 491, endPoint y: 151, distance: 255.3
click at [491, 151] on div "DEDUPLICATE_MONTHLY_COST_USAGE Task Create view Create View AZURE_SPEND INTERNA…" at bounding box center [314, 156] width 458 height 224
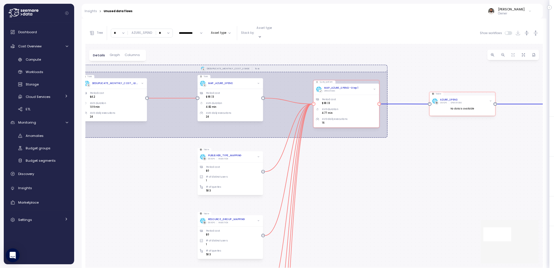
click at [359, 86] on div "MAP_AZURE_SPEND - Step 1 OPERATIONS" at bounding box center [346, 89] width 61 height 6
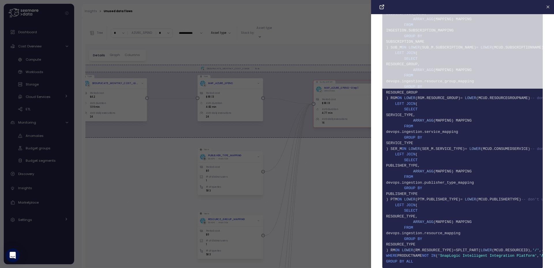
scroll to position [0, 0]
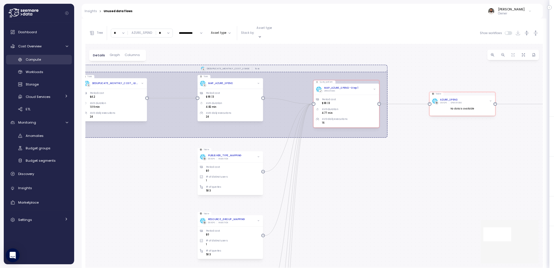
click at [43, 61] on div "Compute" at bounding box center [47, 60] width 42 height 6
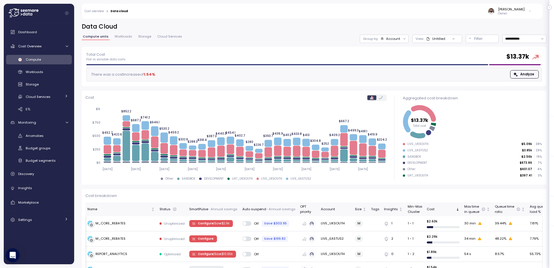
click at [476, 37] on p "Filter" at bounding box center [478, 39] width 9 height 6
click at [473, 38] on button "Filter" at bounding box center [482, 39] width 33 height 8
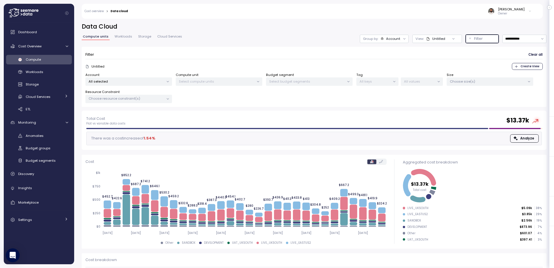
click at [419, 81] on p "All values" at bounding box center [419, 81] width 31 height 5
click at [387, 80] on p "All keys" at bounding box center [375, 81] width 31 height 5
click at [138, 81] on p "All selected" at bounding box center [126, 81] width 75 height 5
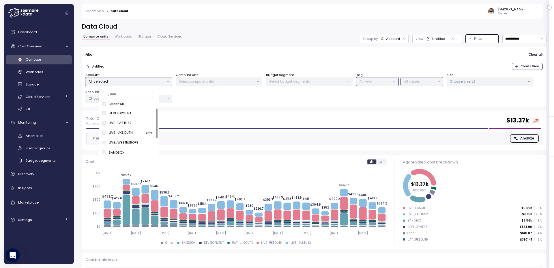
click at [148, 132] on span "only" at bounding box center [149, 132] width 7 height 6
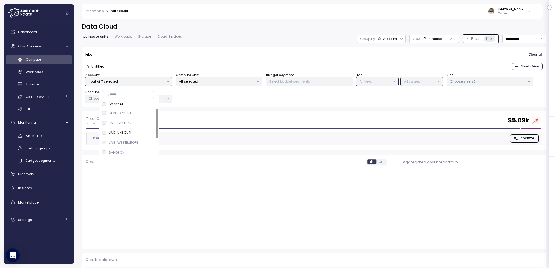
click at [414, 83] on p "All values" at bounding box center [419, 81] width 31 height 5
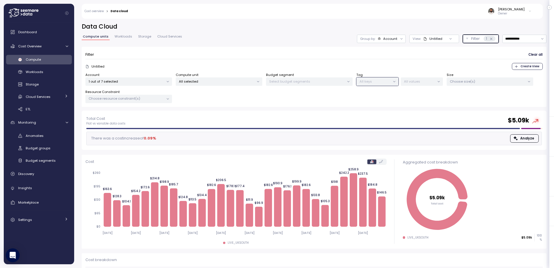
click at [431, 83] on p "All values" at bounding box center [419, 81] width 31 height 5
click at [134, 84] on div "1 out of 7 selected" at bounding box center [128, 81] width 87 height 8
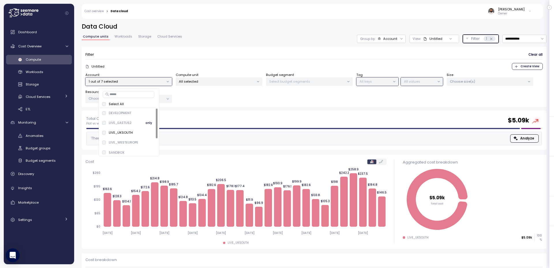
click at [147, 123] on span "only" at bounding box center [149, 123] width 7 height 6
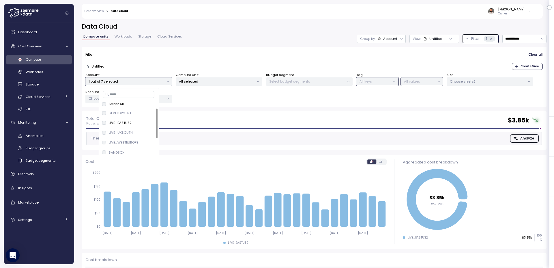
click at [431, 81] on p "All values" at bounding box center [419, 81] width 31 height 5
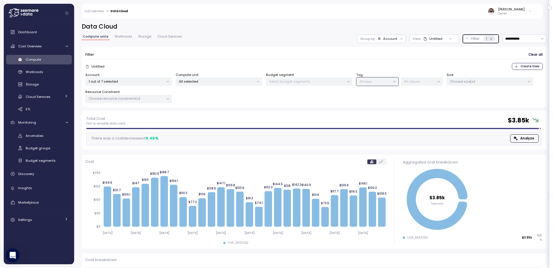
drag, startPoint x: 144, startPoint y: 95, endPoint x: 147, endPoint y: 95, distance: 2.9
click at [145, 95] on div "Choose resource constraint(s)" at bounding box center [128, 99] width 87 height 8
click at [156, 85] on div "1 out of 7 selected" at bounding box center [128, 81] width 87 height 8
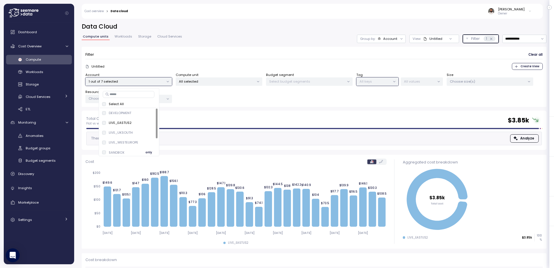
scroll to position [8, 0]
drag, startPoint x: 147, startPoint y: 135, endPoint x: 281, endPoint y: 121, distance: 134.4
click at [147, 135] on span "only" at bounding box center [149, 134] width 7 height 6
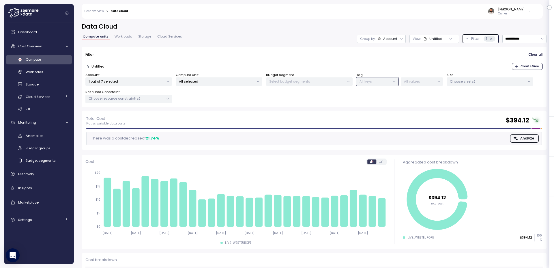
click at [426, 83] on p "All values" at bounding box center [419, 81] width 31 height 5
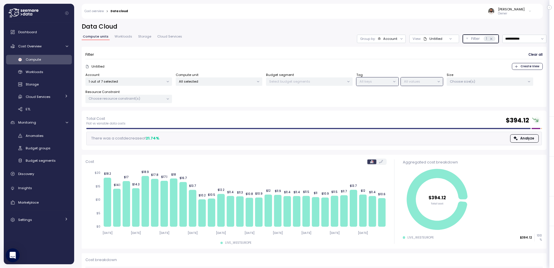
drag, startPoint x: 203, startPoint y: 84, endPoint x: 175, endPoint y: 86, distance: 27.8
click at [202, 84] on div "All selected" at bounding box center [219, 81] width 87 height 8
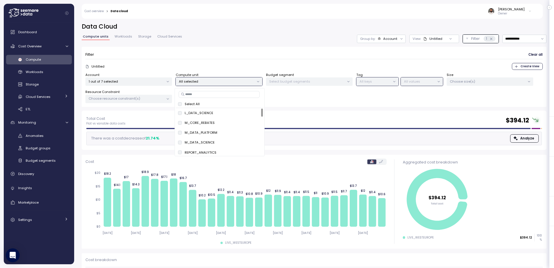
click at [158, 86] on div "Account 1 out of 7 selected Compute unit All selected Budget segment Select bud…" at bounding box center [314, 87] width 458 height 31
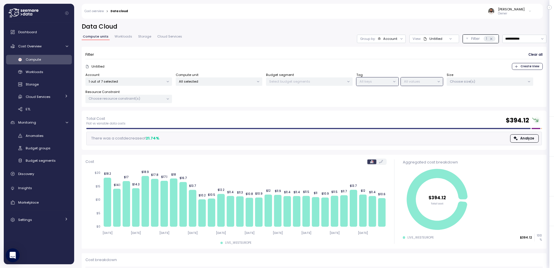
click at [159, 83] on p "1 out of 7 selected" at bounding box center [126, 81] width 75 height 5
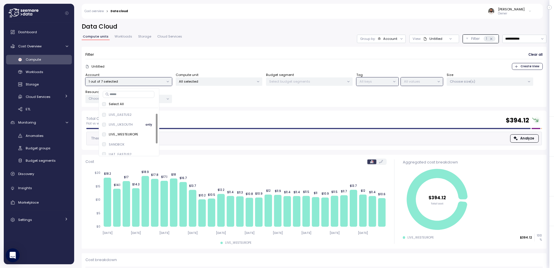
scroll to position [22, 0]
click at [149, 140] on span "only" at bounding box center [149, 140] width 7 height 6
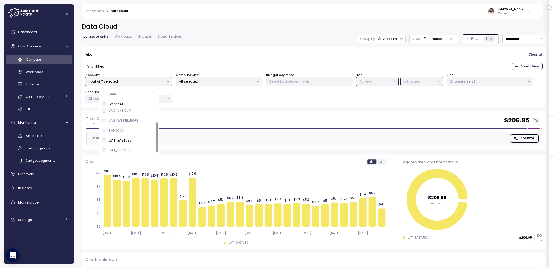
click at [429, 83] on p "All values" at bounding box center [419, 81] width 31 height 5
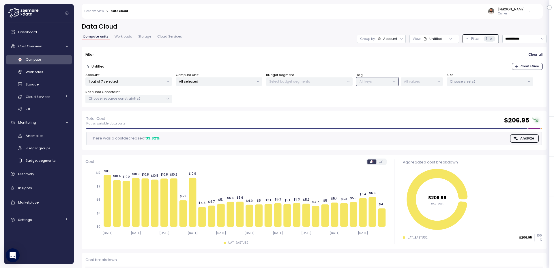
click at [155, 81] on p "1 out of 7 selected" at bounding box center [126, 81] width 75 height 5
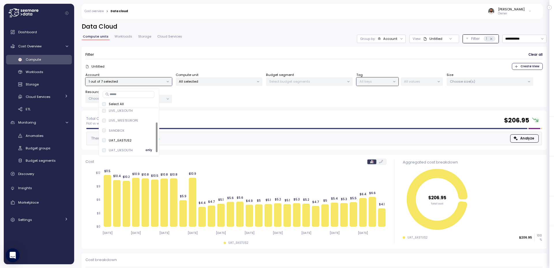
click at [146, 147] on span "only" at bounding box center [149, 150] width 7 height 6
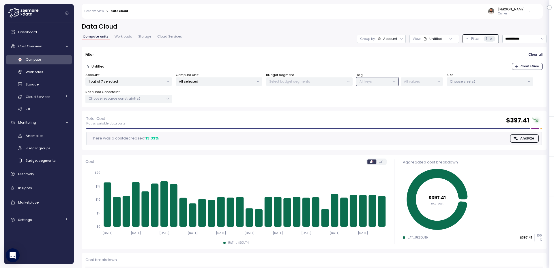
click at [411, 84] on div "All values" at bounding box center [422, 81] width 42 height 8
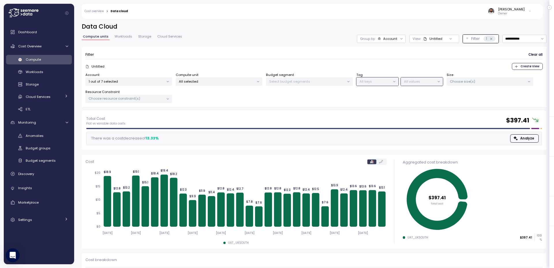
click at [365, 81] on p "All keys" at bounding box center [375, 81] width 31 height 5
click at [409, 83] on p "All values" at bounding box center [419, 81] width 31 height 5
click at [426, 80] on p "All values" at bounding box center [419, 81] width 31 height 5
click at [468, 41] on button "Filter 1" at bounding box center [481, 39] width 36 height 8
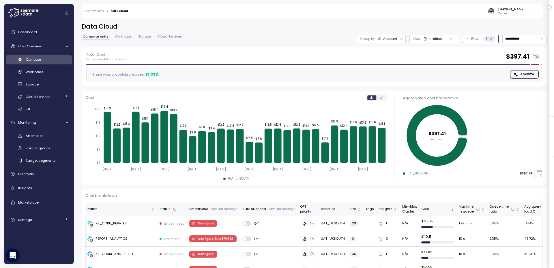
click at [468, 41] on button "Filter 1" at bounding box center [481, 39] width 36 height 8
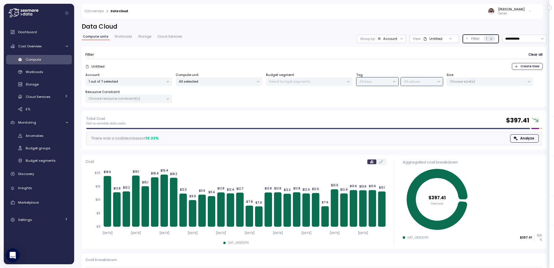
click at [157, 80] on p "1 out of 7 selected" at bounding box center [126, 81] width 75 height 5
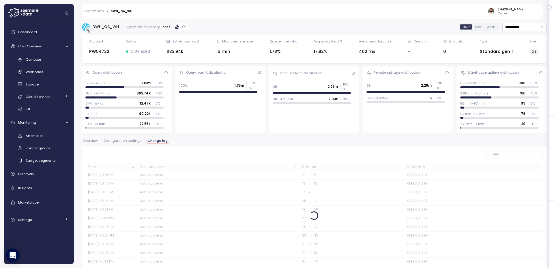
scroll to position [1, 0]
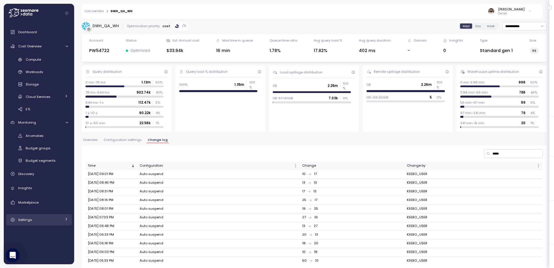
click at [41, 223] on link "Settings" at bounding box center [39, 220] width 66 height 12
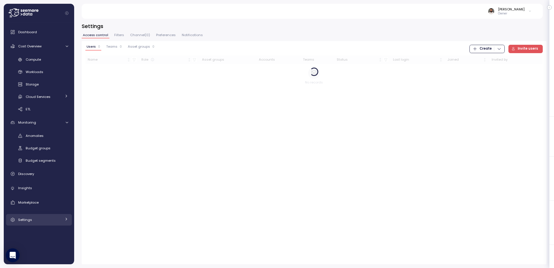
click at [42, 223] on link "Settings" at bounding box center [39, 220] width 66 height 12
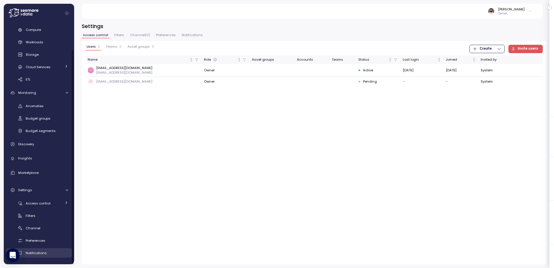
click at [40, 252] on span "Notifications" at bounding box center [36, 253] width 21 height 5
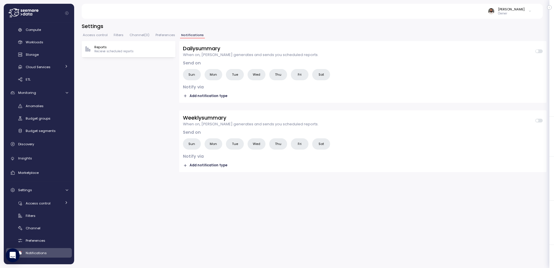
click at [197, 86] on h4 "Notify via" at bounding box center [363, 87] width 360 height 6
click at [197, 95] on span "Add notification type" at bounding box center [209, 95] width 38 height 5
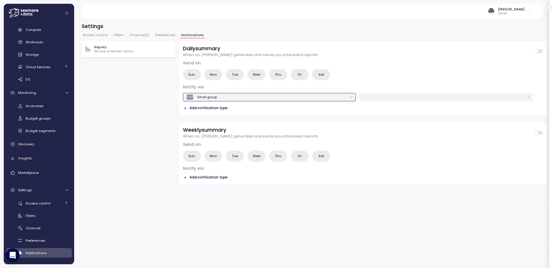
click at [222, 96] on div "Email group" at bounding box center [267, 97] width 162 height 8
click at [267, 110] on div "Slack" at bounding box center [269, 110] width 9 height 5
click at [389, 99] on input "text" at bounding box center [444, 96] width 162 height 5
click at [281, 97] on div "Slack" at bounding box center [267, 97] width 162 height 8
click at [274, 134] on div "Microsoft Teams" at bounding box center [273, 131] width 39 height 8
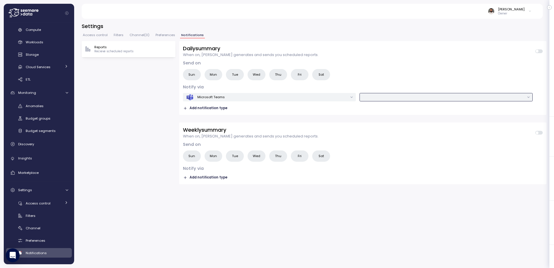
click at [376, 101] on div at bounding box center [446, 97] width 173 height 8
click at [319, 96] on div "Microsoft Teams" at bounding box center [267, 97] width 162 height 8
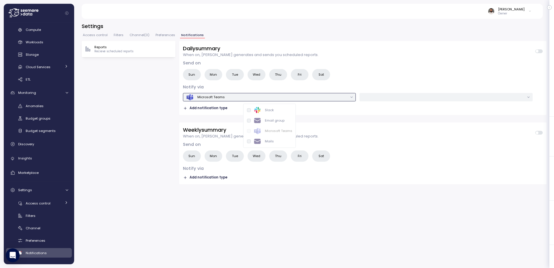
click at [275, 111] on div "Slack" at bounding box center [269, 110] width 45 height 8
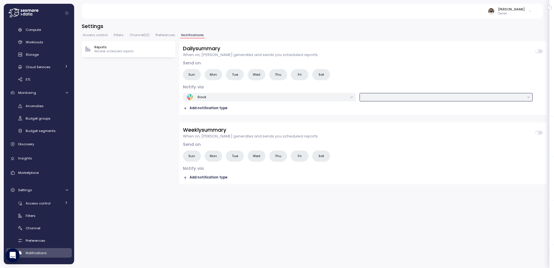
click at [413, 96] on input "text" at bounding box center [444, 96] width 162 height 5
click at [303, 100] on div "Slack" at bounding box center [267, 97] width 162 height 8
click at [333, 84] on h4 "Notify via" at bounding box center [363, 87] width 360 height 6
click at [229, 98] on div "Slack" at bounding box center [267, 97] width 162 height 8
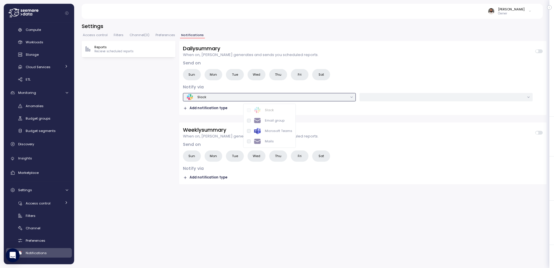
click at [275, 139] on div "Mails" at bounding box center [269, 141] width 45 height 8
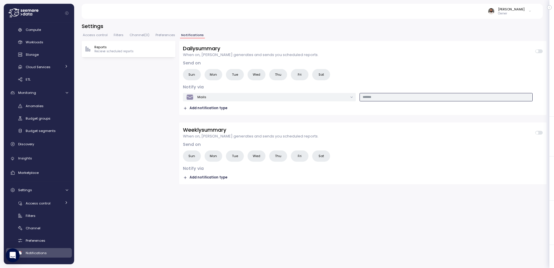
click at [419, 97] on input "text" at bounding box center [446, 96] width 167 height 5
click at [286, 96] on div "Mails" at bounding box center [267, 97] width 162 height 8
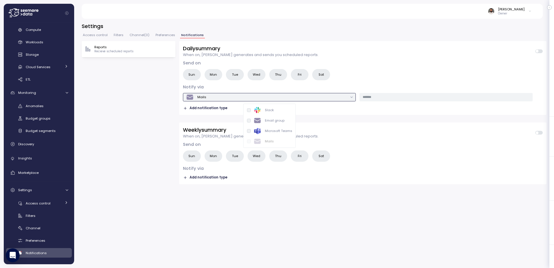
click at [267, 113] on div "Slack" at bounding box center [264, 110] width 20 height 8
click at [284, 97] on div "Slack" at bounding box center [267, 97] width 162 height 8
click at [283, 124] on div "Email group" at bounding box center [269, 121] width 31 height 8
click at [246, 96] on div "Email group" at bounding box center [267, 97] width 162 height 8
click at [317, 90] on div "Notify via Email group Add notification type" at bounding box center [363, 97] width 360 height 27
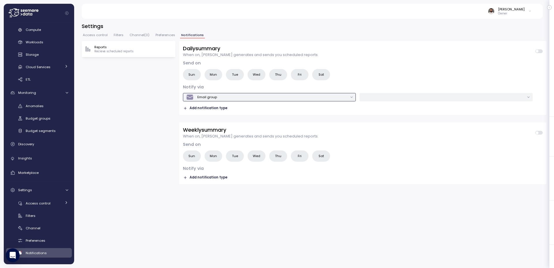
click at [327, 96] on div "Email group" at bounding box center [267, 97] width 162 height 8
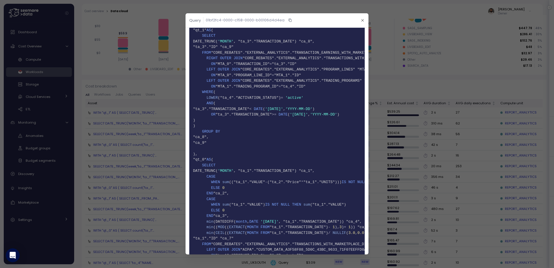
scroll to position [18, 0]
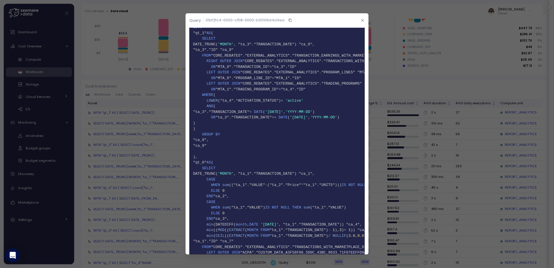
click at [360, 19] on button "button" at bounding box center [362, 20] width 7 height 7
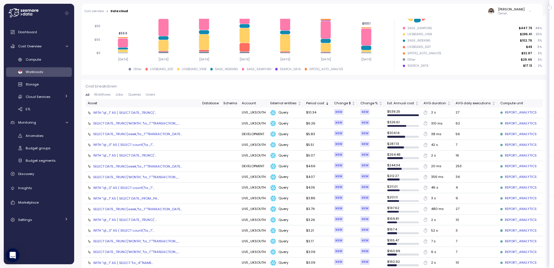
click at [360, 19] on section "Query 01bf2fc4-0000-c158-0000-b00106d4d4ea sql 1 WITH 2 "qt_1" AS ( 3 SELECT 4 …" at bounding box center [277, 125] width 183 height 241
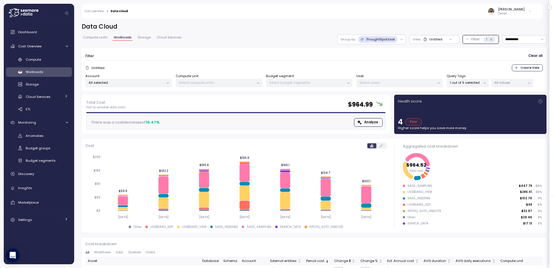
scroll to position [133, 0]
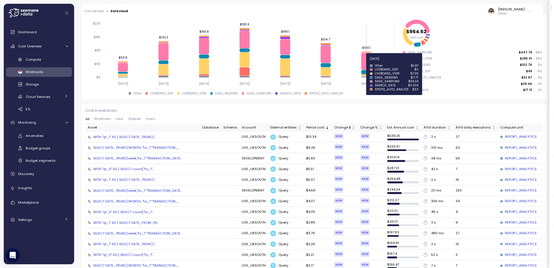
click at [366, 62] on icon at bounding box center [367, 61] width 10 height 17
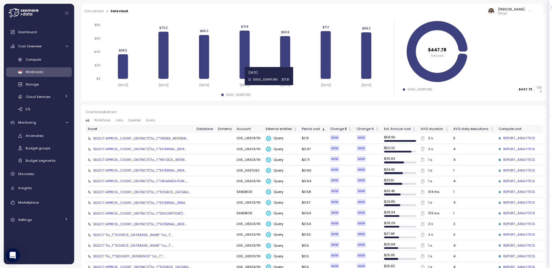
scroll to position [133, 0]
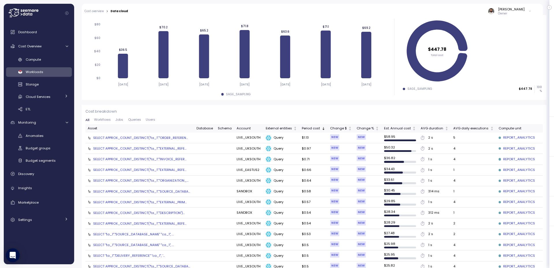
click at [171, 137] on div "SELECT APPROX_COUNT_DISTINCT("ta_1"."ORDER_REFEREN..." at bounding box center [140, 137] width 95 height 5
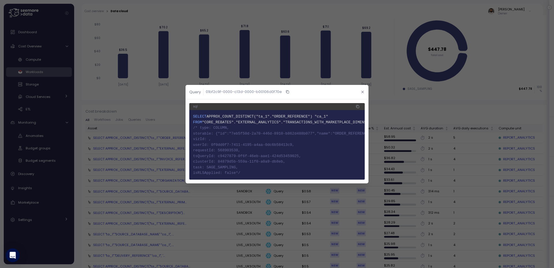
click at [361, 95] on button "button" at bounding box center [362, 92] width 7 height 7
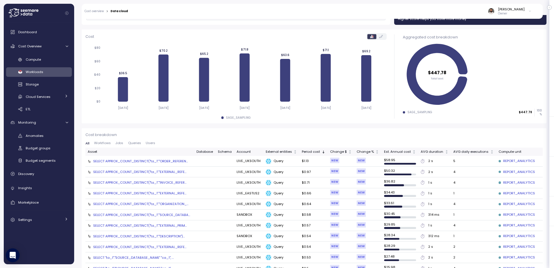
scroll to position [103, 0]
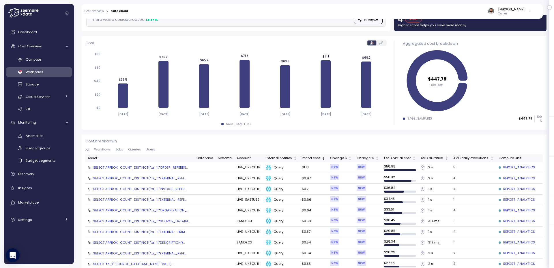
click at [420, 123] on div "SAGE_SAMPLING $447.78 100 %" at bounding box center [472, 120] width 139 height 10
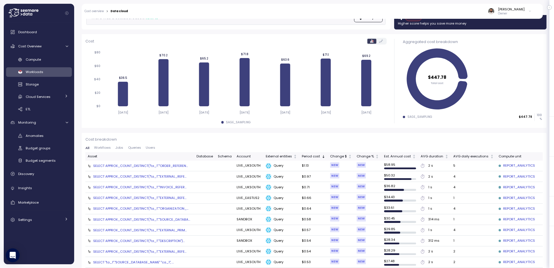
click at [421, 122] on div "SAGE_SAMPLING $447.78 100 %" at bounding box center [472, 118] width 139 height 10
click at [422, 121] on div "SAGE_SAMPLING $447.78 100 %" at bounding box center [472, 118] width 139 height 10
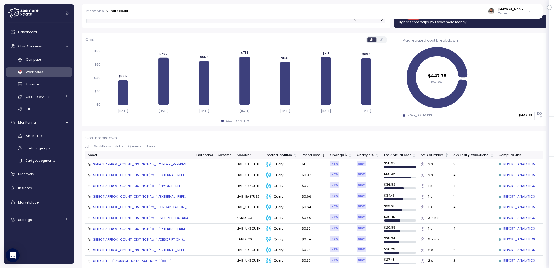
click at [422, 121] on div "SAGE_SAMPLING $447.78 100 %" at bounding box center [472, 117] width 139 height 10
click at [420, 116] on div "SAGE_SAMPLING" at bounding box center [420, 115] width 25 height 4
click at [418, 118] on div "SAGE_SAMPLING" at bounding box center [420, 115] width 25 height 4
copy div "SAGE_SAMPLING"
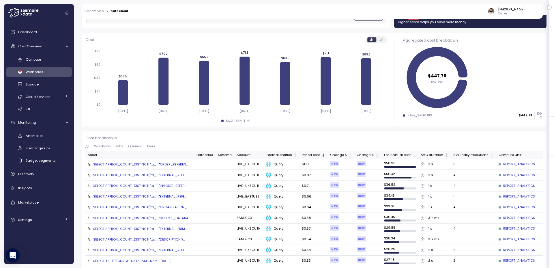
click at [165, 165] on div "SELECT APPROX_COUNT_DISTINCT("ta_1"."ORDER_REFEREN..." at bounding box center [140, 164] width 95 height 5
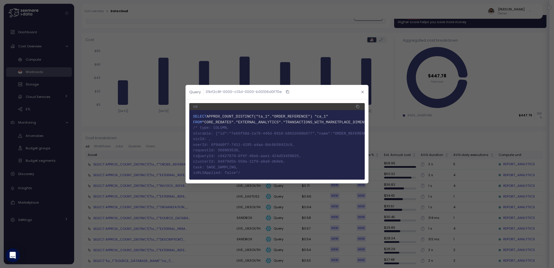
click at [362, 89] on button "button" at bounding box center [362, 92] width 7 height 7
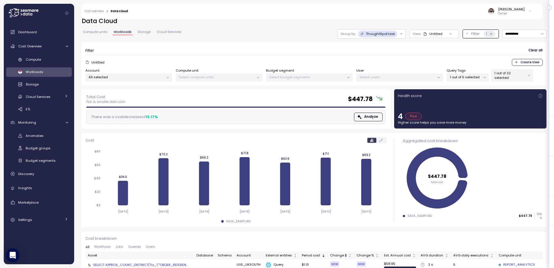
scroll to position [0, 0]
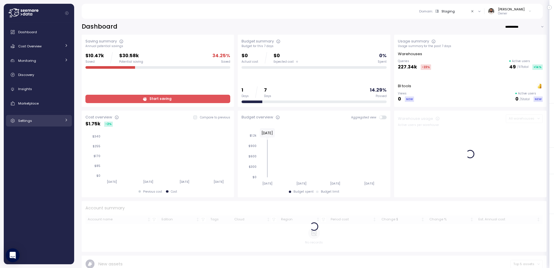
click at [38, 122] on div "Settings" at bounding box center [39, 121] width 43 height 6
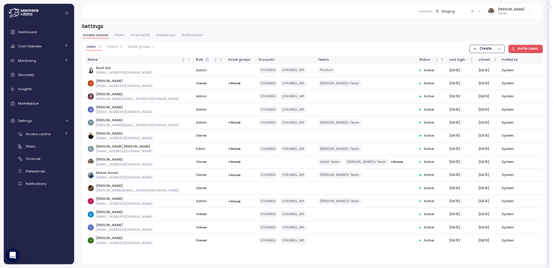
click at [115, 48] on span "Teams" at bounding box center [112, 46] width 11 height 3
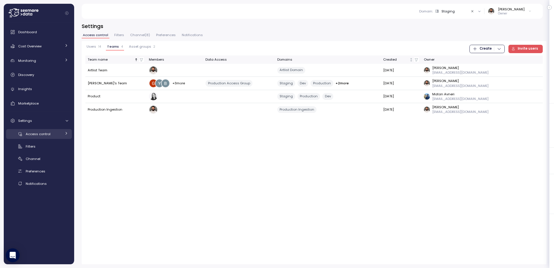
click at [51, 133] on div "Access control" at bounding box center [44, 134] width 36 height 6
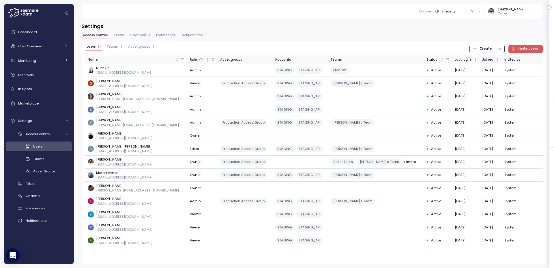
click at [112, 45] on span "Teams" at bounding box center [112, 46] width 11 height 3
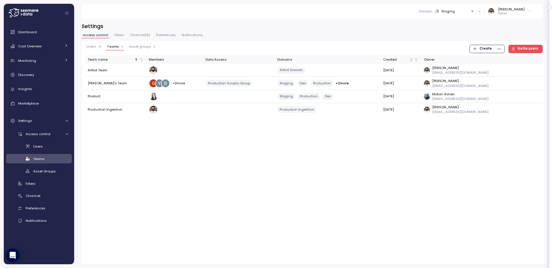
click at [129, 48] on span "Asset groups" at bounding box center [140, 46] width 22 height 3
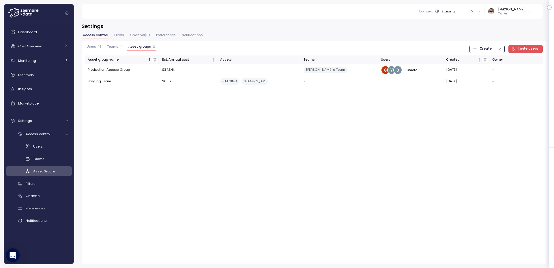
click at [112, 48] on span "Teams" at bounding box center [112, 46] width 11 height 3
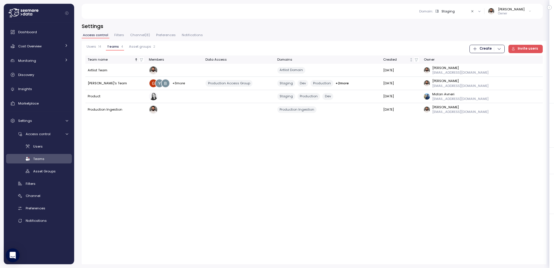
click at [94, 48] on span "Users" at bounding box center [92, 46] width 10 height 3
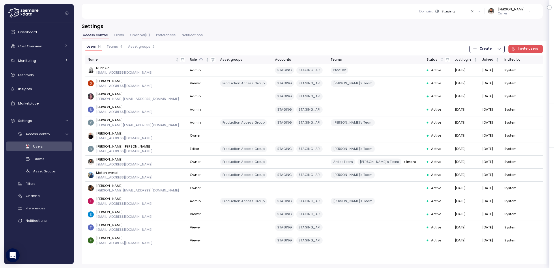
click at [140, 33] on span "Channel ( 8 )" at bounding box center [140, 34] width 20 height 3
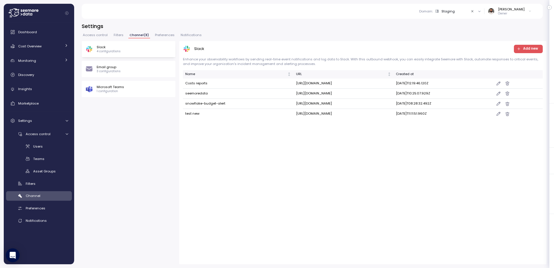
drag, startPoint x: 238, startPoint y: 89, endPoint x: 325, endPoint y: 82, distance: 86.9
click at [325, 82] on tbody "Costs reports [URL][DOMAIN_NAME] [DATE]T12:19:46.120Z seemoredata [URL][DOMAIN_…" at bounding box center [363, 99] width 360 height 40
click at [46, 62] on div "Monitoring" at bounding box center [39, 61] width 43 height 6
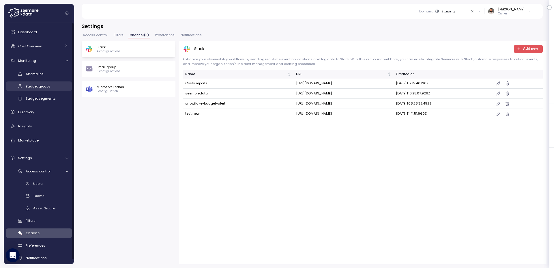
click at [48, 83] on link "Budget groups" at bounding box center [39, 86] width 66 height 10
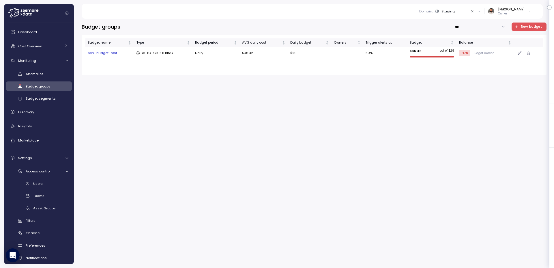
click at [518, 53] on icon "button" at bounding box center [520, 53] width 4 height 5
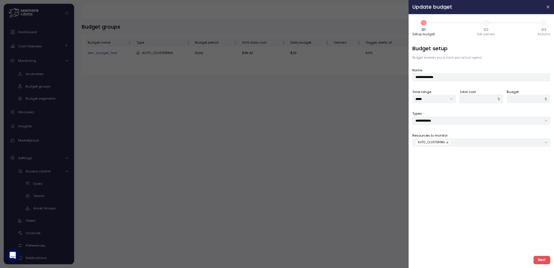
type input "*****"
click at [543, 23] on span "3" at bounding box center [544, 23] width 10 height 10
click at [544, 23] on span "3" at bounding box center [544, 23] width 10 height 10
click at [540, 261] on span "Next" at bounding box center [542, 260] width 8 height 8
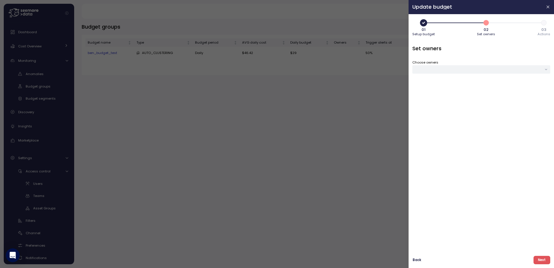
click at [540, 261] on span "Next" at bounding box center [542, 260] width 8 height 8
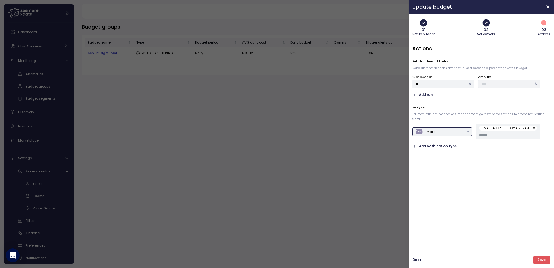
click at [439, 132] on div "Mails" at bounding box center [440, 132] width 49 height 8
click at [441, 148] on div "Slack" at bounding box center [441, 144] width 50 height 10
click at [469, 131] on div at bounding box center [470, 128] width 44 height 8
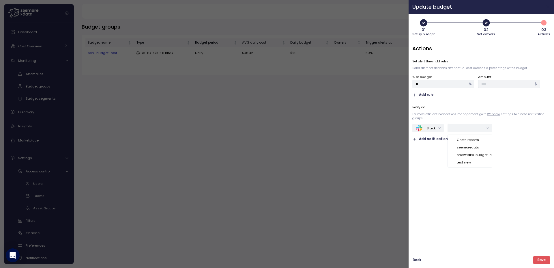
click at [547, 9] on button "button" at bounding box center [548, 7] width 7 height 7
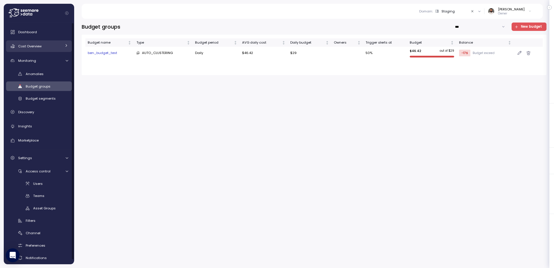
click at [36, 43] on link "Cost Overview" at bounding box center [39, 46] width 66 height 12
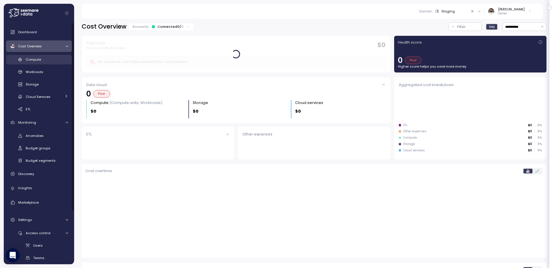
click at [42, 58] on div "Compute" at bounding box center [47, 60] width 42 height 6
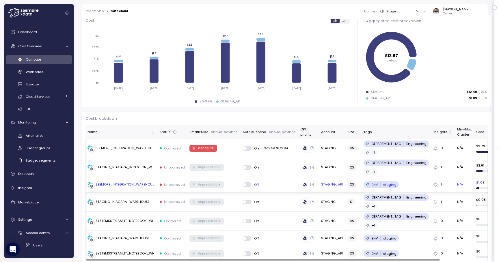
scroll to position [0, 0]
